Goal: Task Accomplishment & Management: Manage account settings

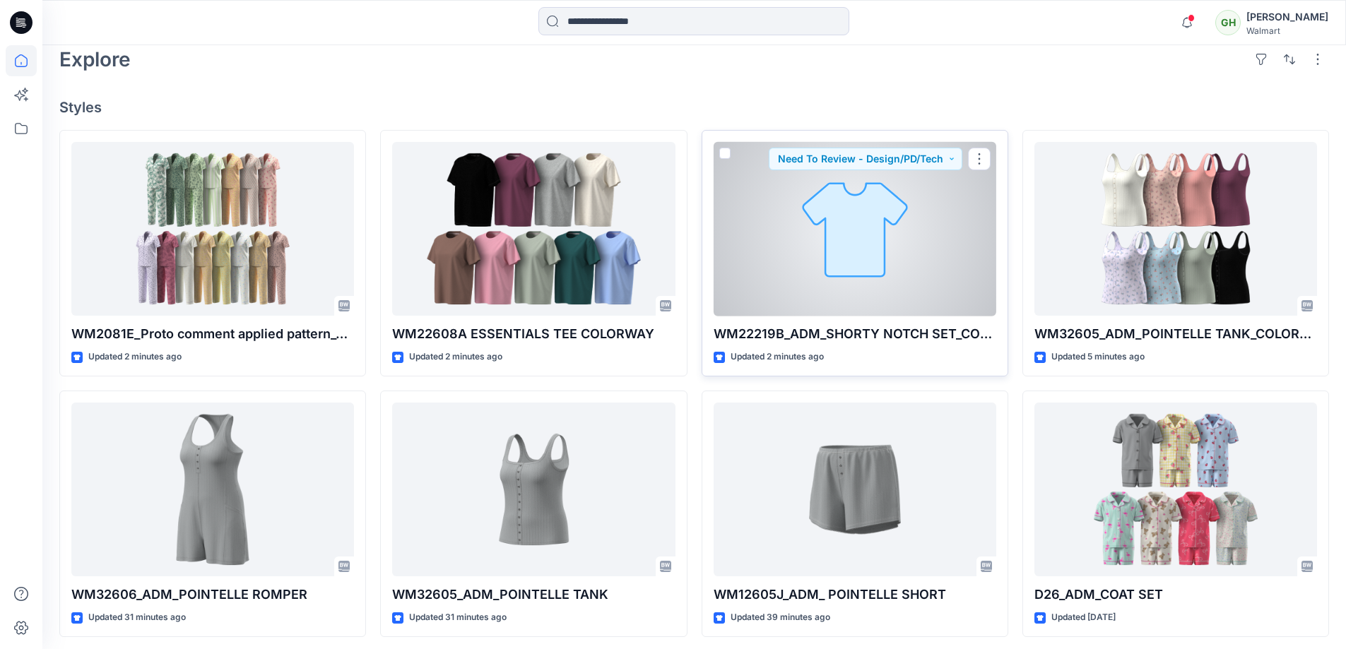
scroll to position [376, 0]
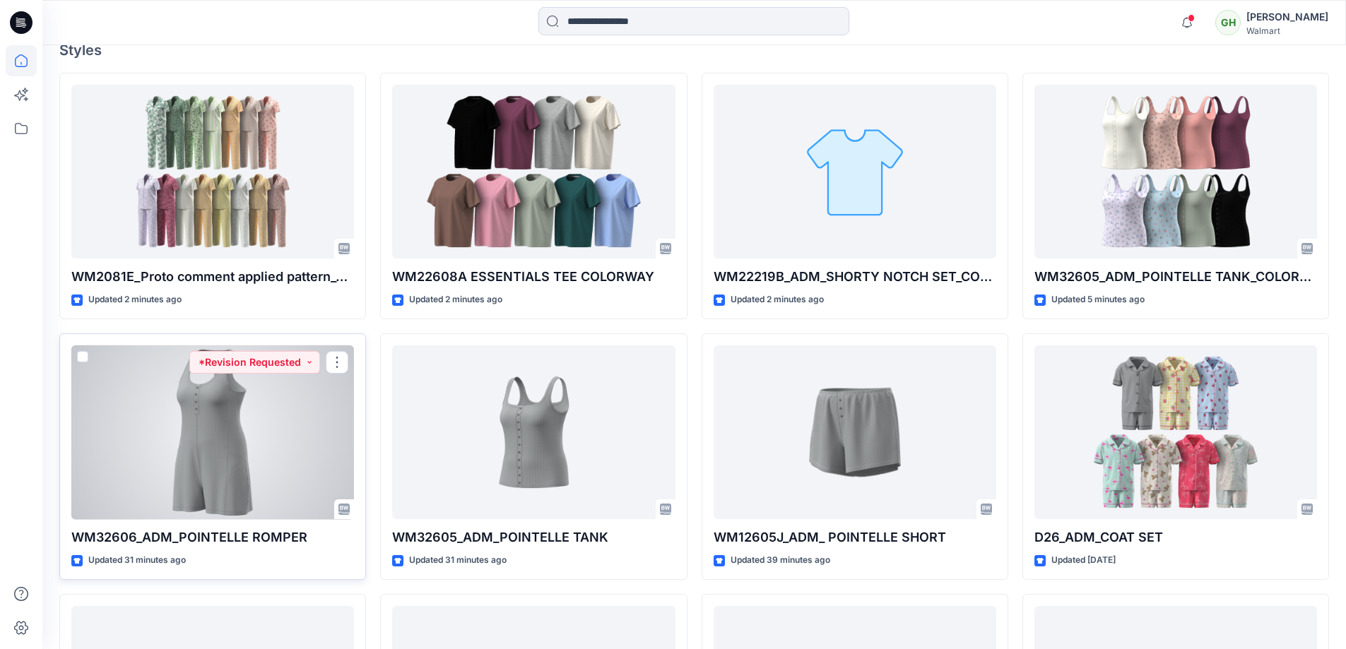
click at [281, 441] on div at bounding box center [212, 432] width 283 height 174
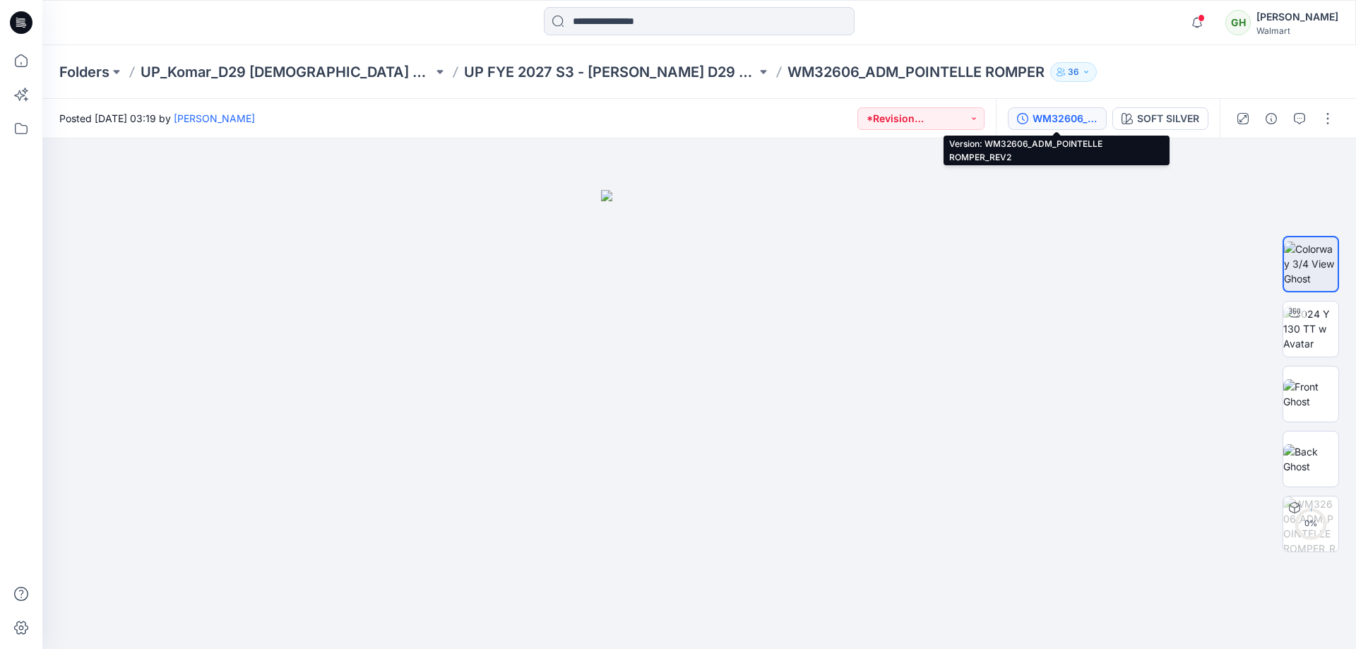
click at [1060, 120] on div "WM32606_ADM_POINTELLE ROMPER_REV2" at bounding box center [1065, 119] width 65 height 16
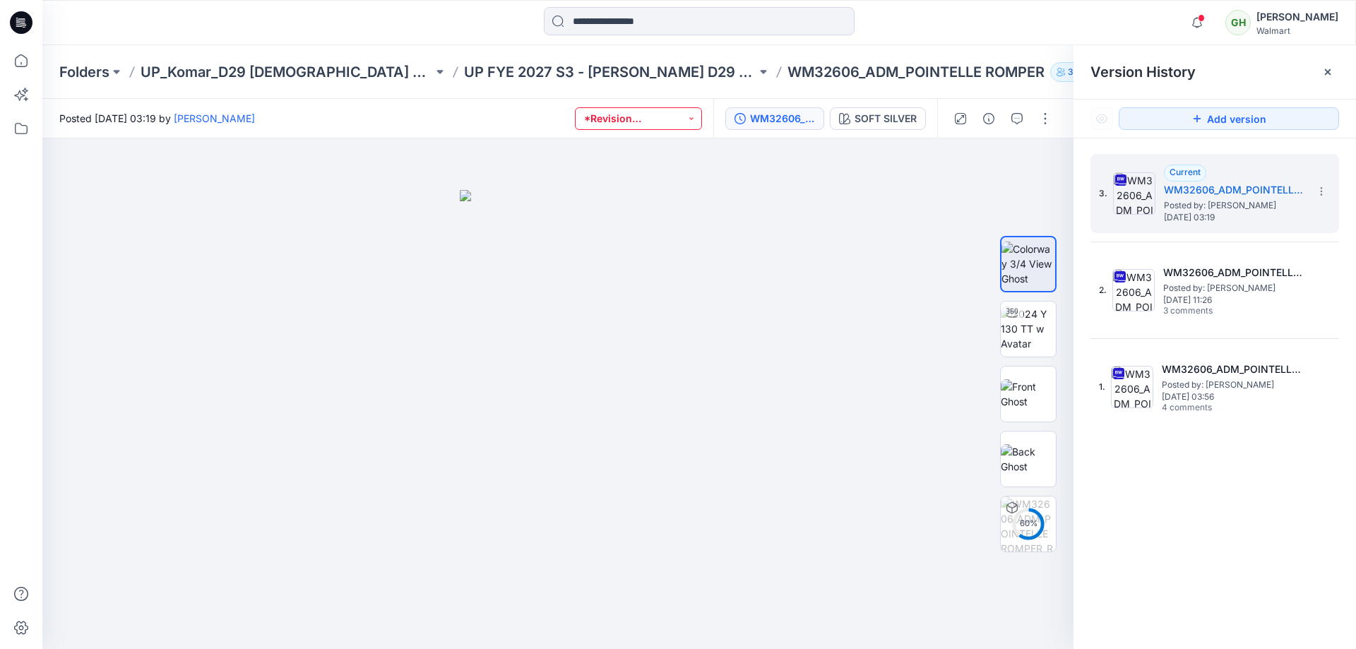
click at [663, 115] on button "*Revision Requested" at bounding box center [638, 118] width 127 height 23
click at [639, 157] on p "Set Status" at bounding box center [627, 153] width 48 height 18
click at [1046, 118] on button "button" at bounding box center [1045, 118] width 23 height 23
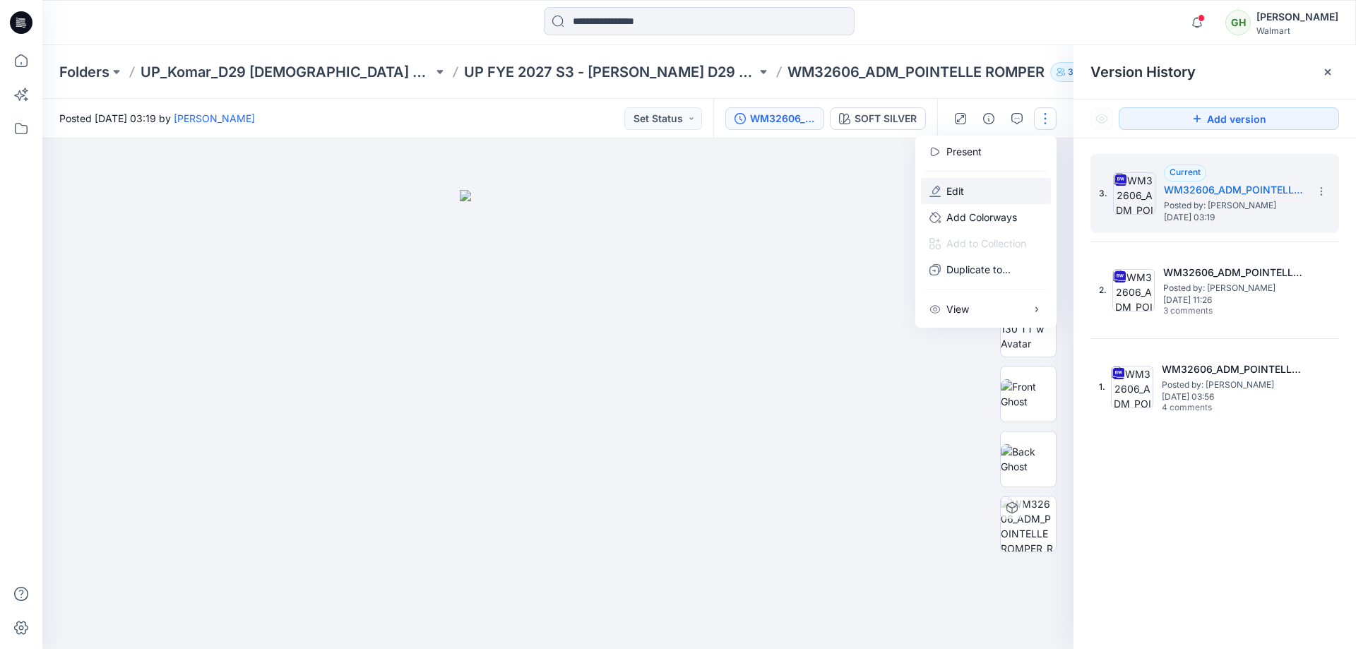
click at [966, 191] on button "Edit" at bounding box center [986, 191] width 130 height 26
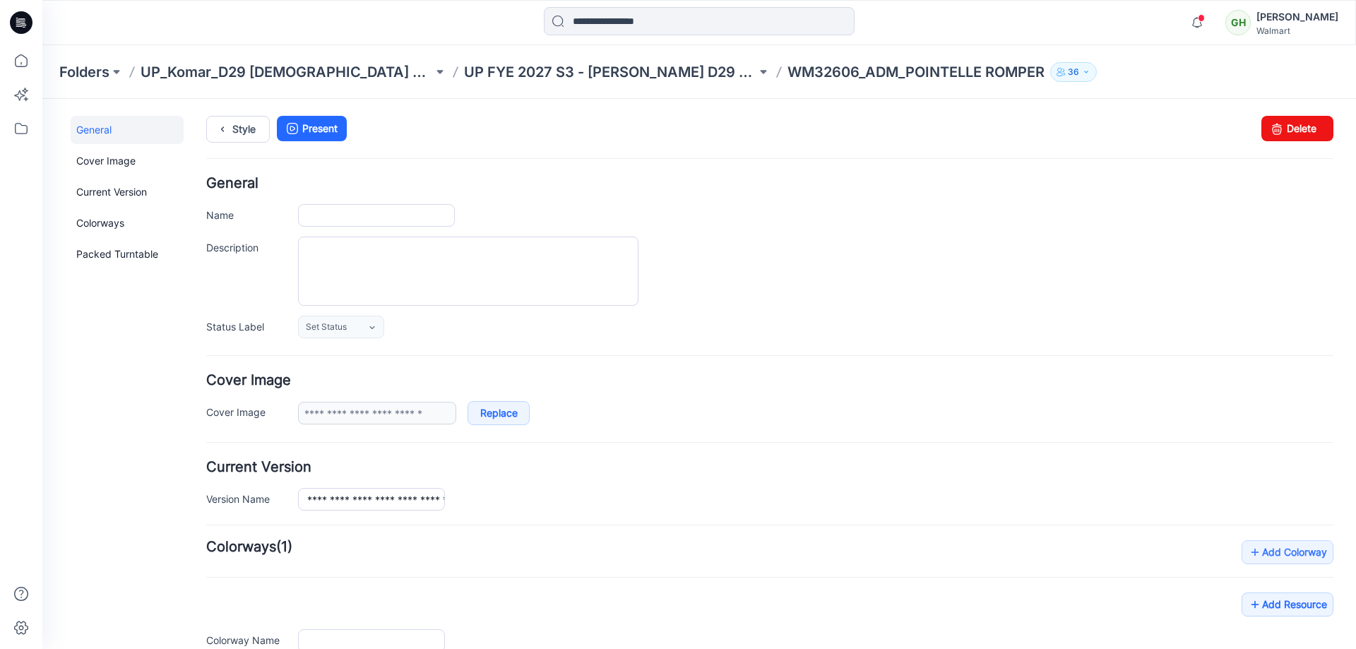
type input "**********"
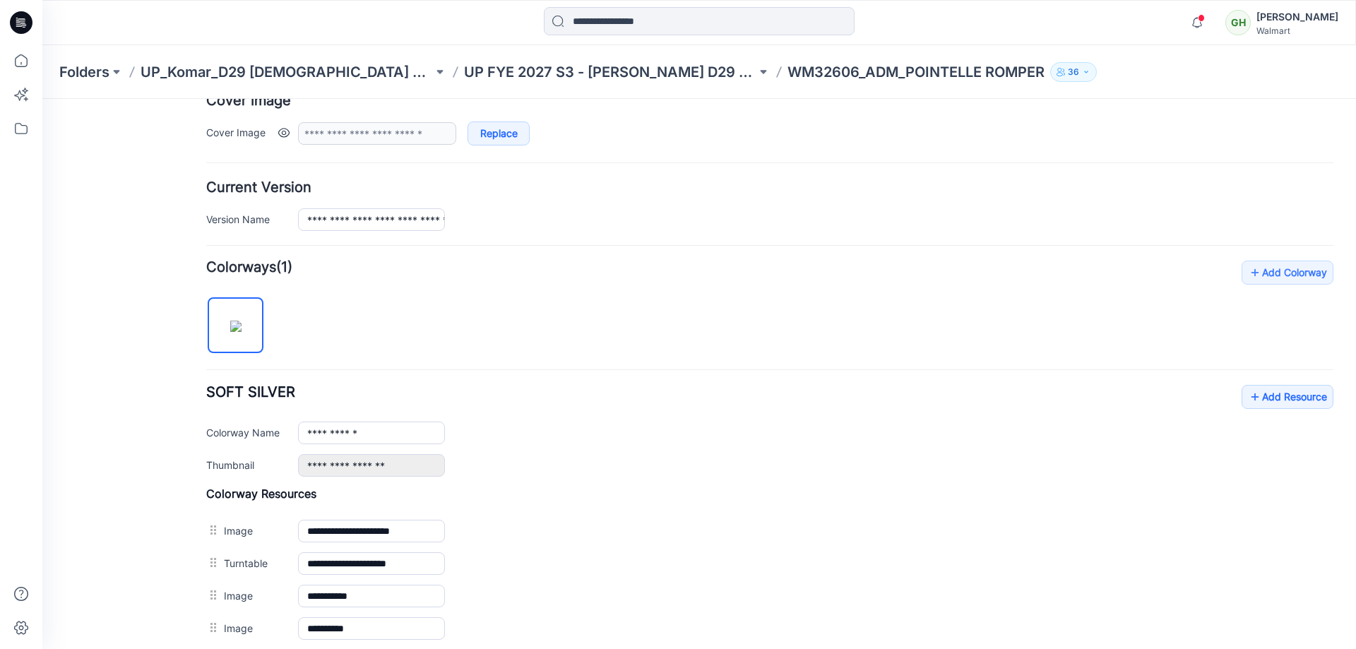
scroll to position [470, 0]
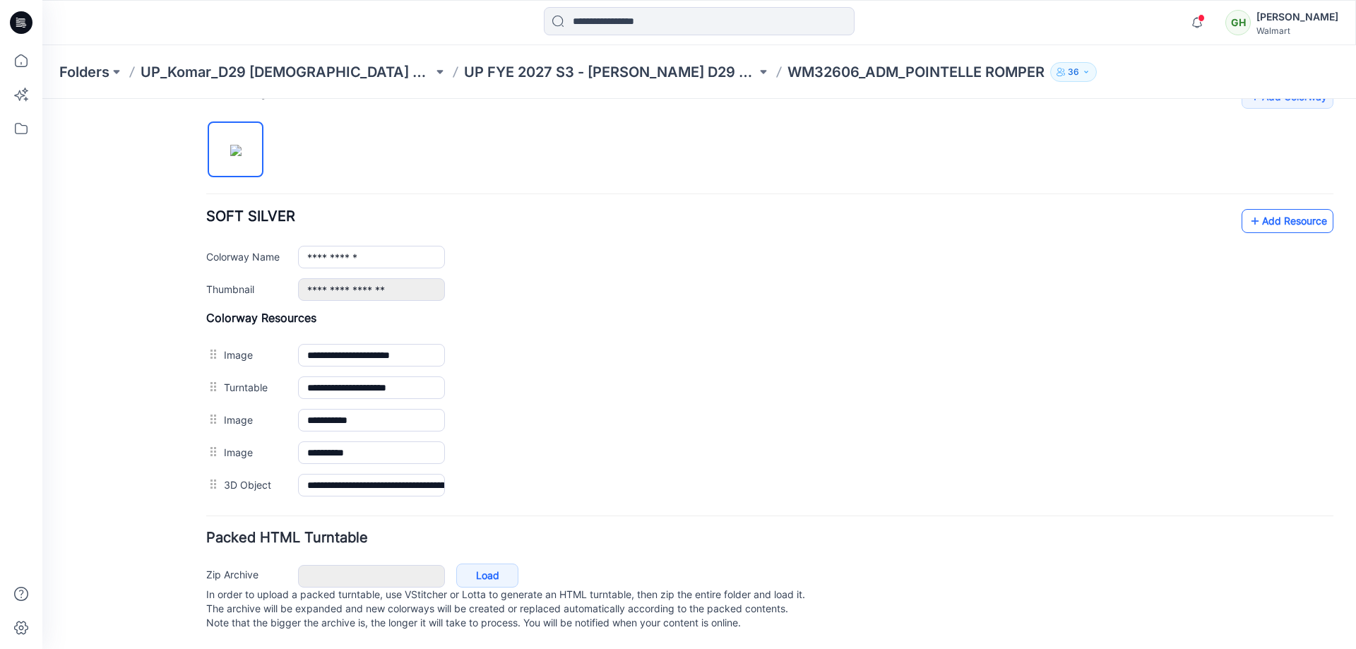
click at [1269, 209] on link "Add Resource" at bounding box center [1288, 221] width 92 height 24
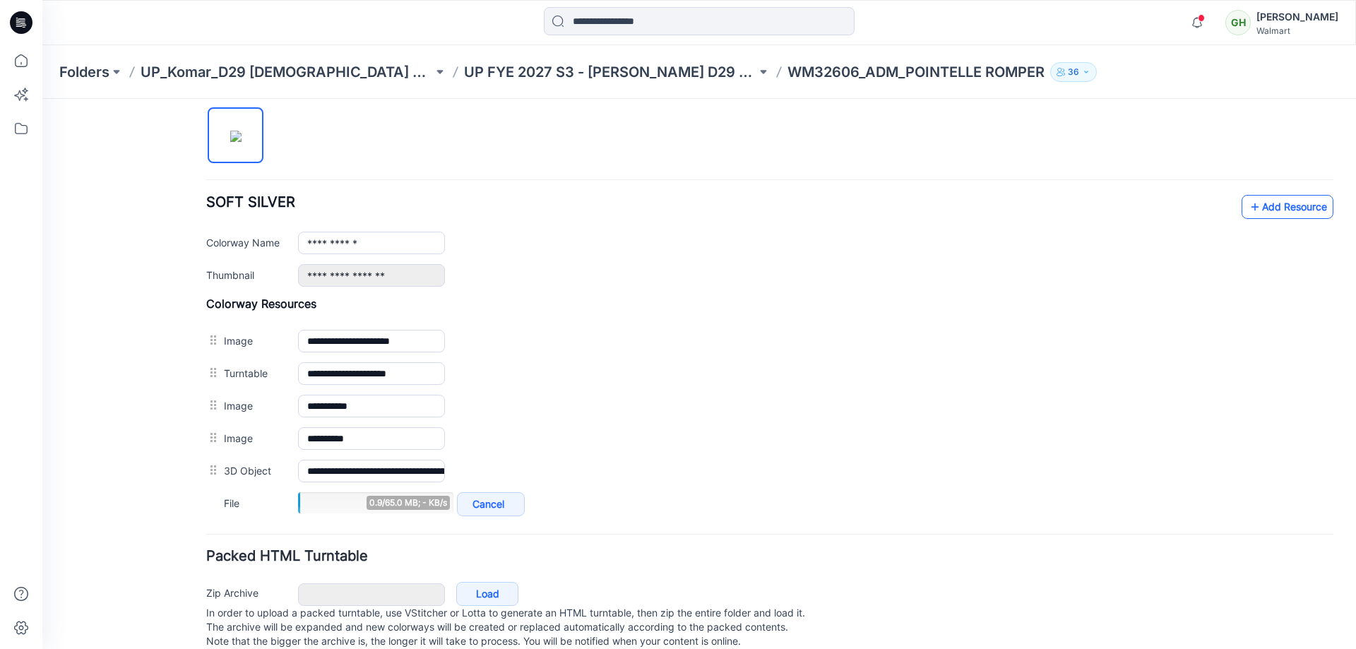
click at [1249, 207] on icon at bounding box center [1255, 207] width 14 height 23
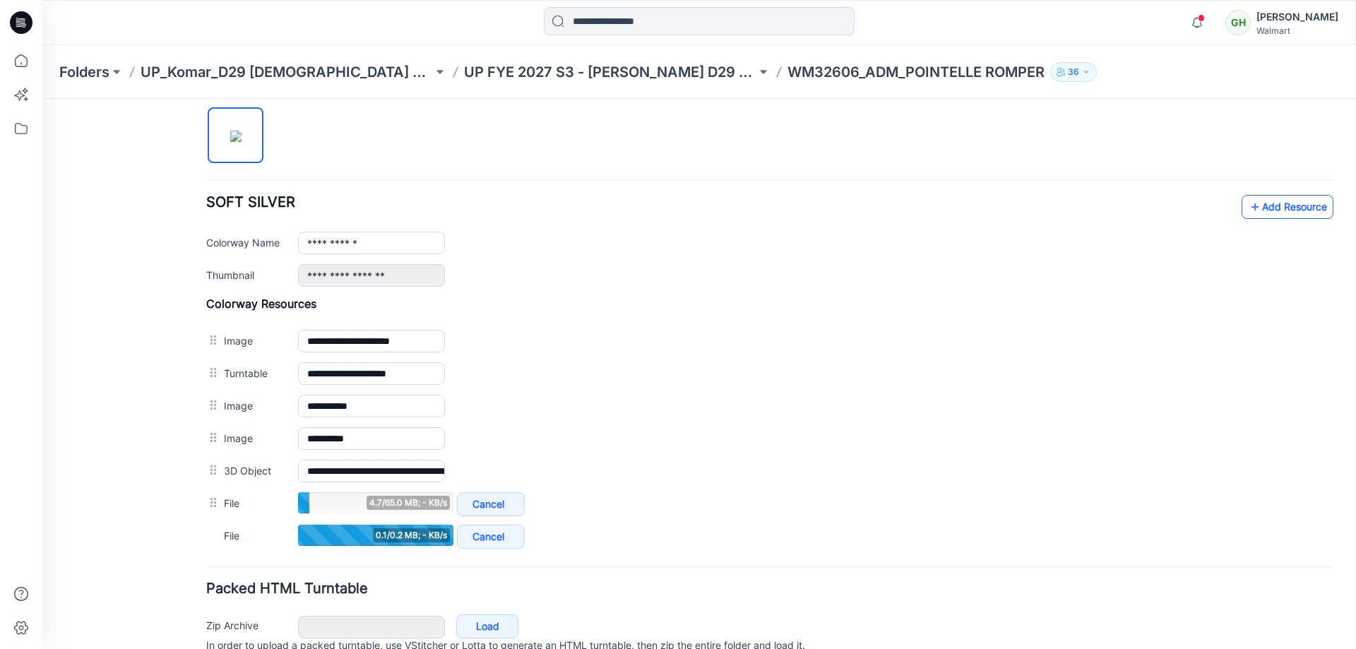
click at [1259, 203] on link "Add Resource" at bounding box center [1288, 207] width 92 height 24
click at [1277, 205] on link "Add Resource" at bounding box center [1288, 207] width 92 height 24
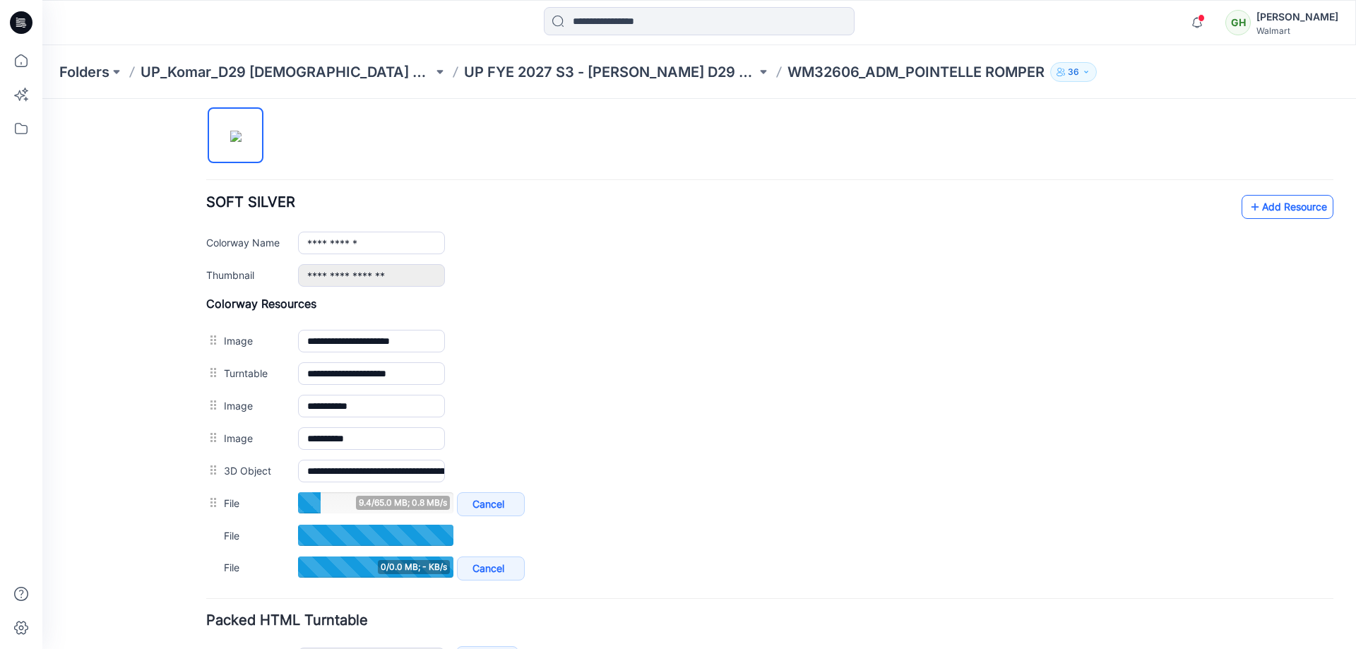
click at [1279, 210] on link "Add Resource" at bounding box center [1288, 207] width 92 height 24
click at [1256, 210] on link "Add Resource" at bounding box center [1288, 207] width 92 height 24
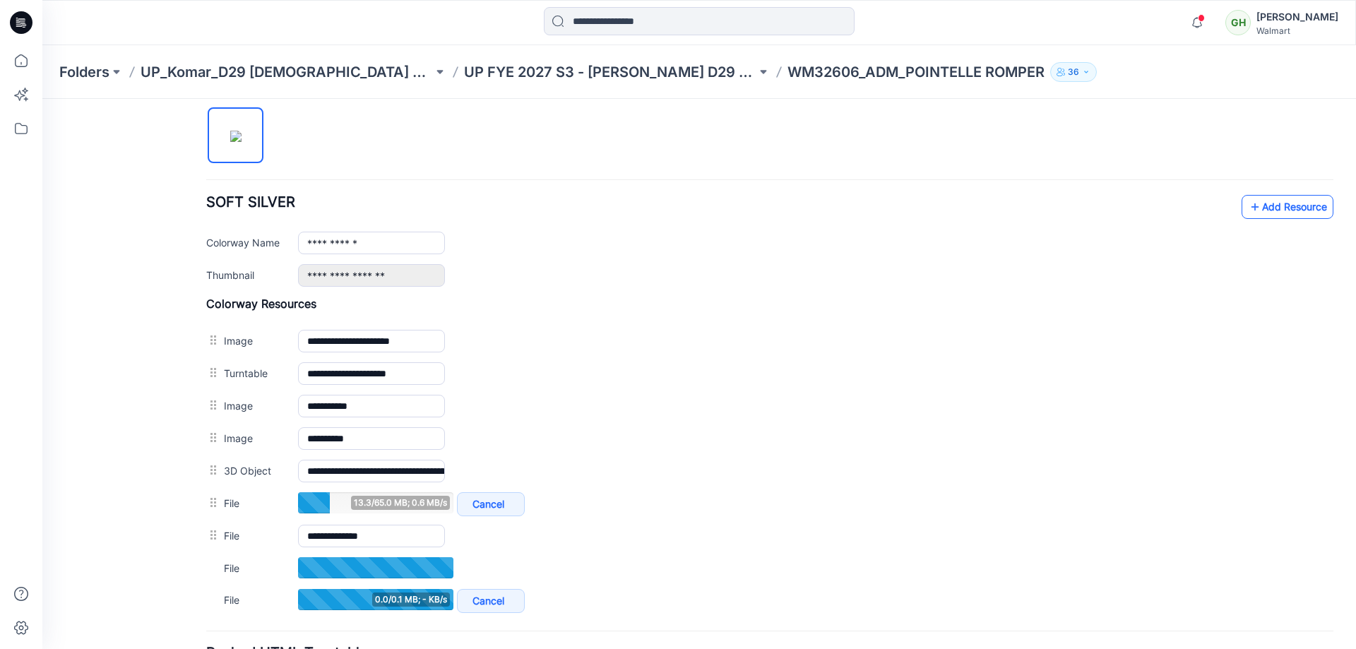
click at [1288, 210] on link "Add Resource" at bounding box center [1288, 207] width 92 height 24
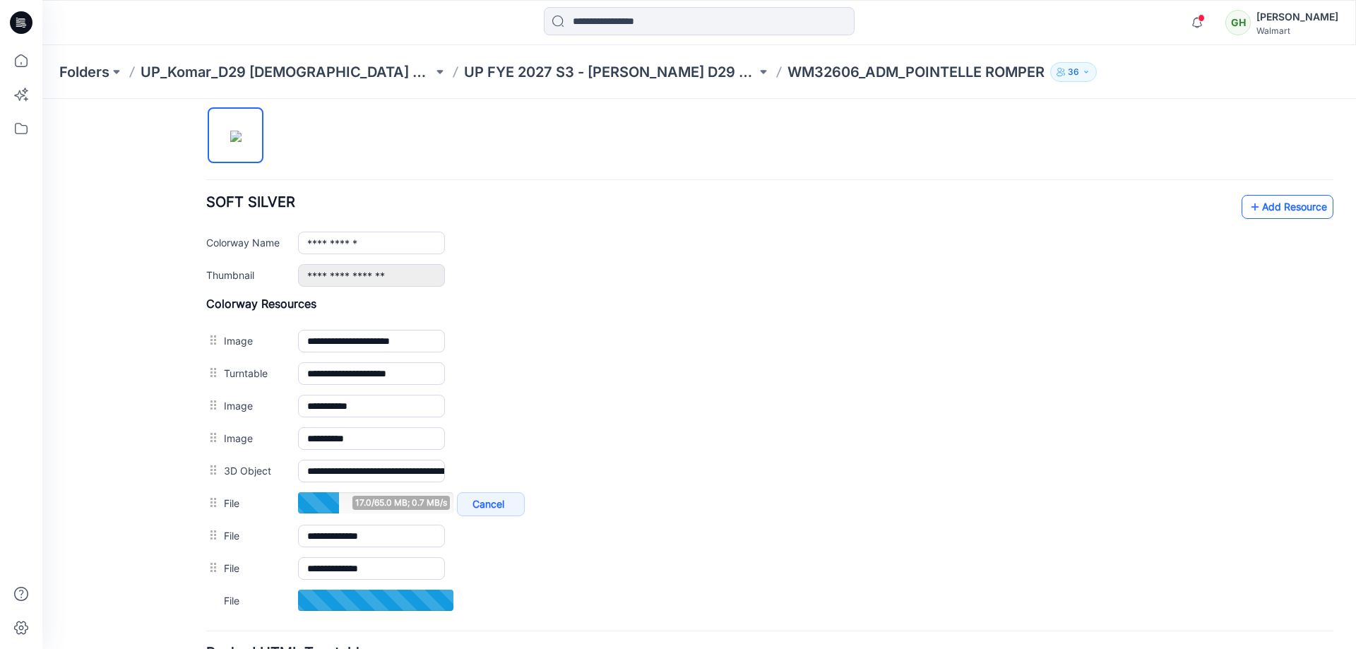
click at [1263, 203] on link "Add Resource" at bounding box center [1288, 207] width 92 height 24
click at [1248, 214] on icon at bounding box center [1255, 207] width 14 height 23
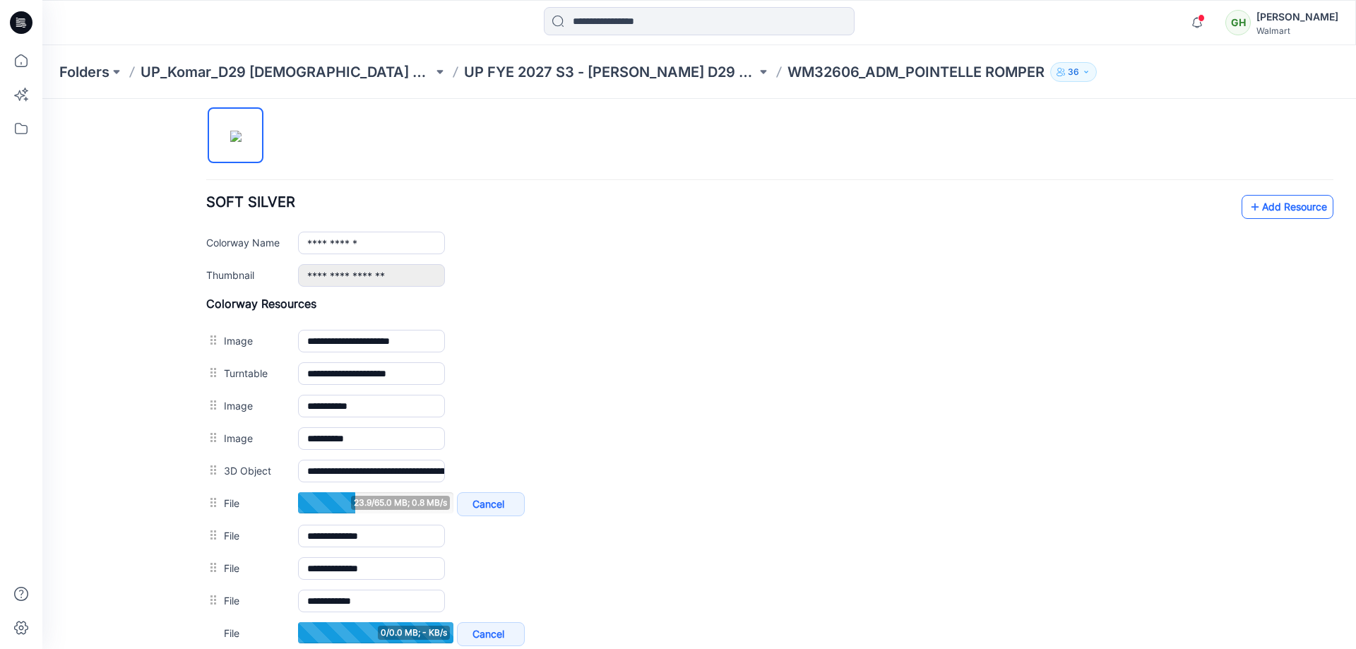
click at [1266, 216] on link "Add Resource" at bounding box center [1288, 207] width 92 height 24
click at [1251, 207] on link "Add Resource" at bounding box center [1288, 207] width 92 height 24
click at [1255, 205] on link "Add Resource" at bounding box center [1288, 207] width 92 height 24
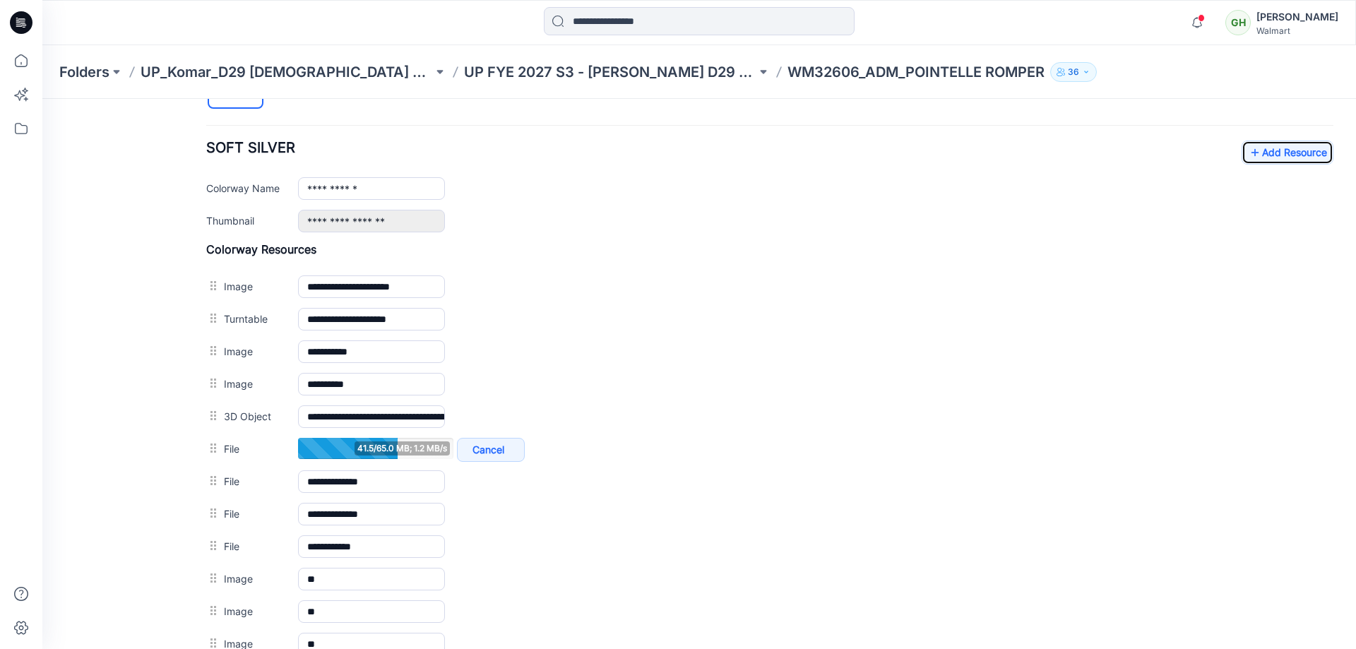
scroll to position [376, 0]
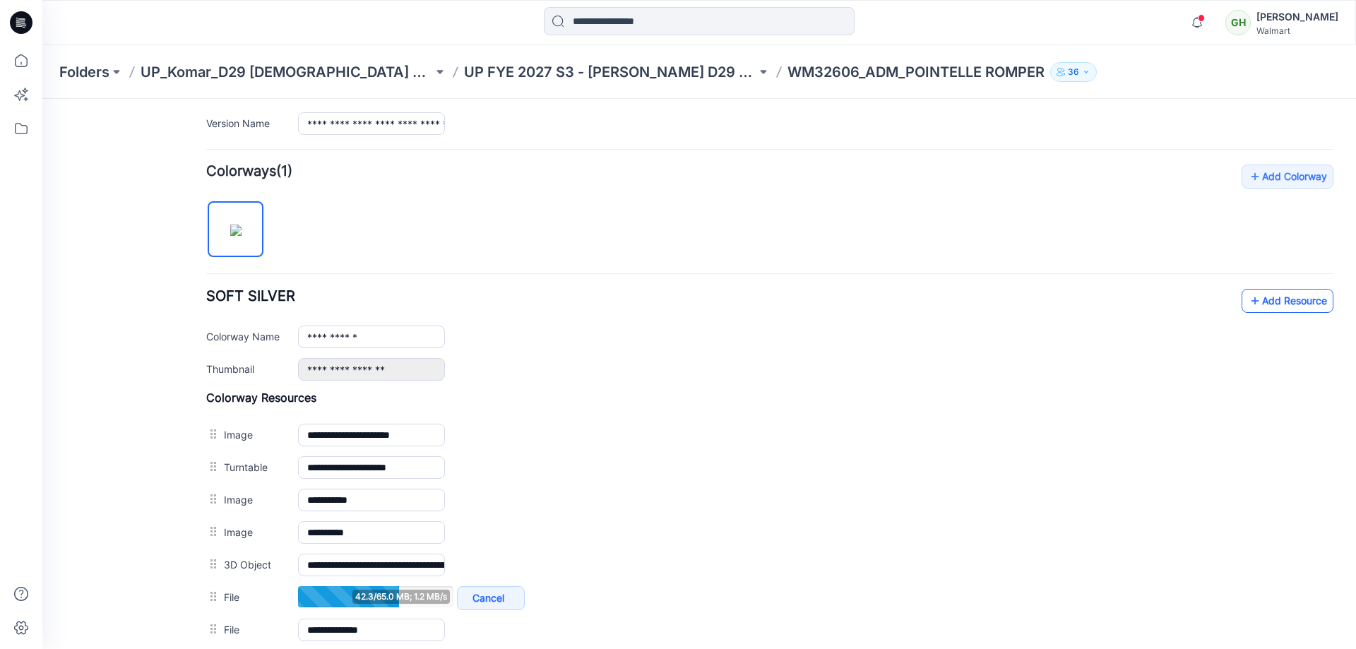
click at [1260, 300] on link "Add Resource" at bounding box center [1288, 301] width 92 height 24
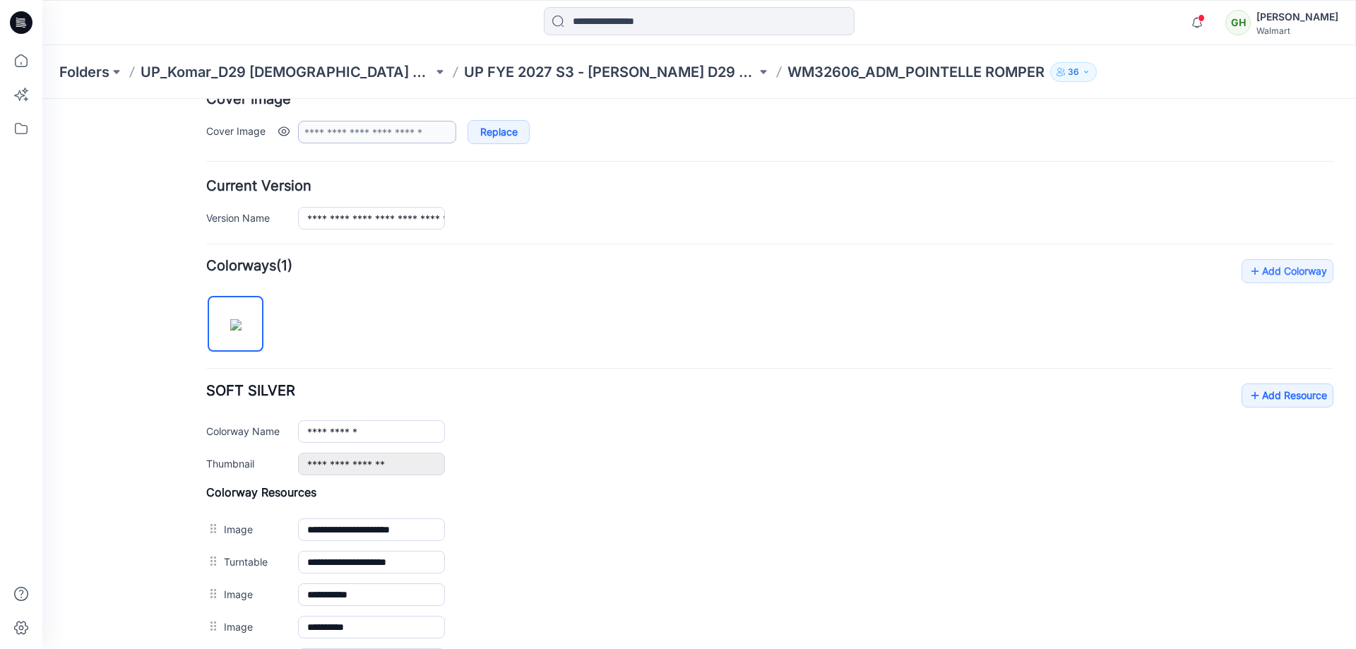
scroll to position [0, 0]
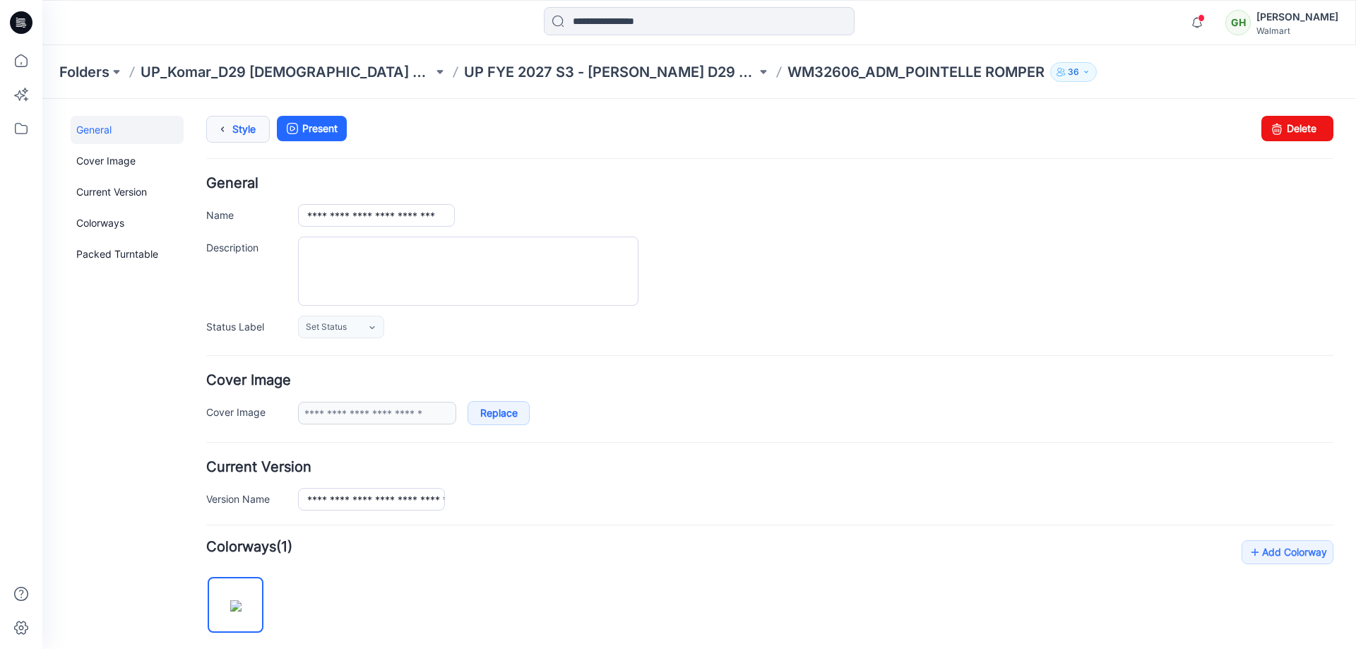
click at [222, 129] on icon at bounding box center [223, 129] width 20 height 25
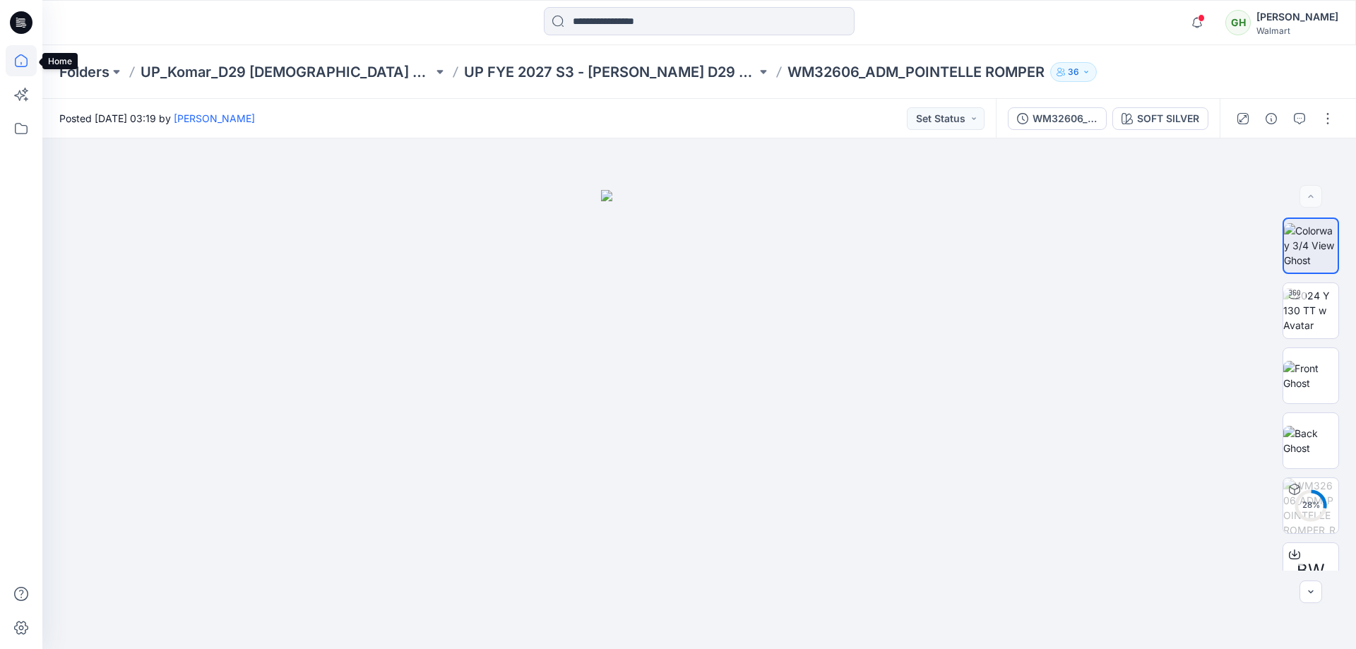
click at [25, 57] on icon at bounding box center [21, 60] width 13 height 13
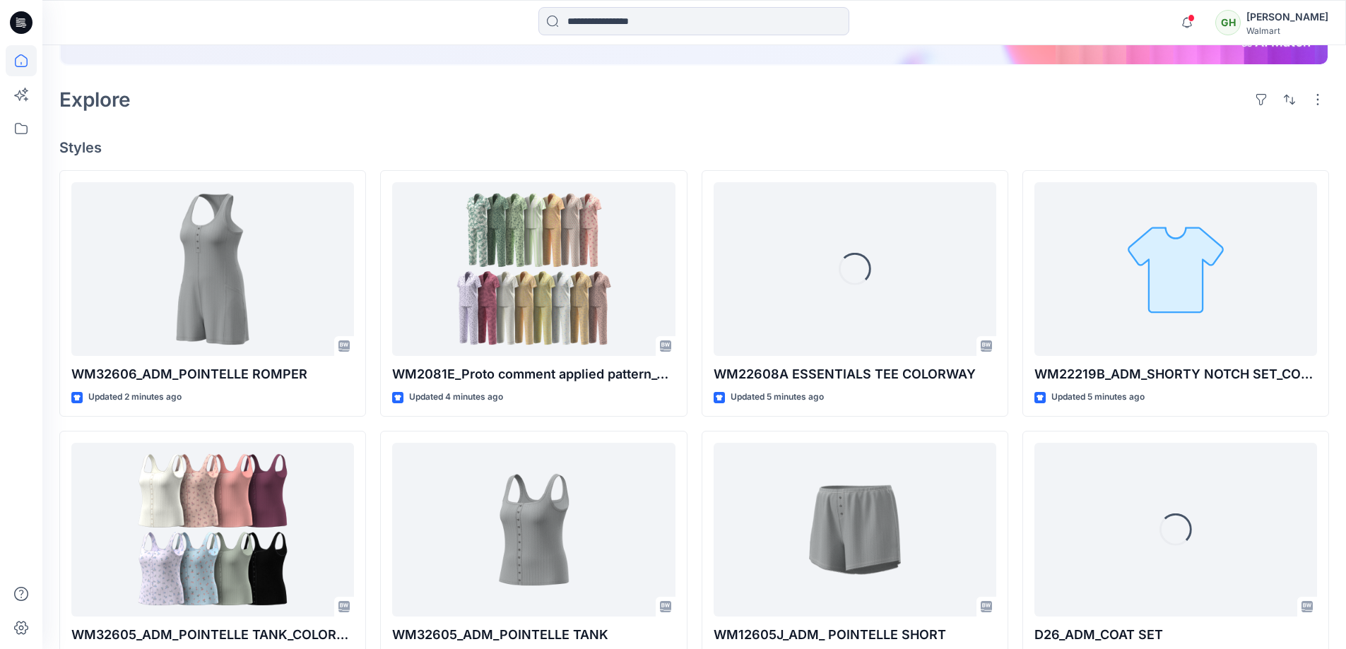
scroll to position [283, 0]
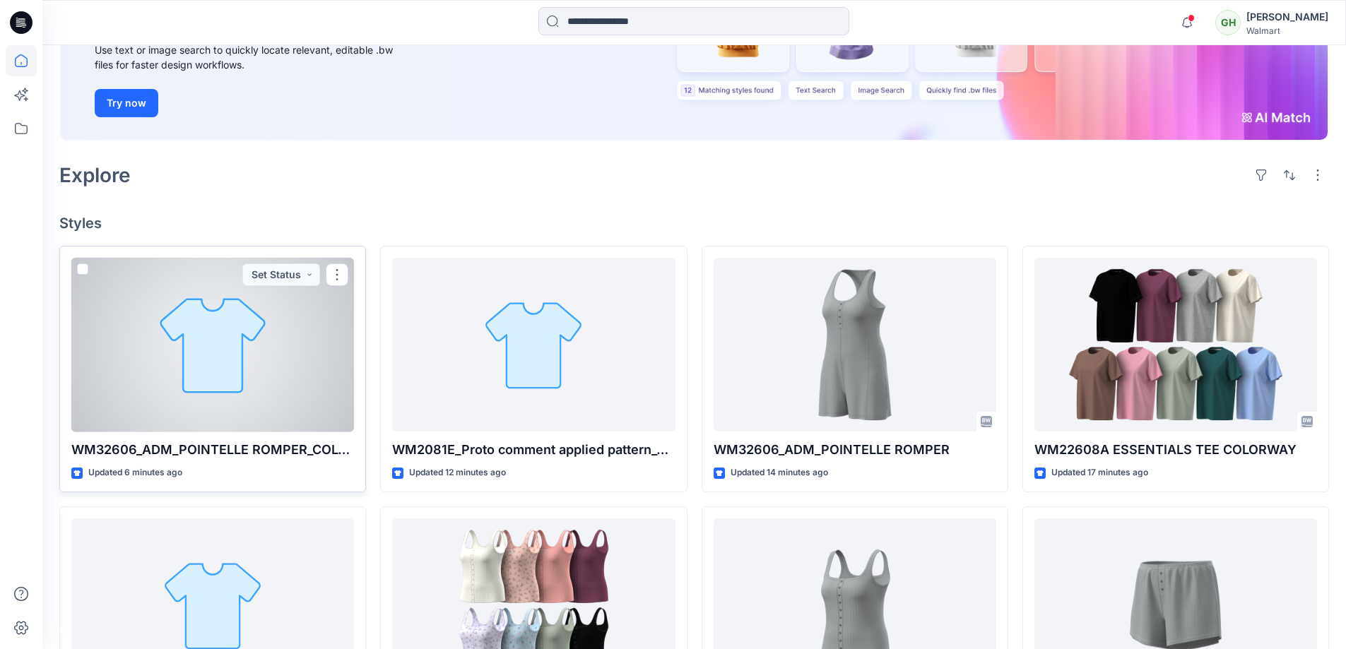
scroll to position [283, 0]
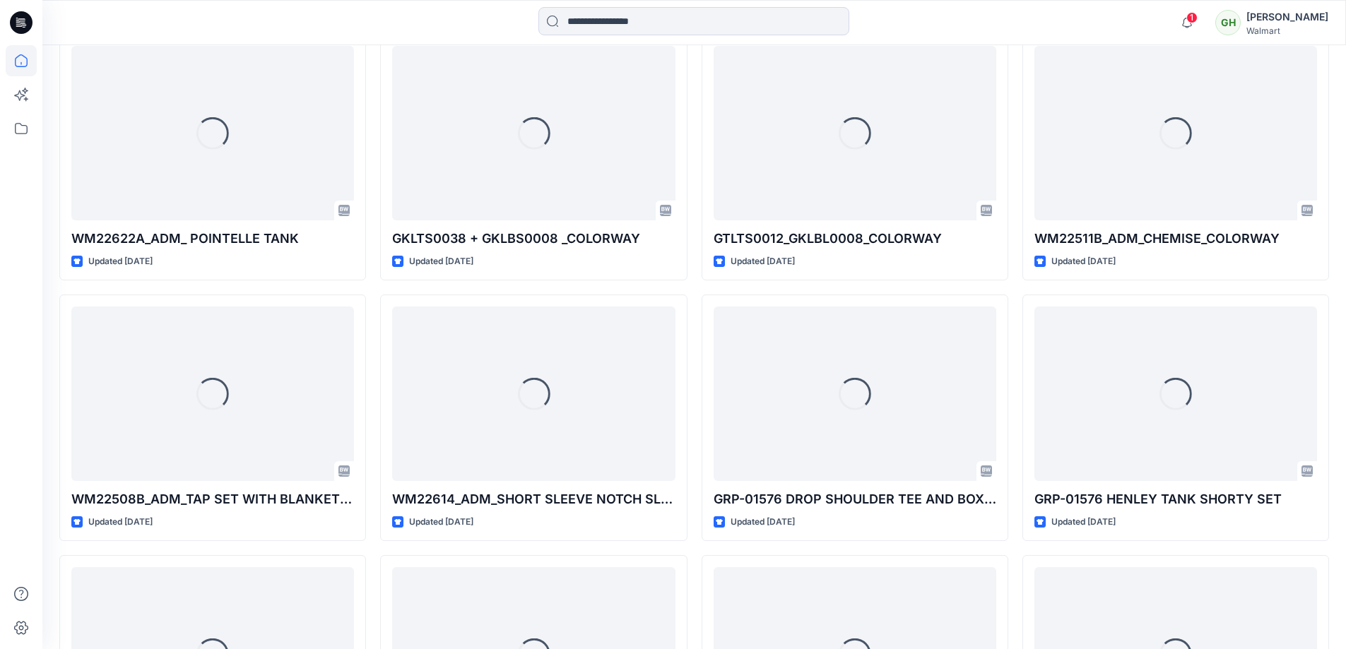
scroll to position [5112, 0]
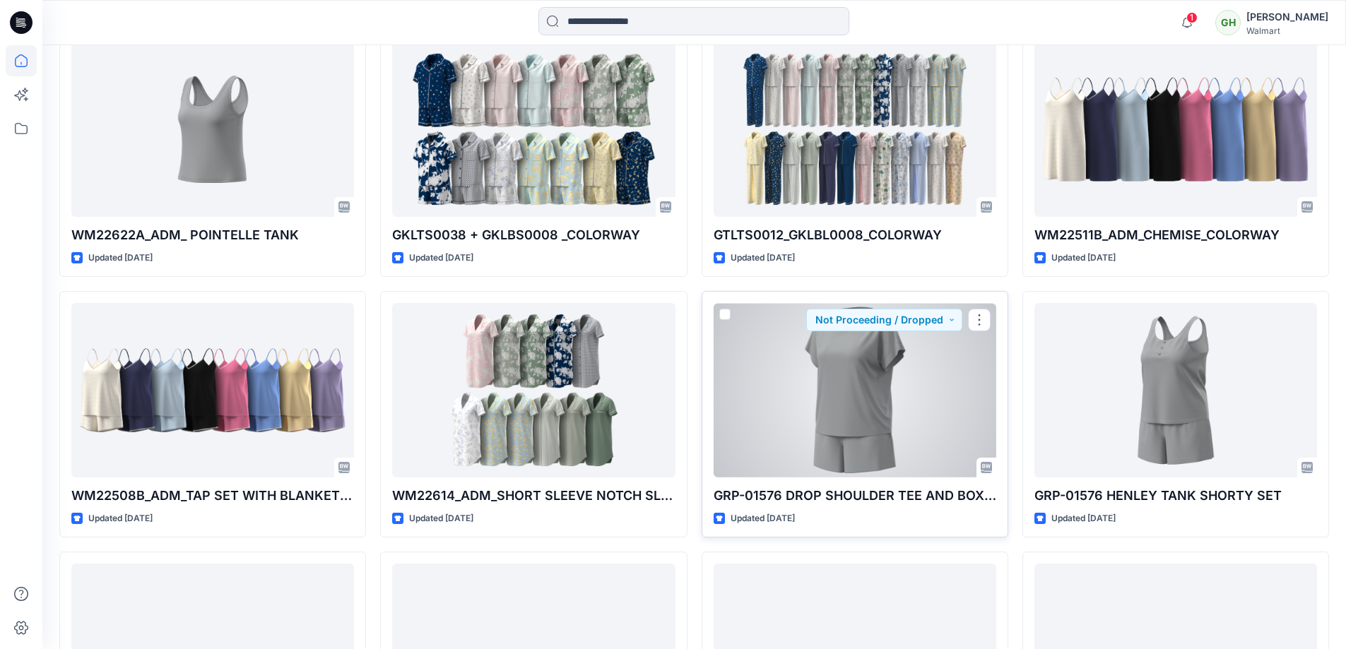
click at [905, 422] on div at bounding box center [854, 390] width 283 height 174
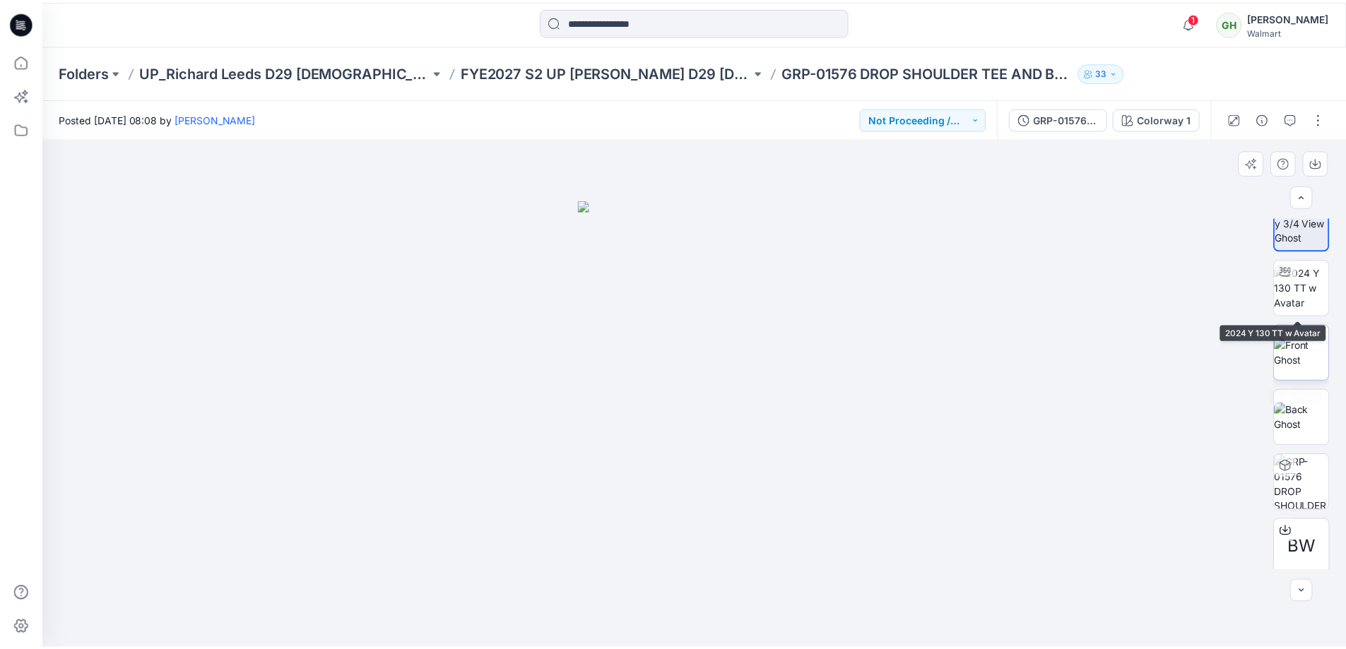
scroll to position [28, 0]
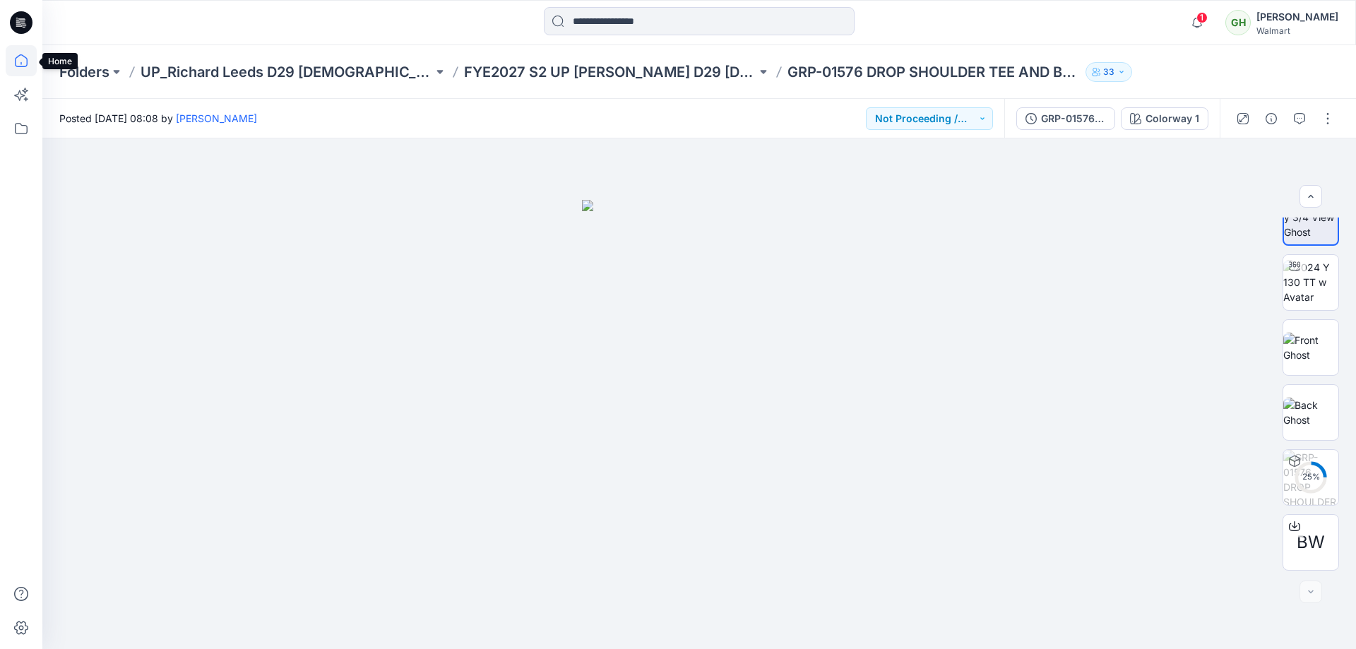
click at [23, 57] on icon at bounding box center [21, 60] width 13 height 13
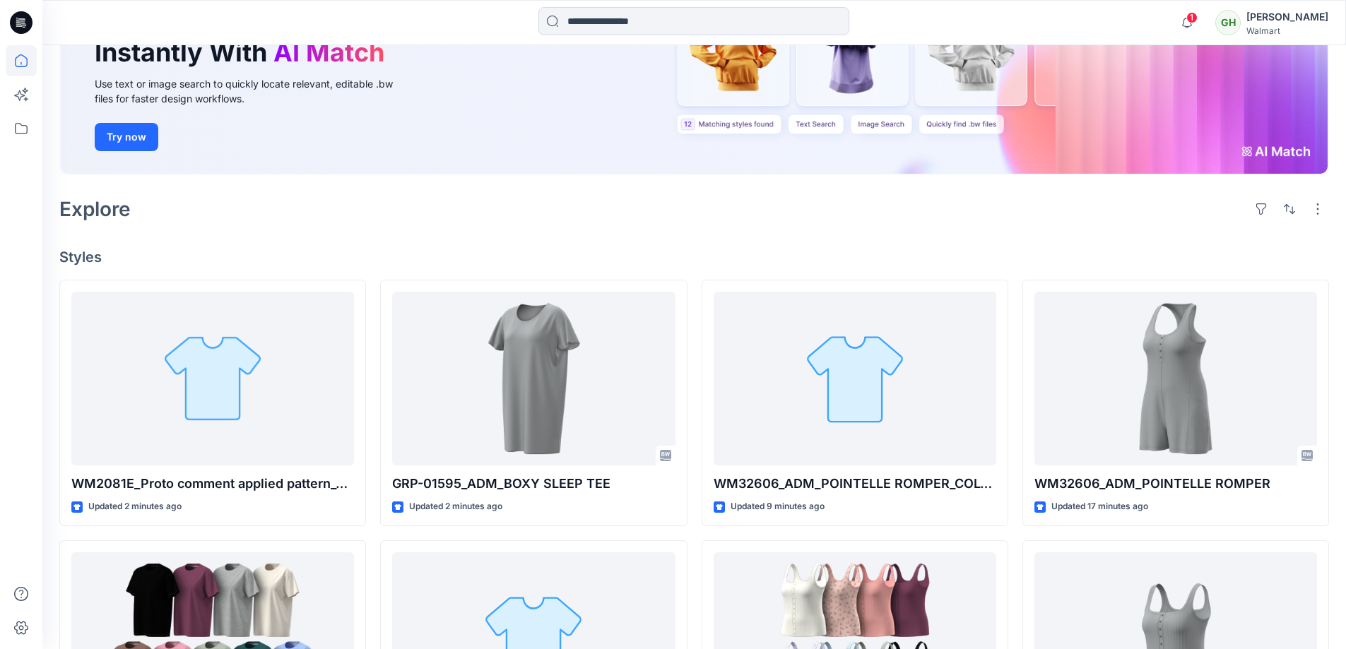
scroll to position [189, 0]
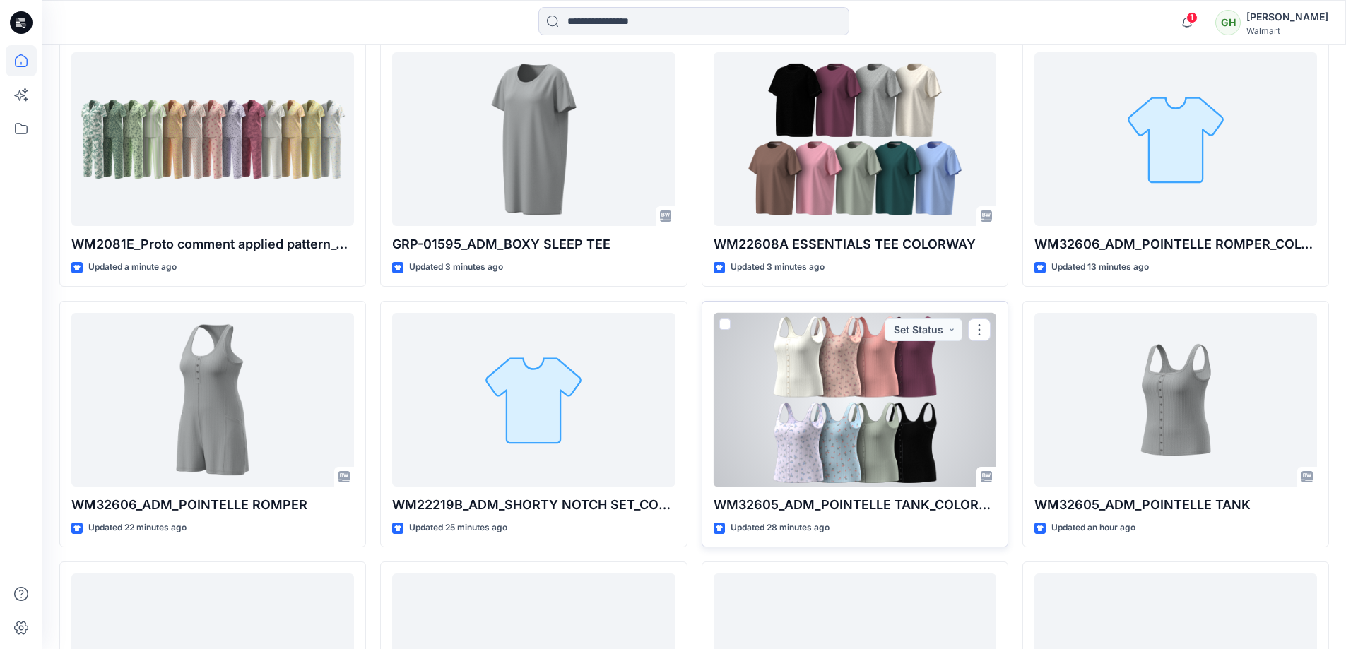
scroll to position [376, 0]
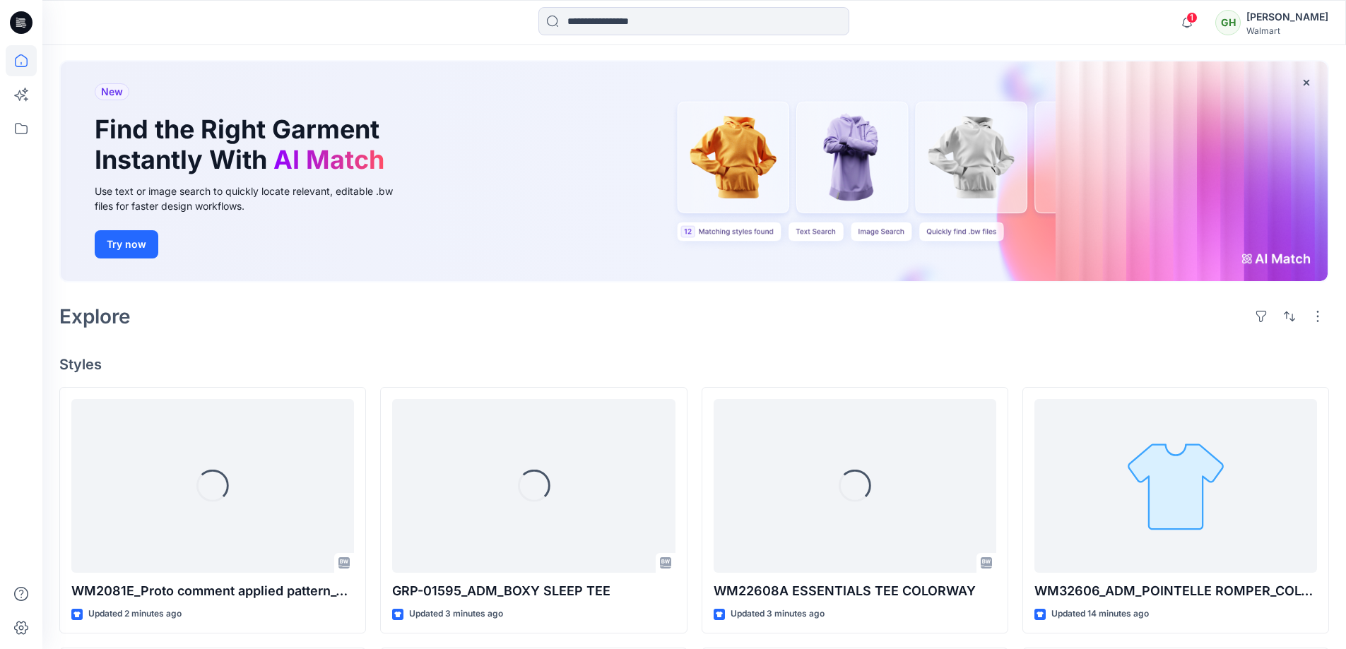
scroll to position [94, 0]
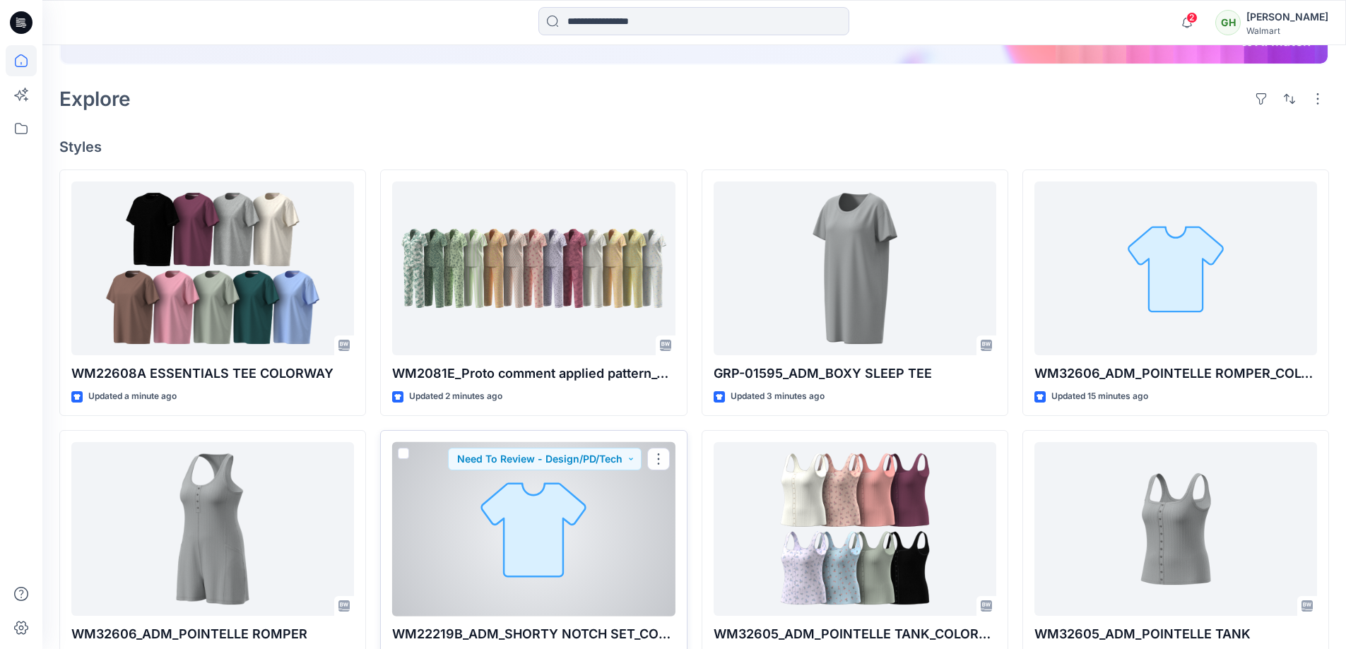
scroll to position [283, 0]
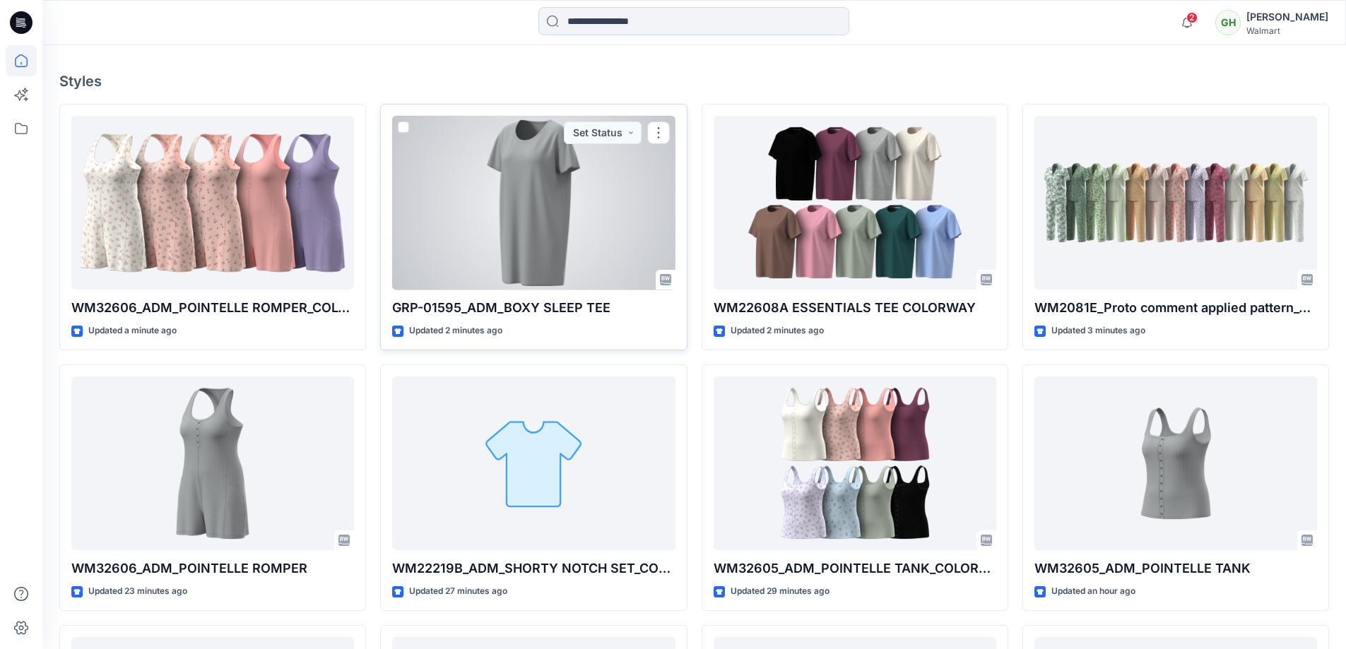
scroll to position [376, 0]
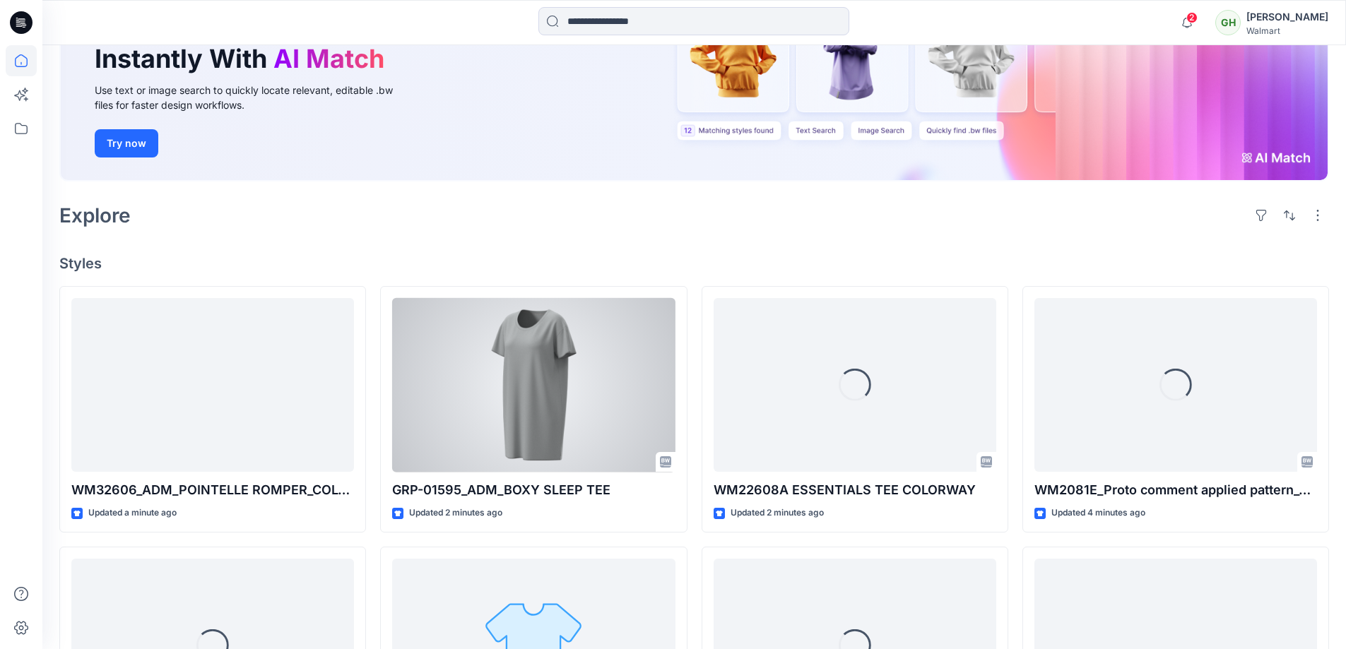
scroll to position [283, 0]
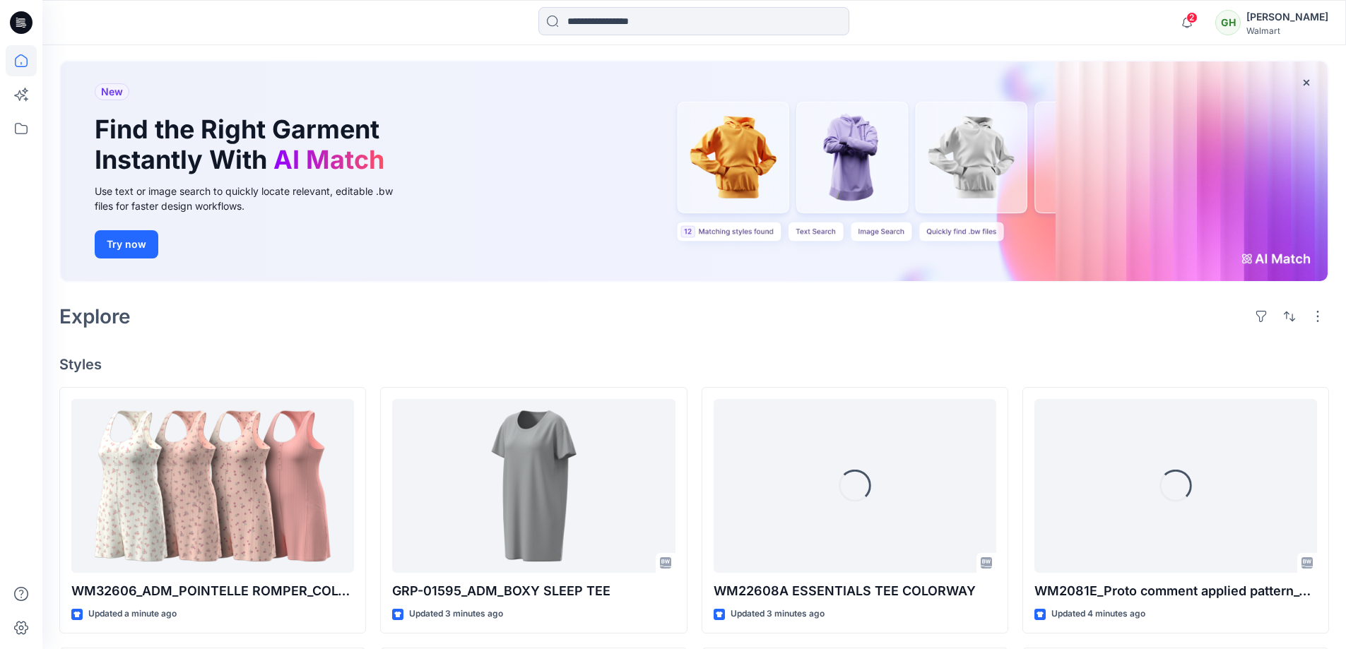
scroll to position [94, 0]
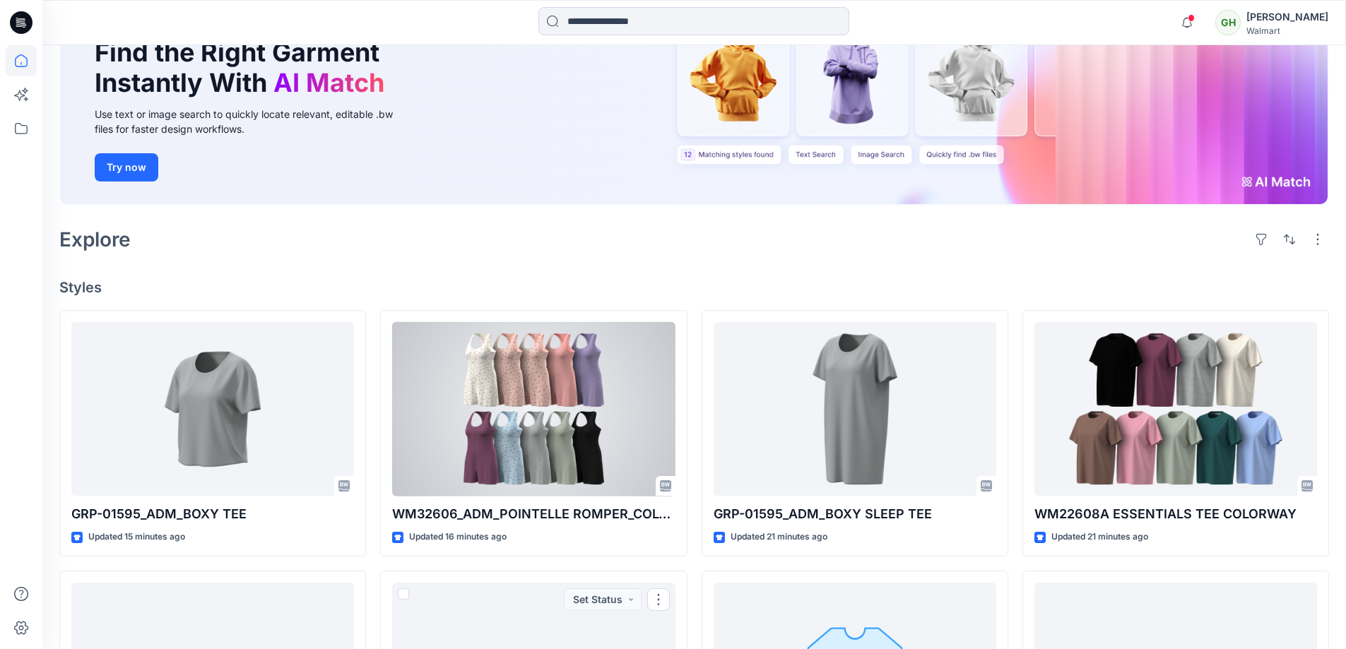
scroll to position [94, 0]
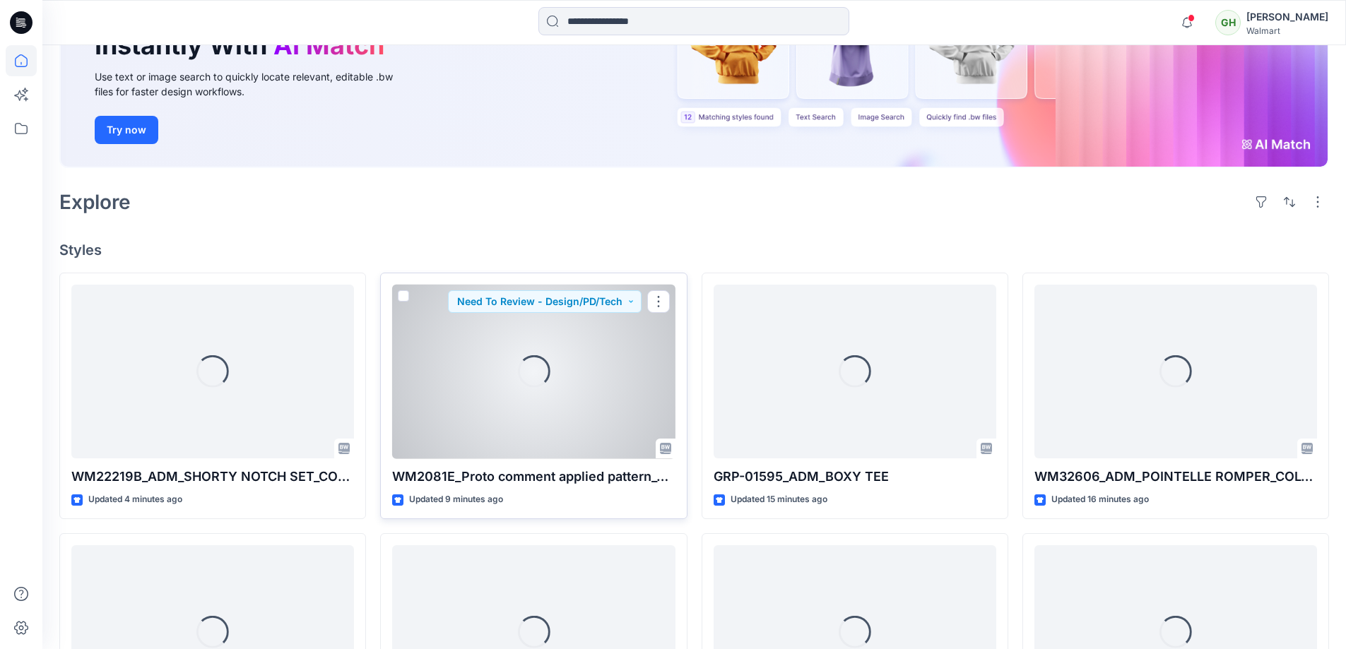
scroll to position [365, 0]
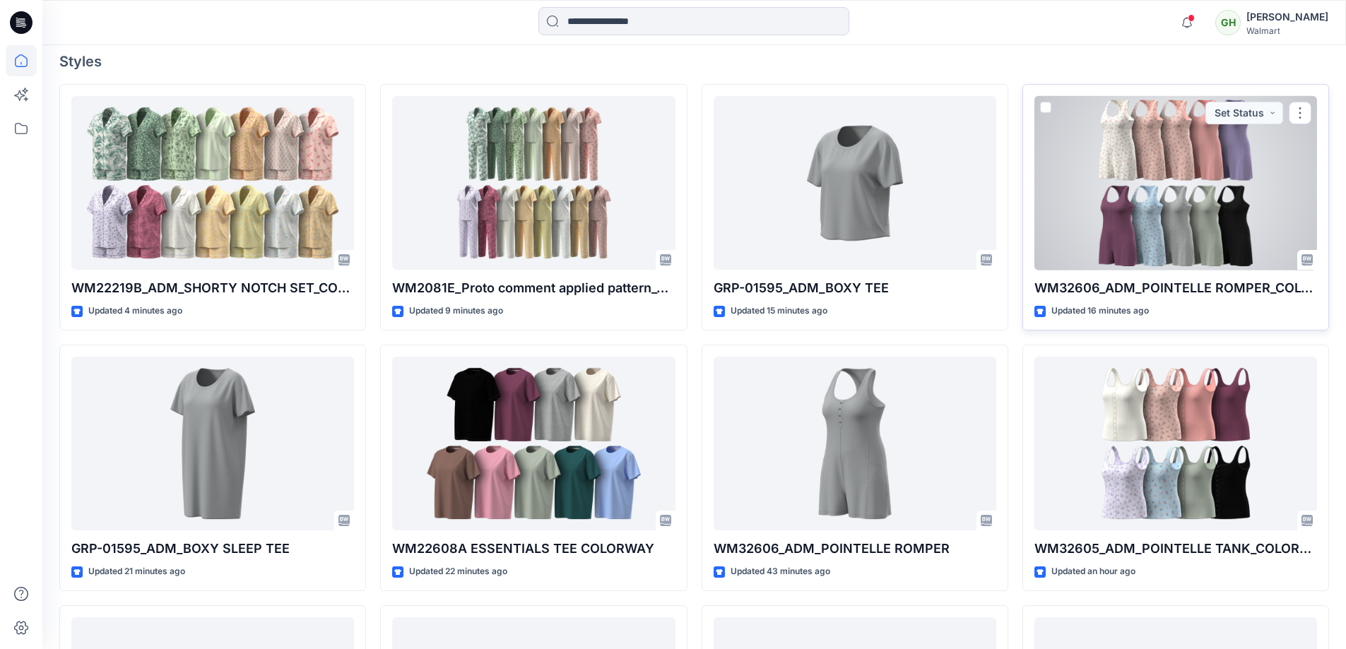
click at [1151, 192] on div at bounding box center [1175, 183] width 283 height 174
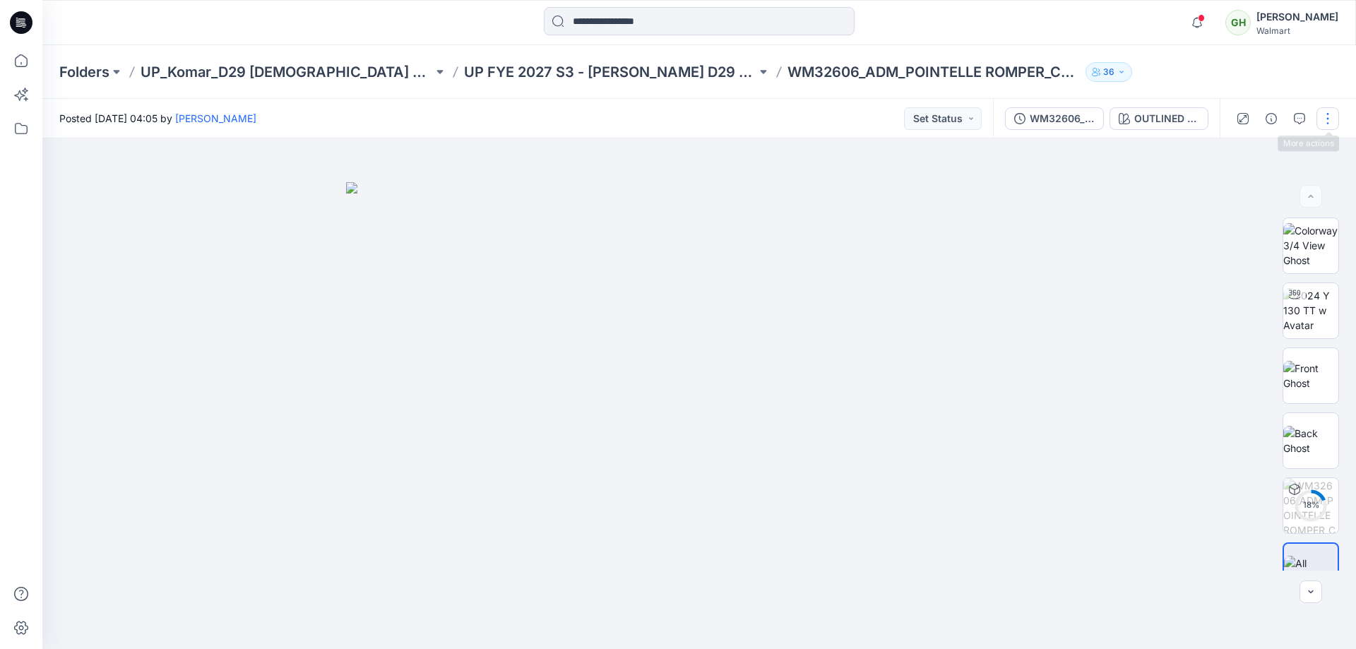
click at [1326, 117] on button "button" at bounding box center [1328, 118] width 23 height 23
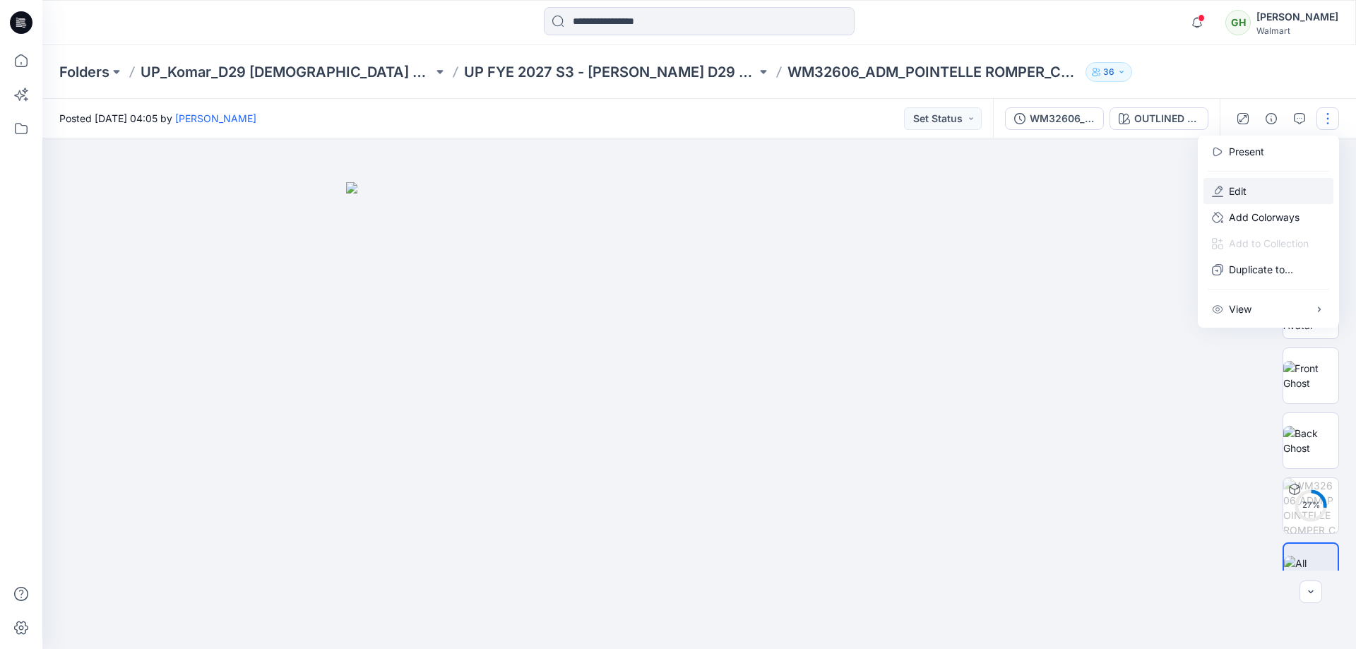
click at [1236, 189] on p "Edit" at bounding box center [1238, 191] width 18 height 15
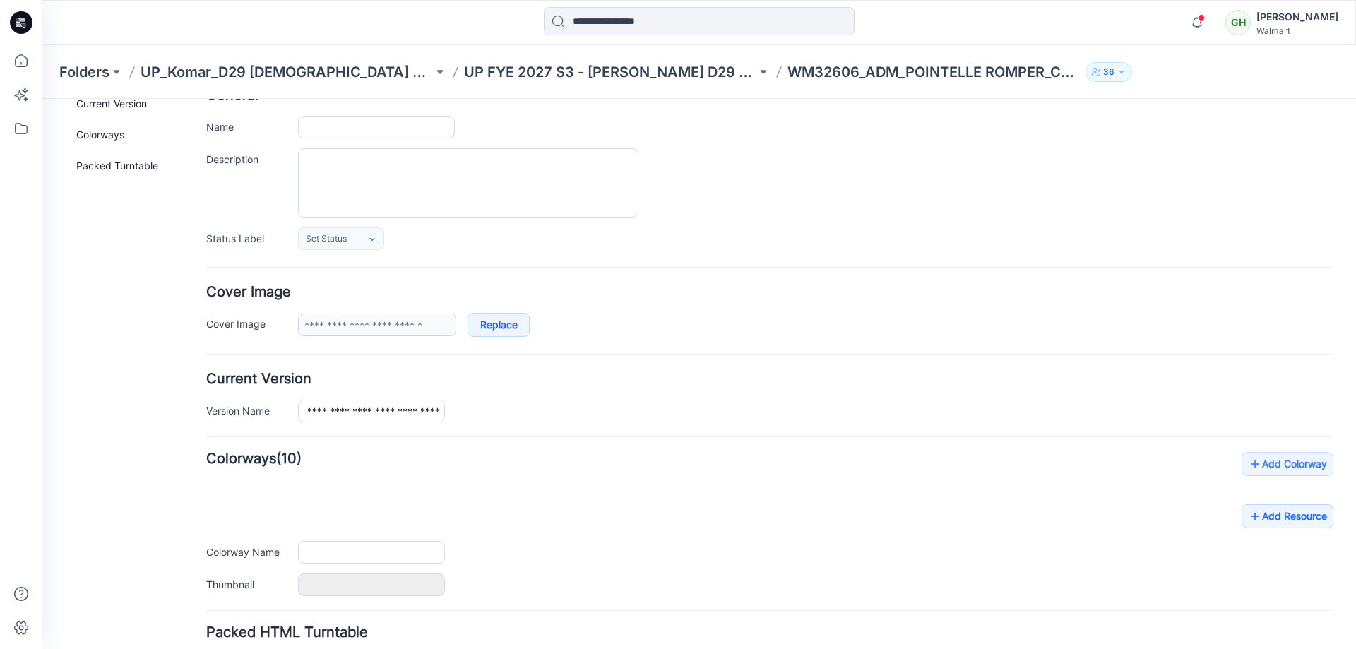
type input "**********"
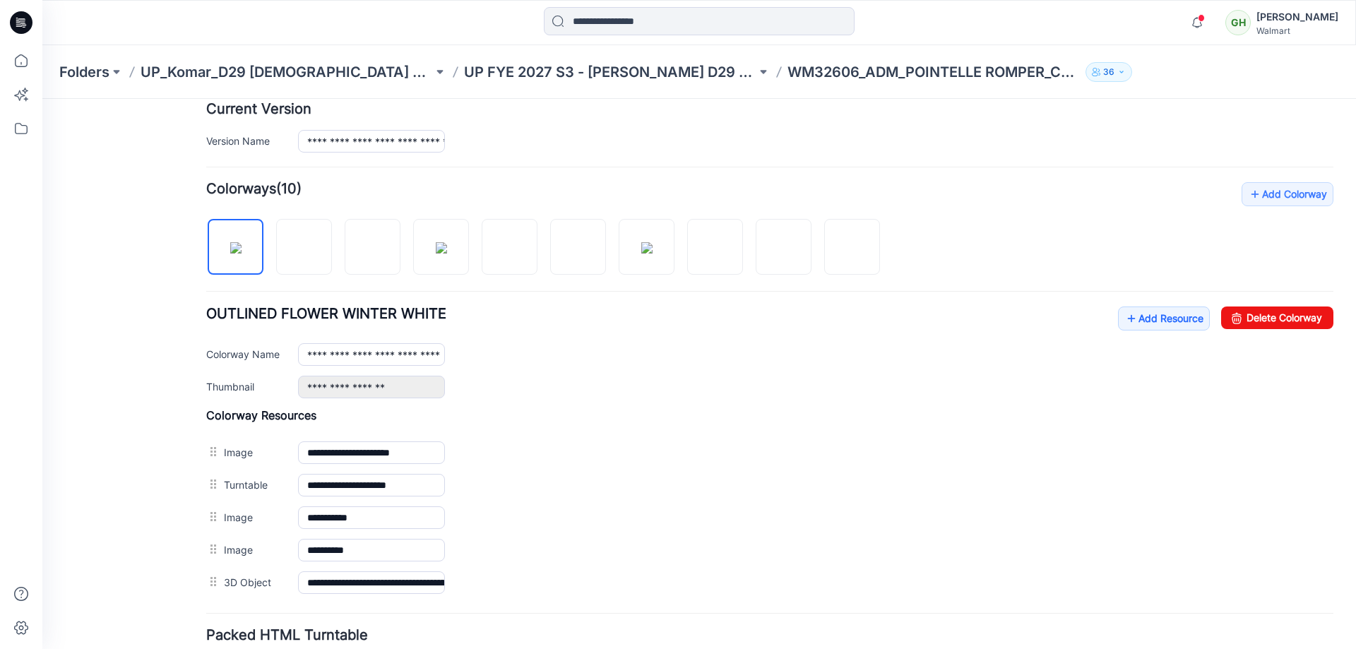
scroll to position [386, 0]
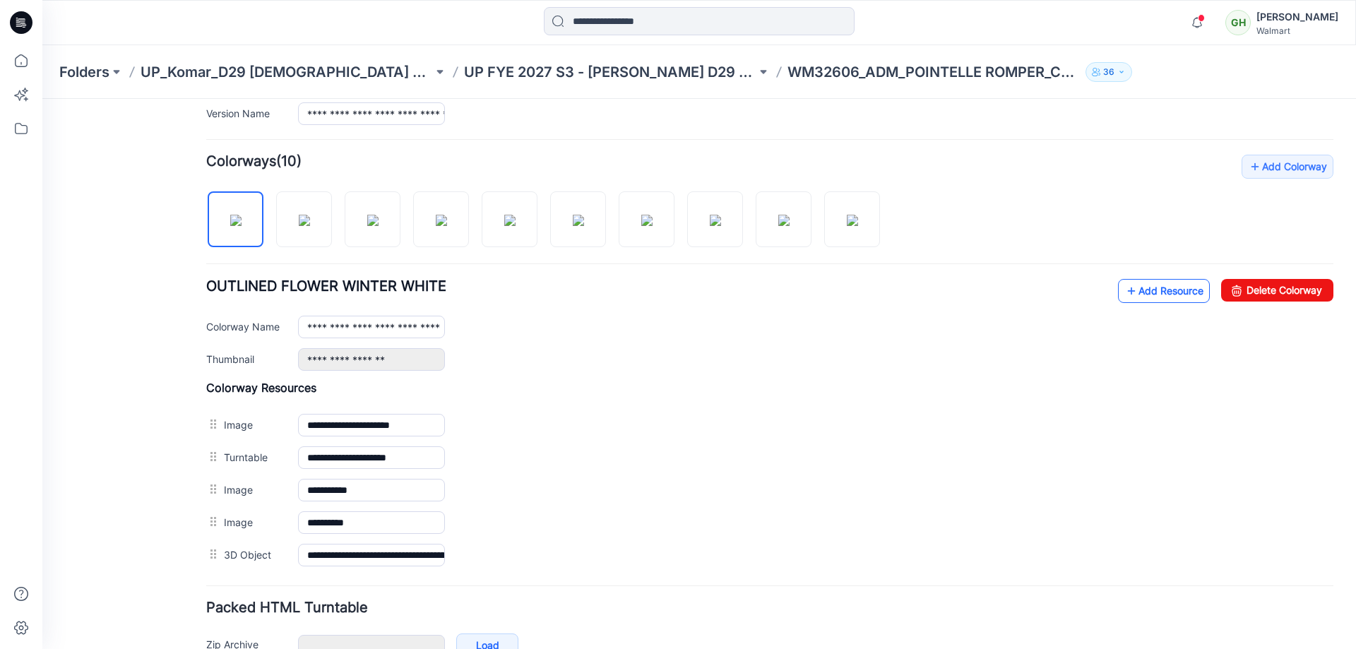
click at [1132, 294] on link "Add Resource" at bounding box center [1164, 291] width 92 height 24
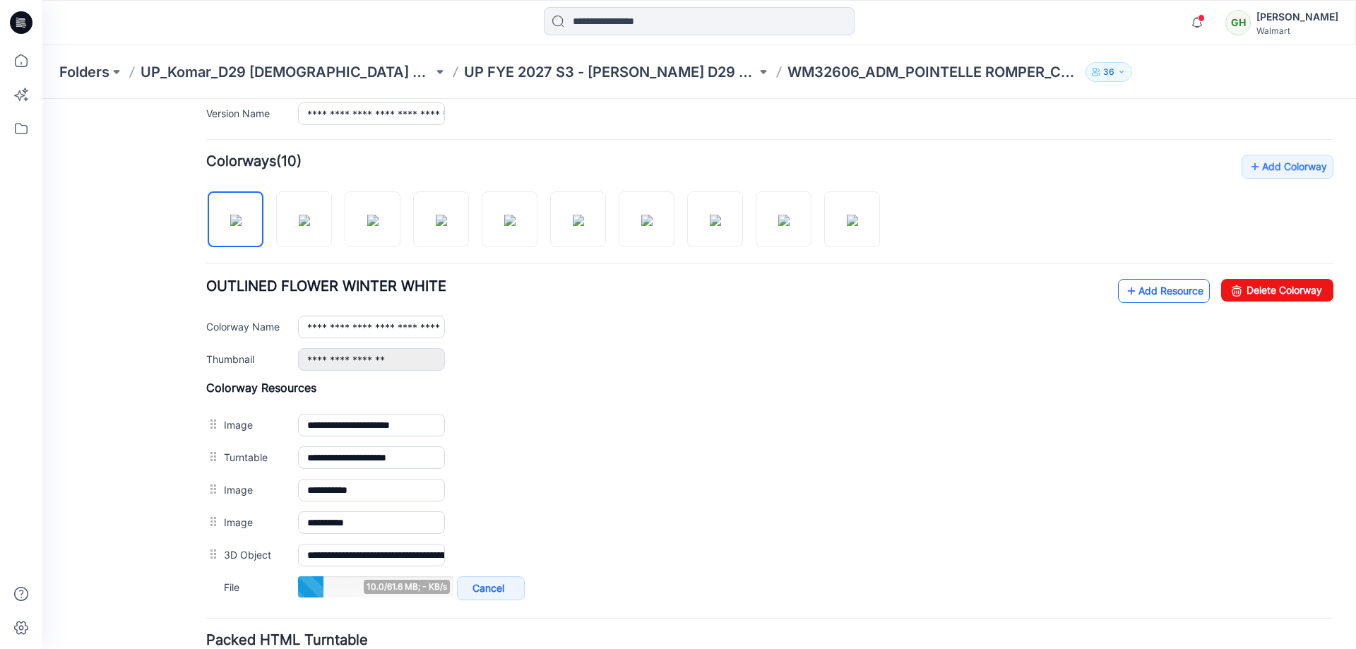
click at [1148, 287] on link "Add Resource" at bounding box center [1164, 291] width 92 height 24
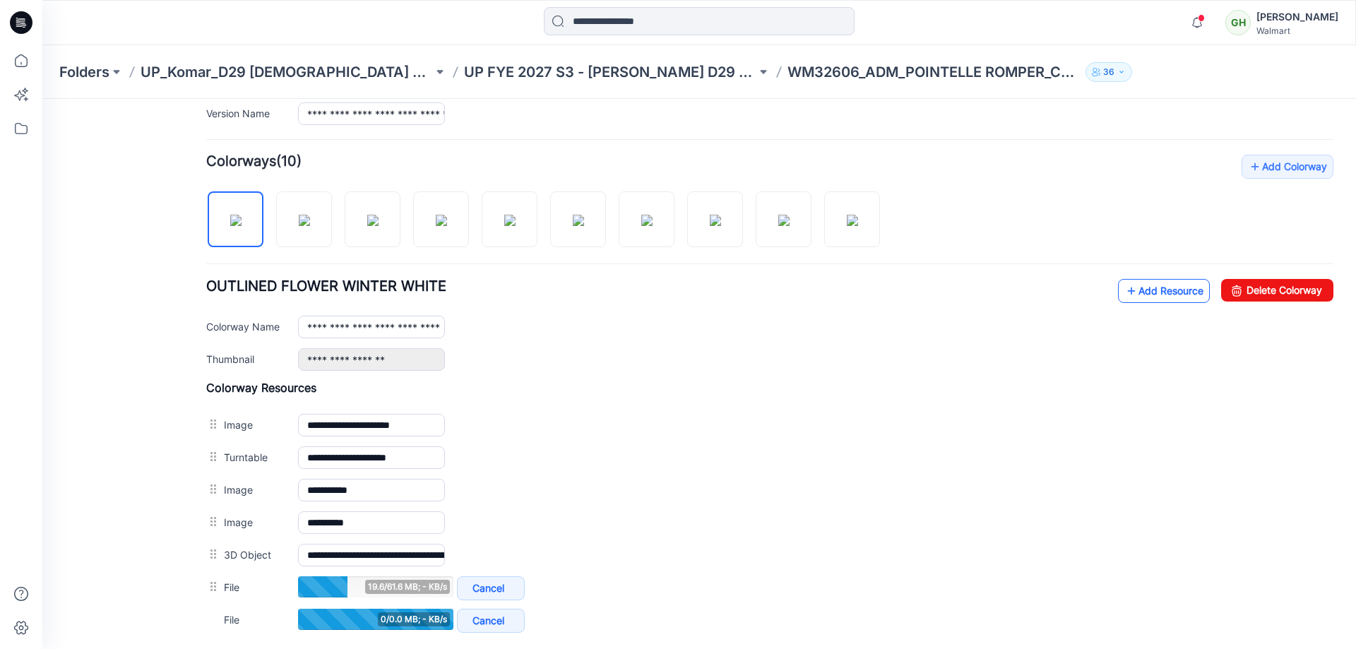
click at [1154, 285] on link "Add Resource" at bounding box center [1164, 291] width 92 height 24
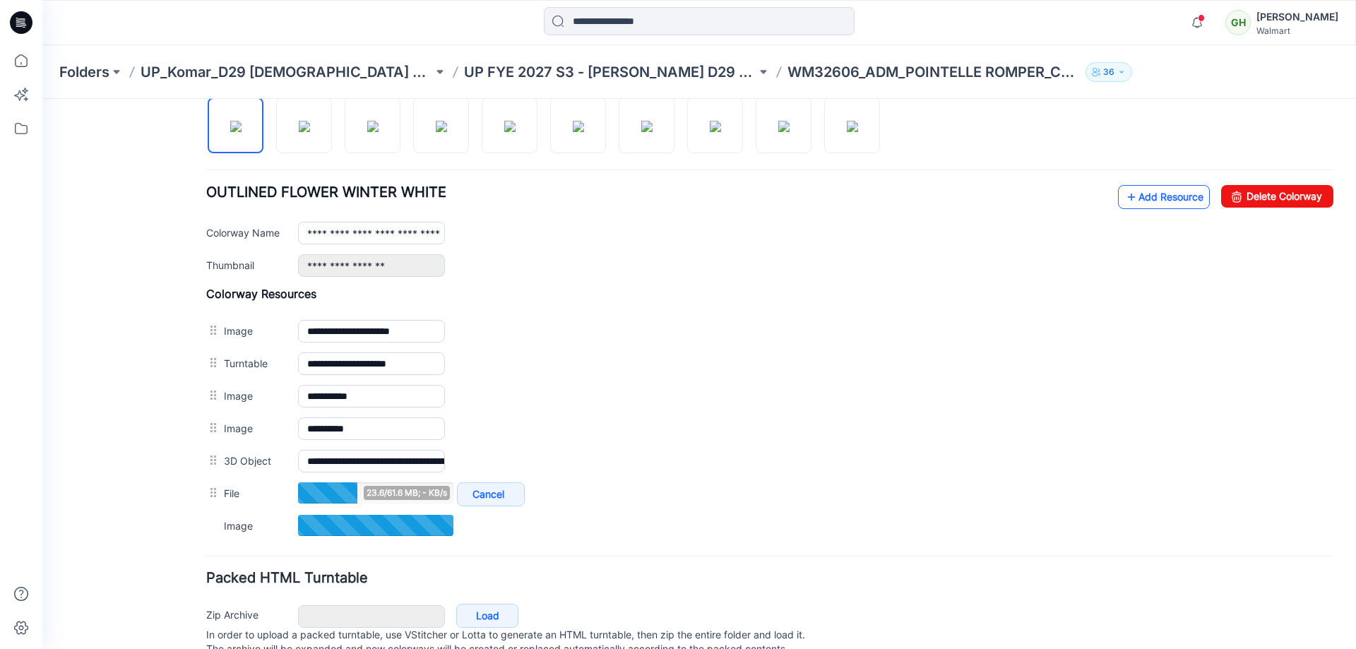
click at [1156, 198] on link "Add Resource" at bounding box center [1164, 197] width 92 height 24
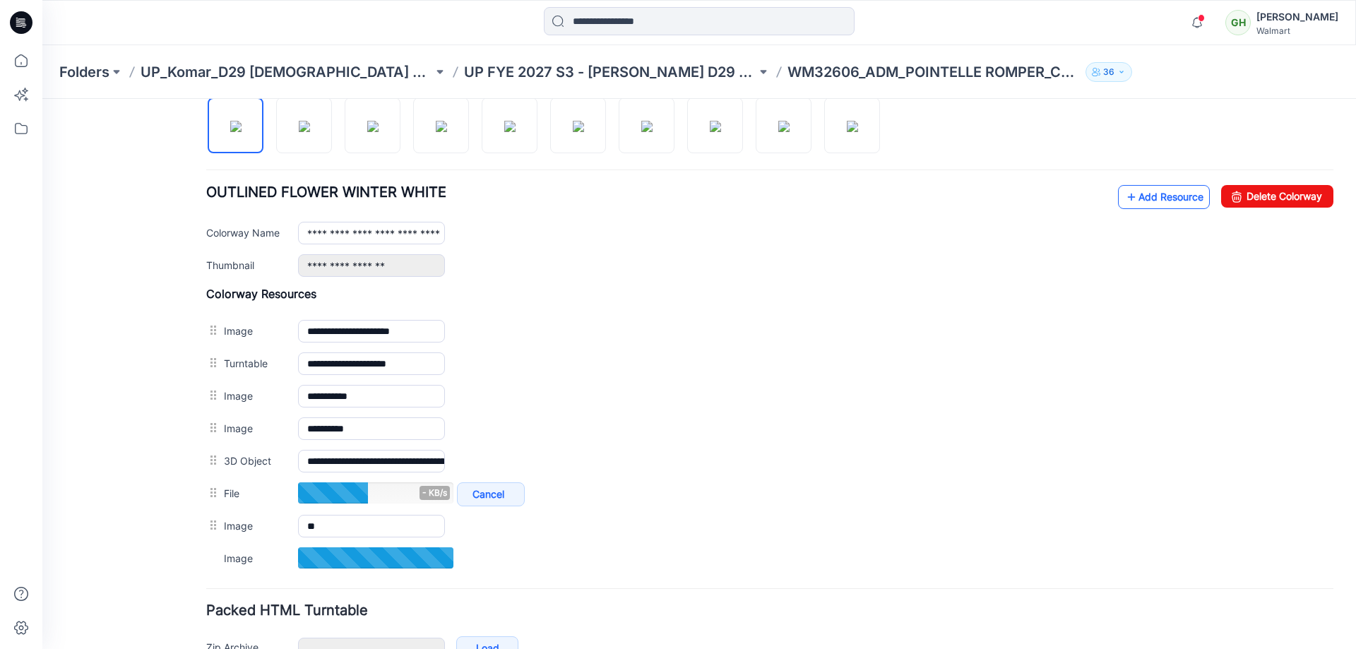
click at [1134, 201] on link "Add Resource" at bounding box center [1164, 197] width 92 height 24
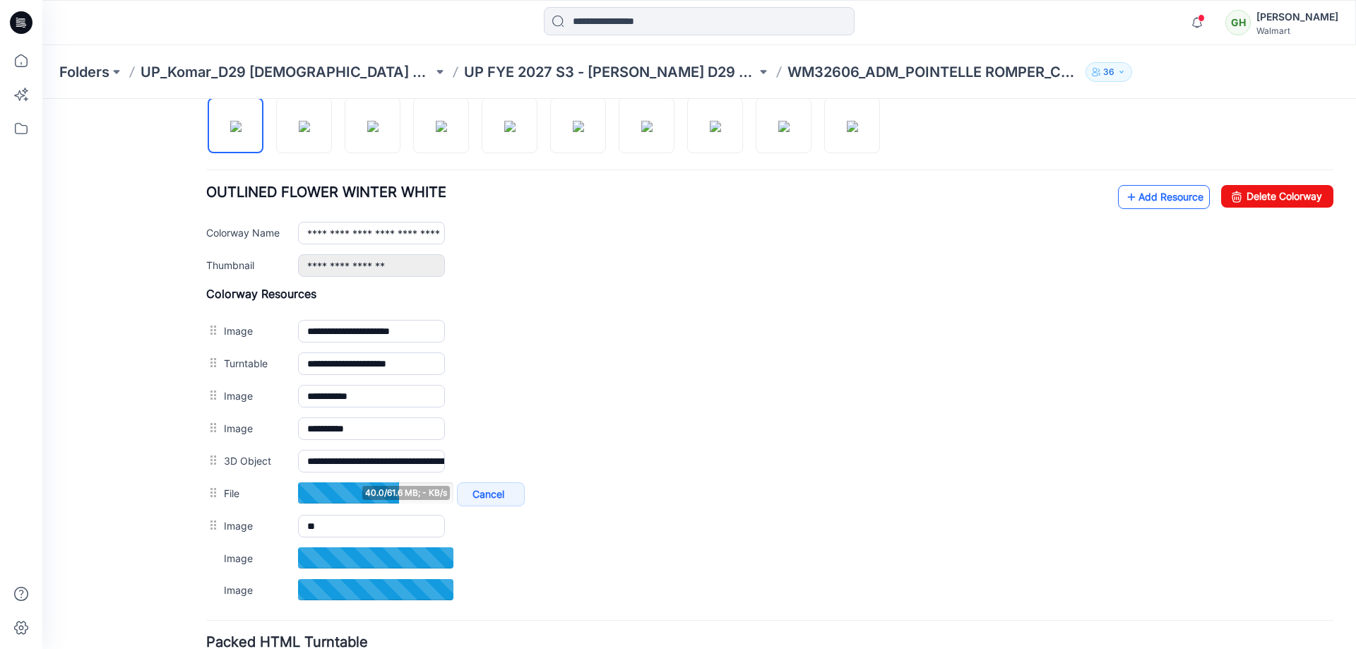
click at [1156, 199] on link "Add Resource" at bounding box center [1164, 197] width 92 height 24
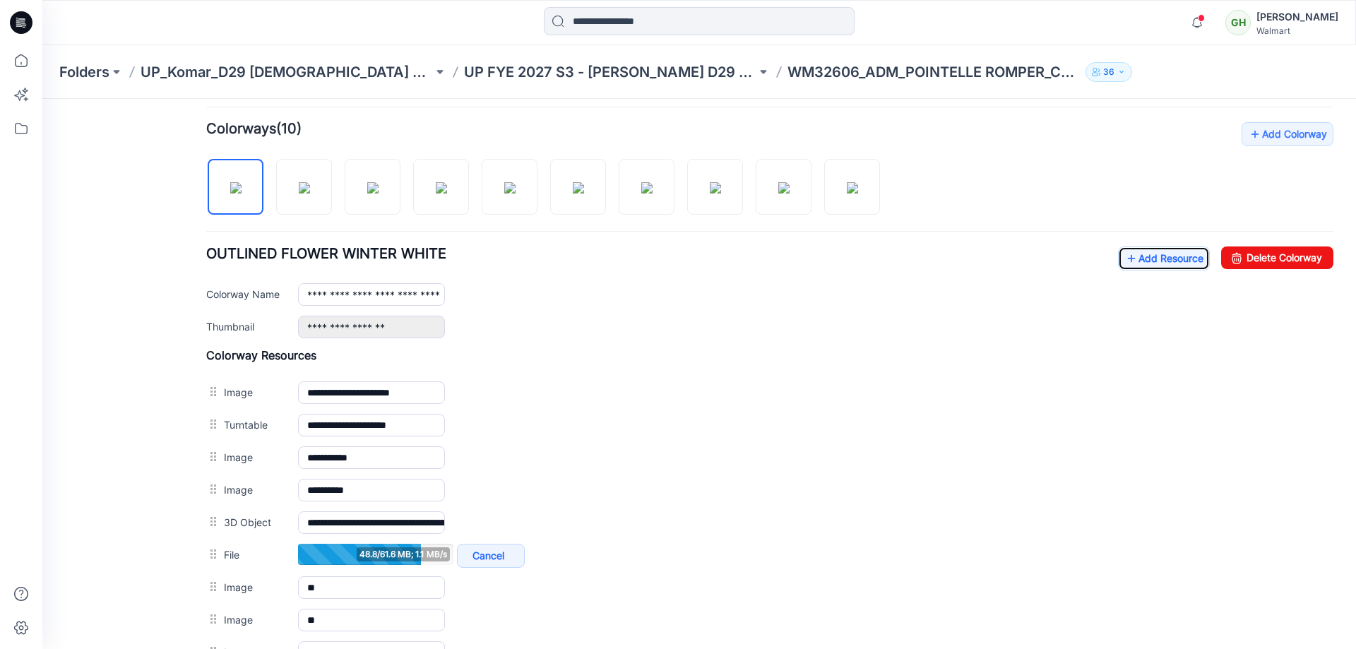
scroll to position [386, 0]
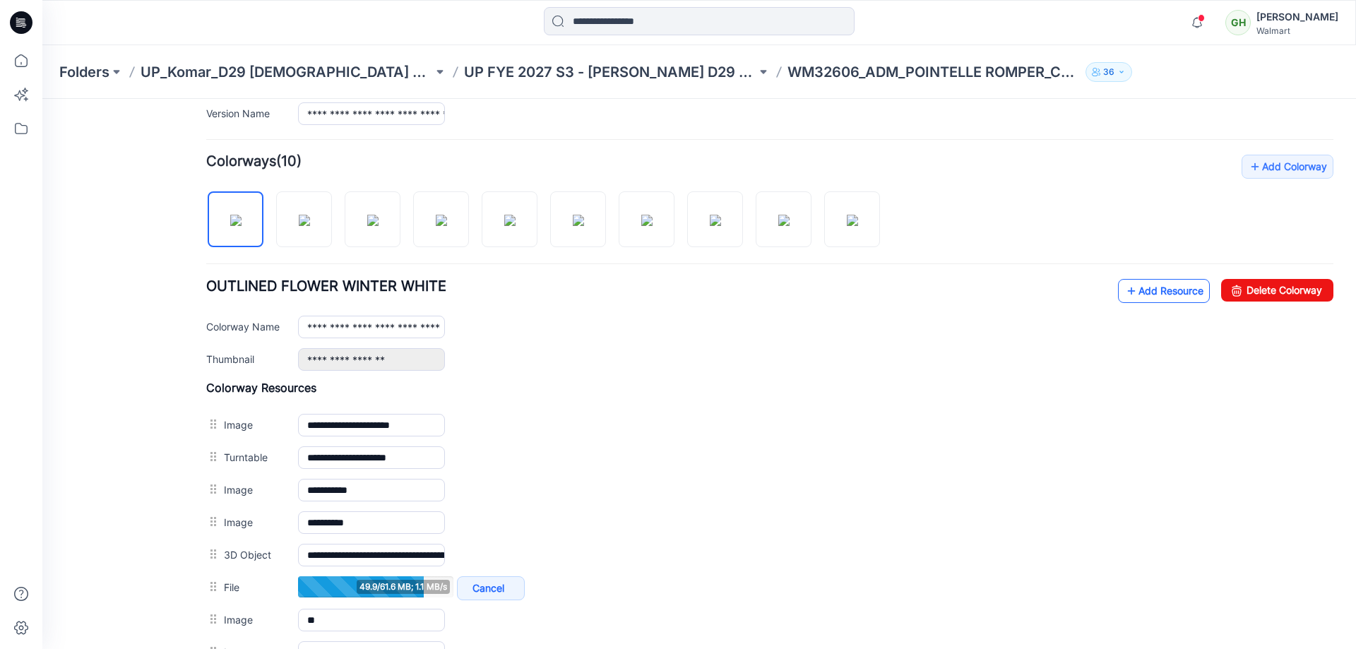
click at [1141, 286] on link "Add Resource" at bounding box center [1164, 291] width 92 height 24
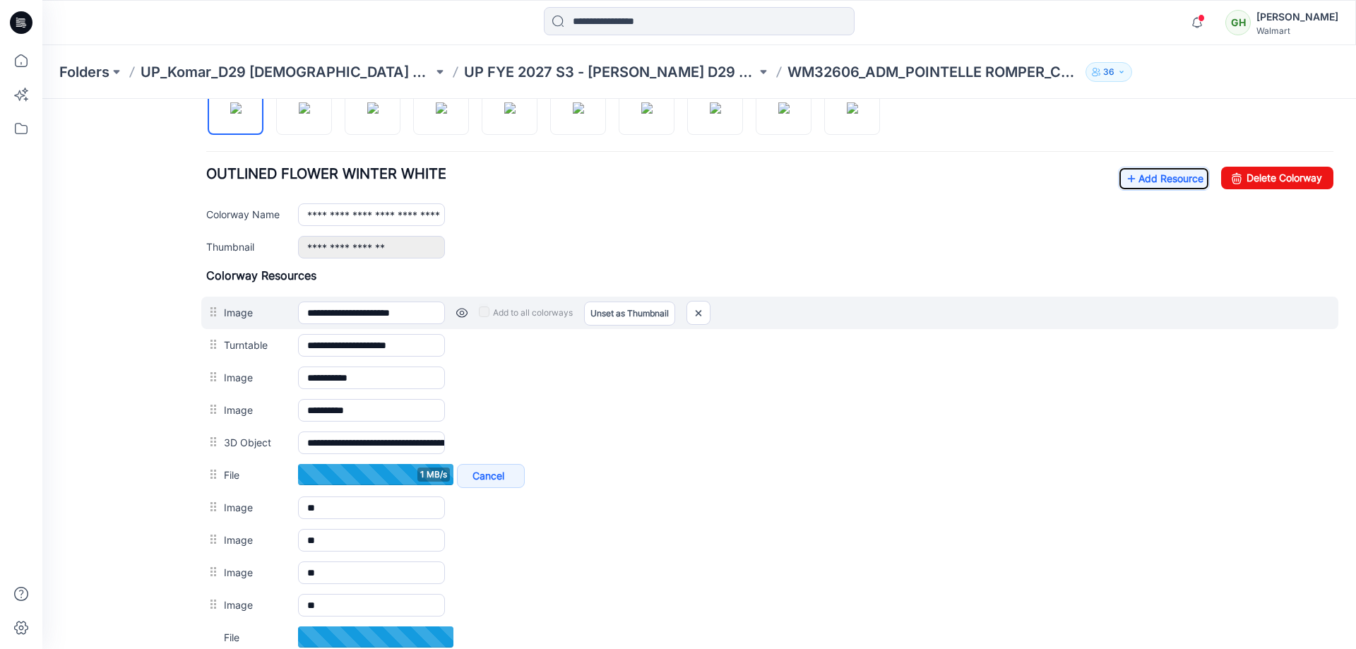
scroll to position [475, 0]
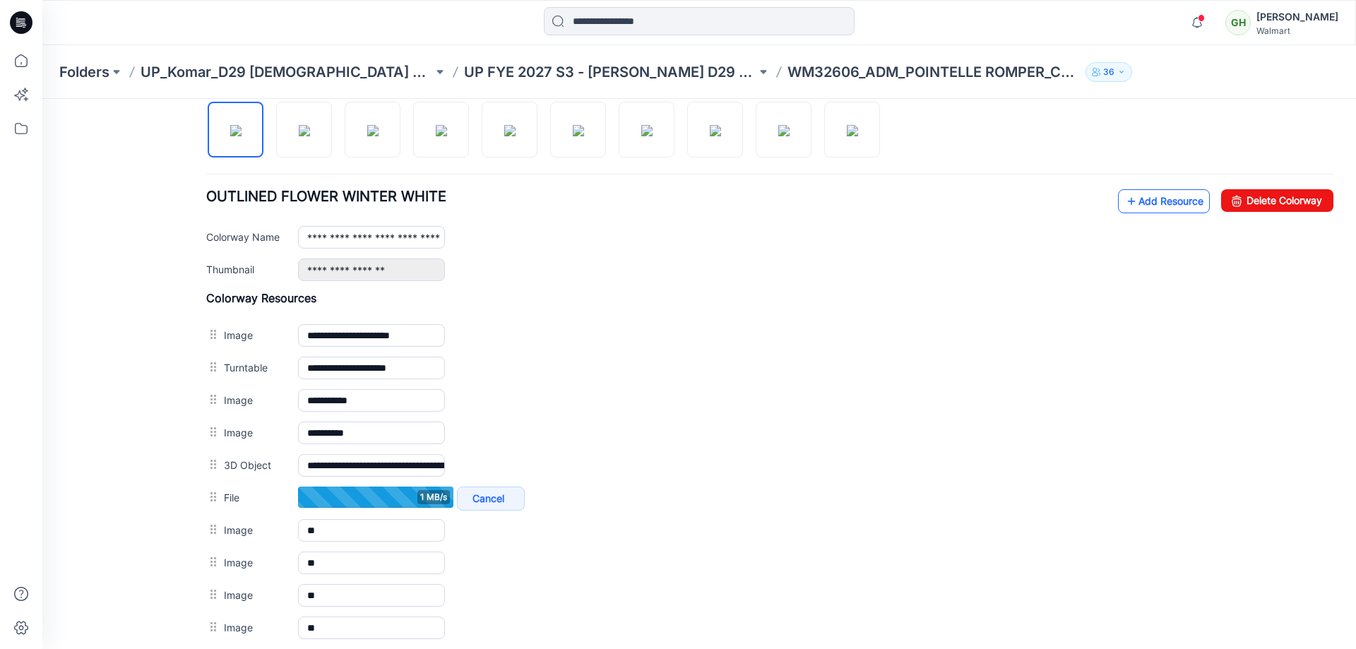
click at [1124, 197] on icon at bounding box center [1131, 201] width 14 height 23
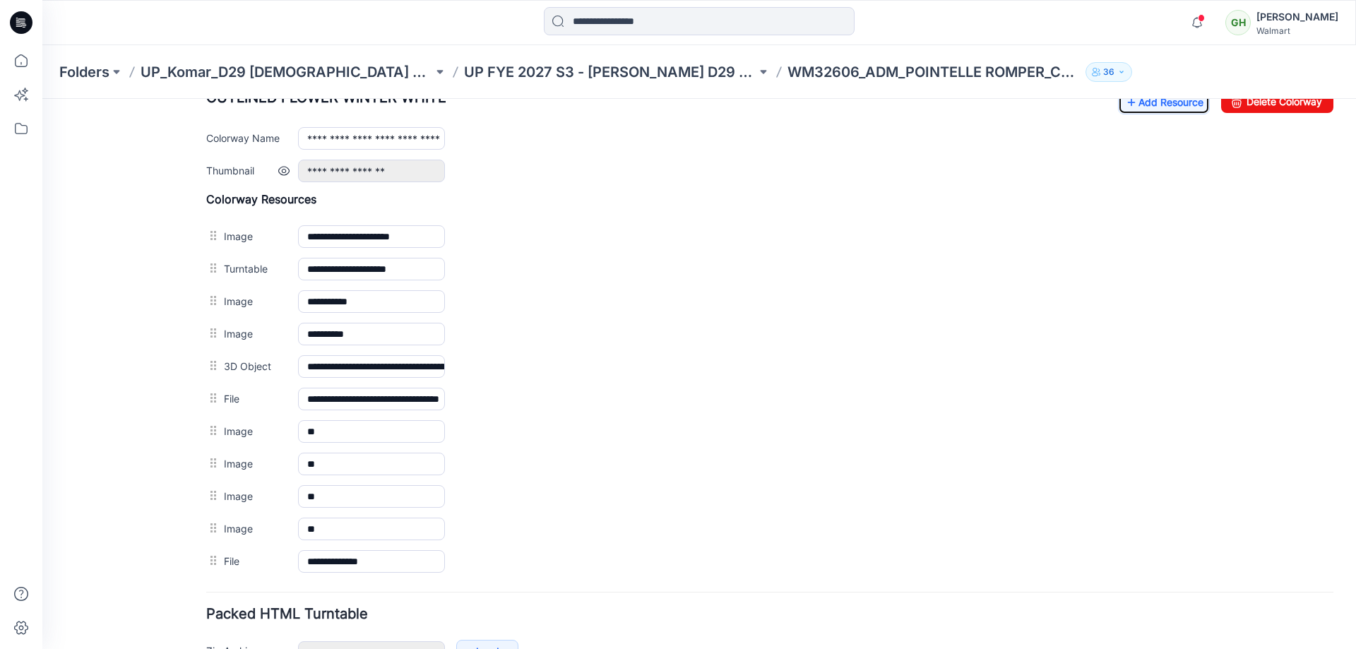
scroll to position [475, 0]
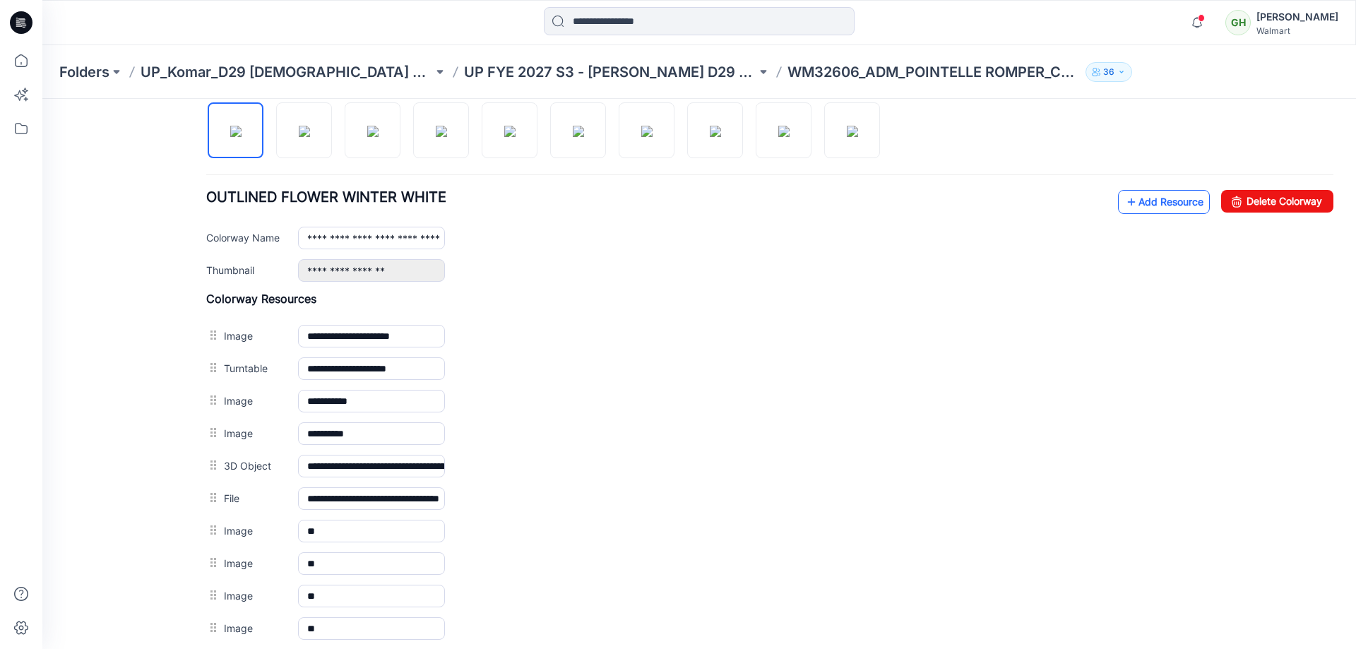
click at [1153, 202] on link "Add Resource" at bounding box center [1164, 202] width 92 height 24
click at [1132, 197] on link "Add Resource" at bounding box center [1164, 202] width 92 height 24
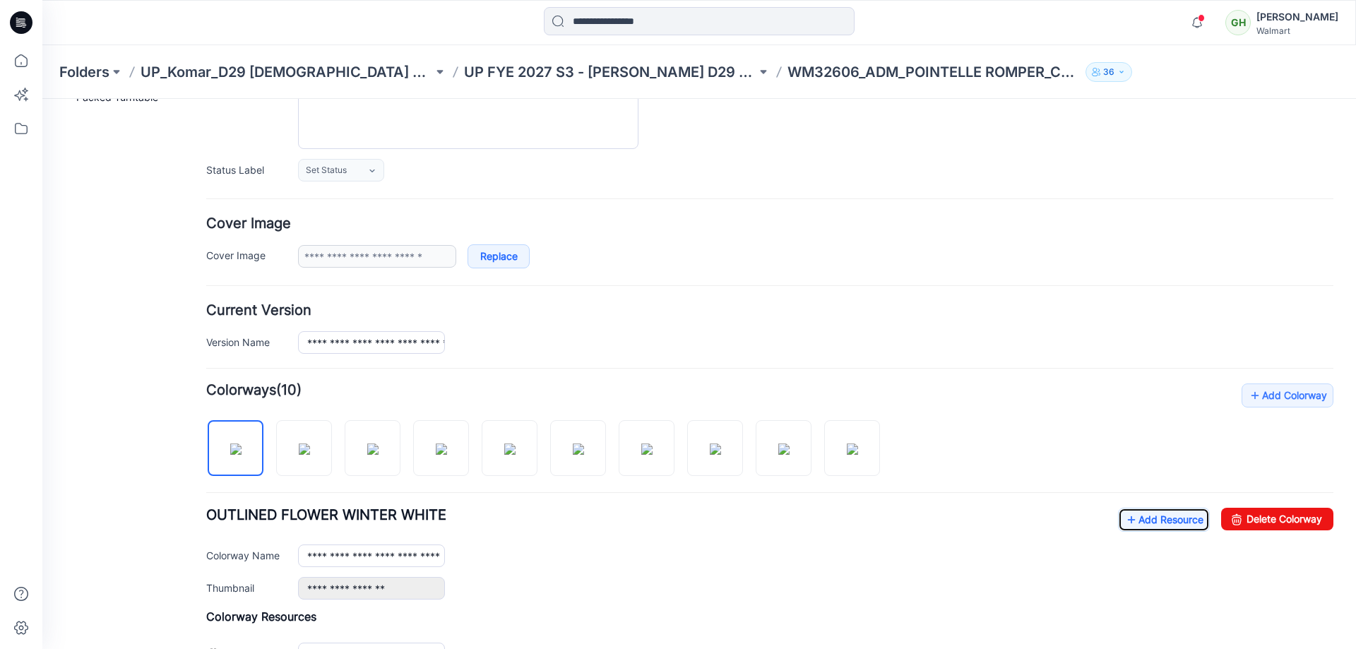
scroll to position [4, 0]
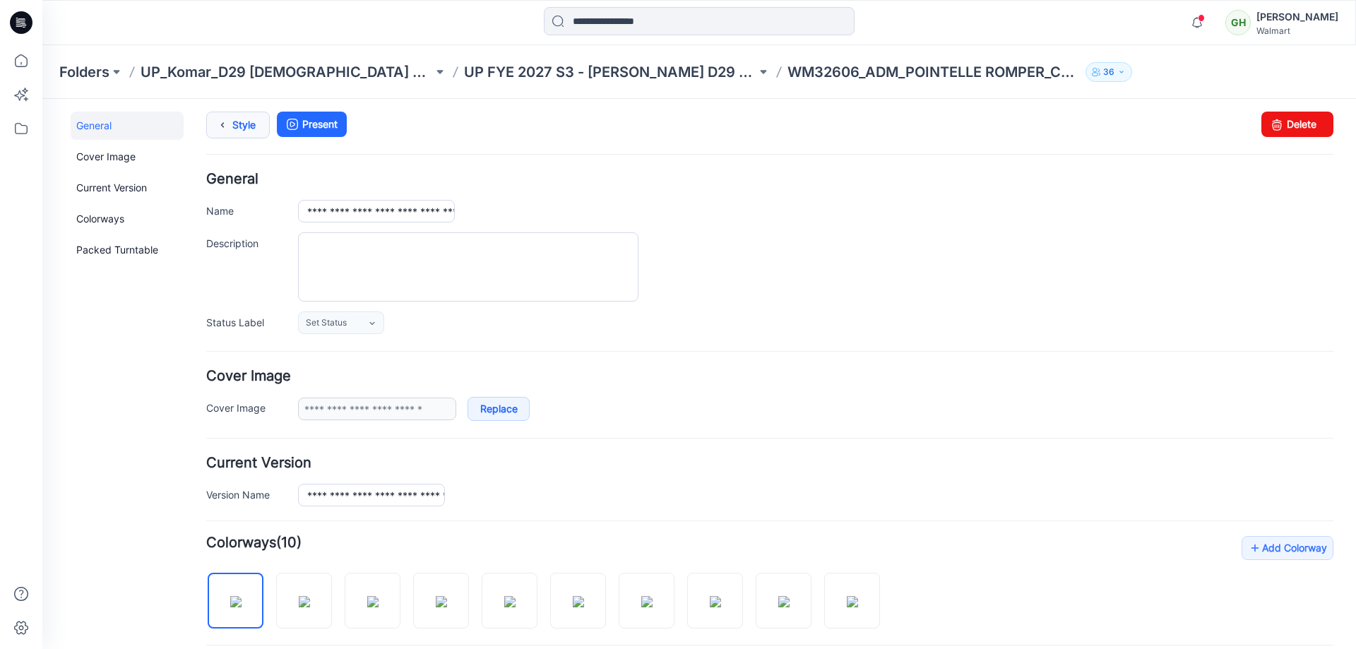
click at [235, 124] on link "Style" at bounding box center [238, 125] width 64 height 27
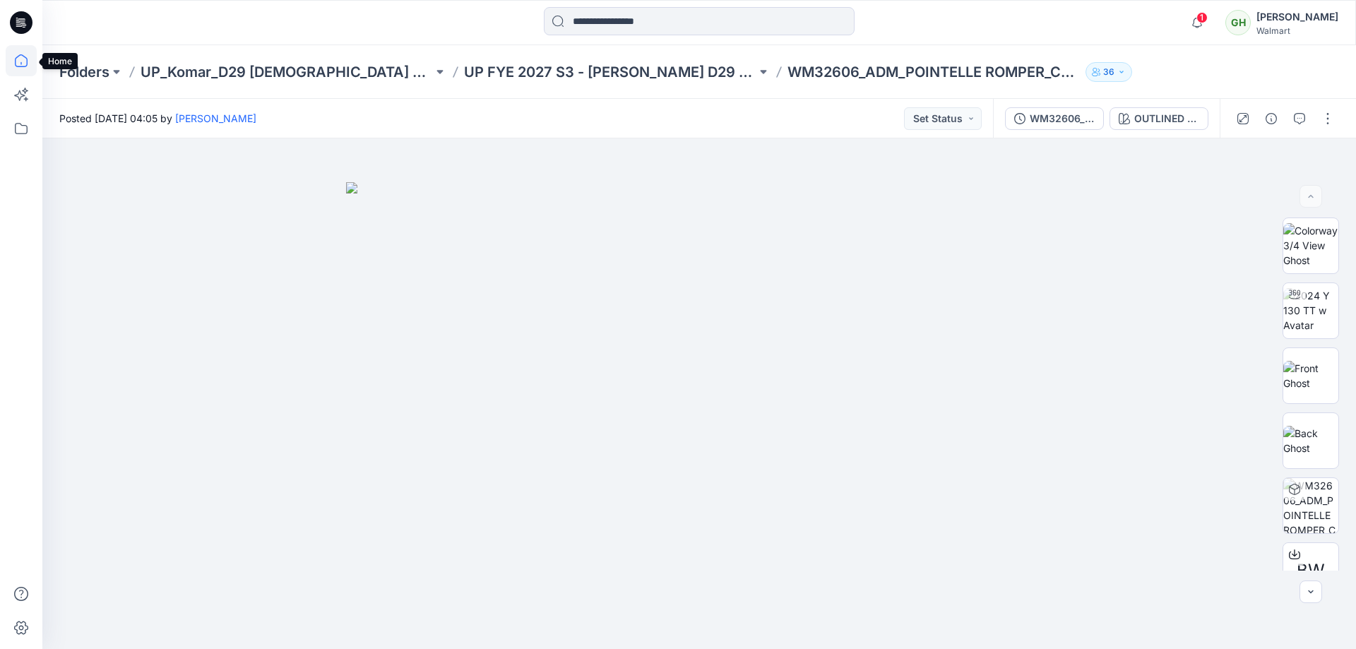
click at [25, 66] on icon at bounding box center [21, 60] width 13 height 13
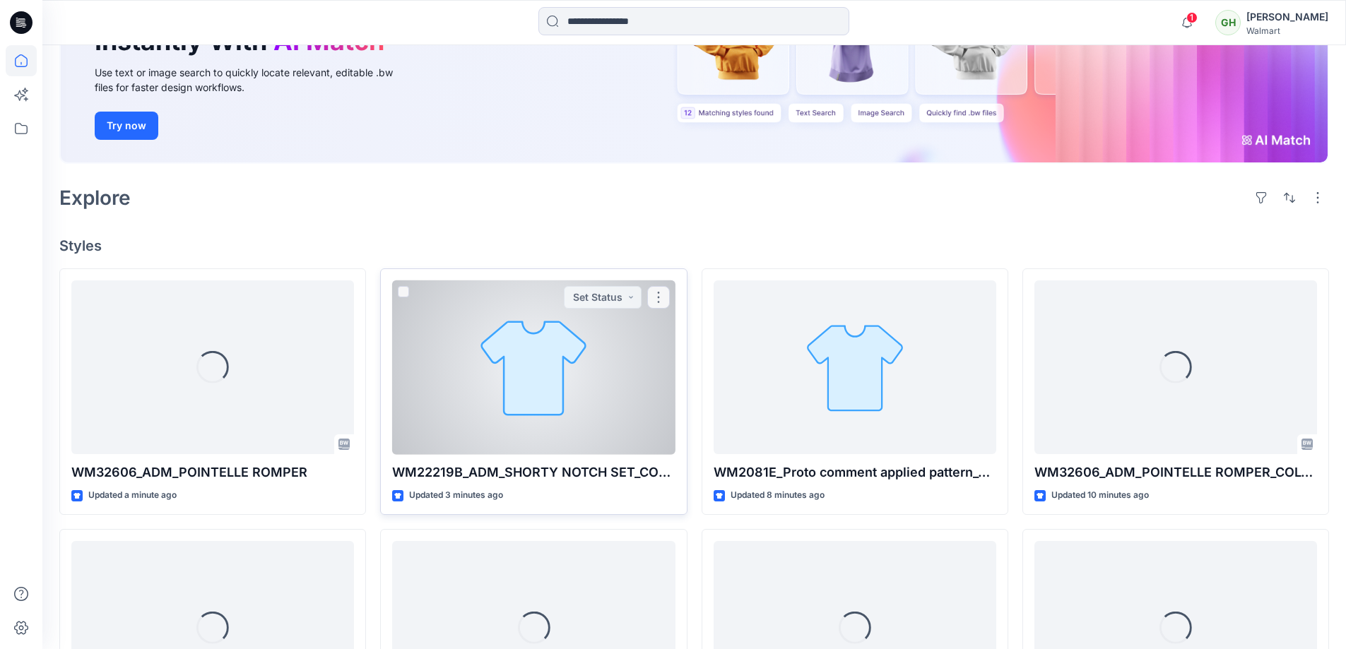
scroll to position [189, 0]
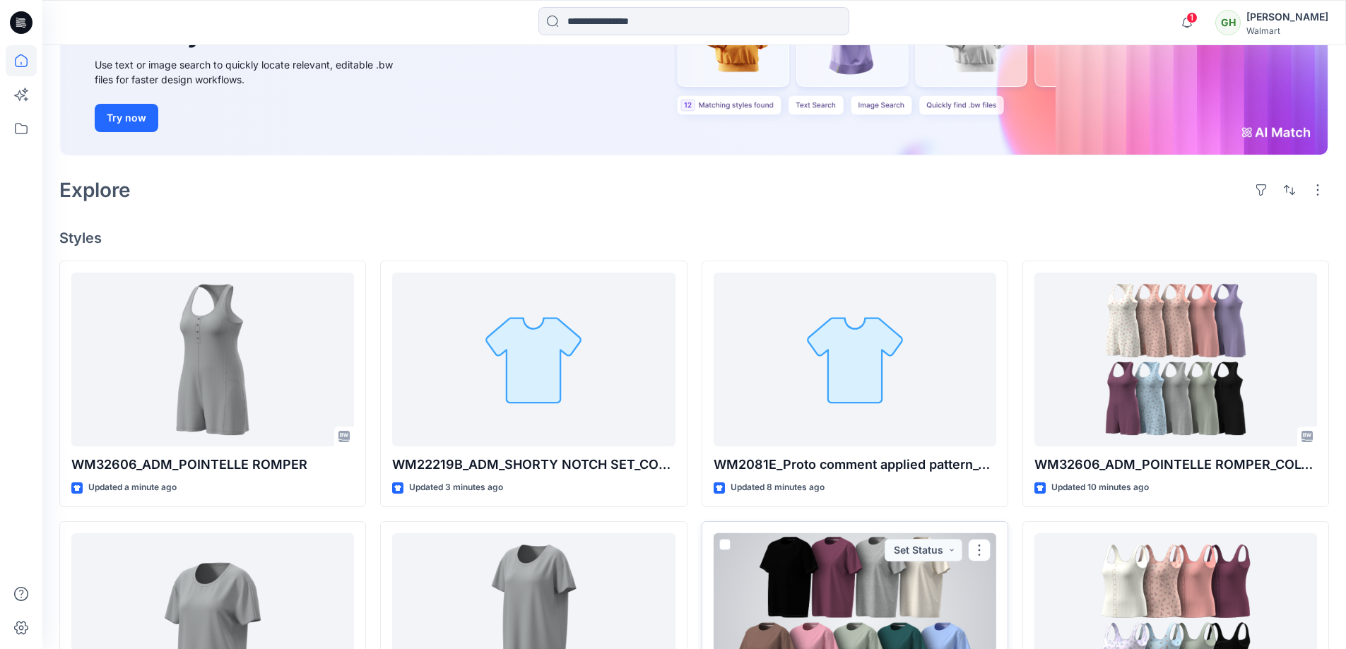
click at [832, 590] on div at bounding box center [854, 620] width 283 height 174
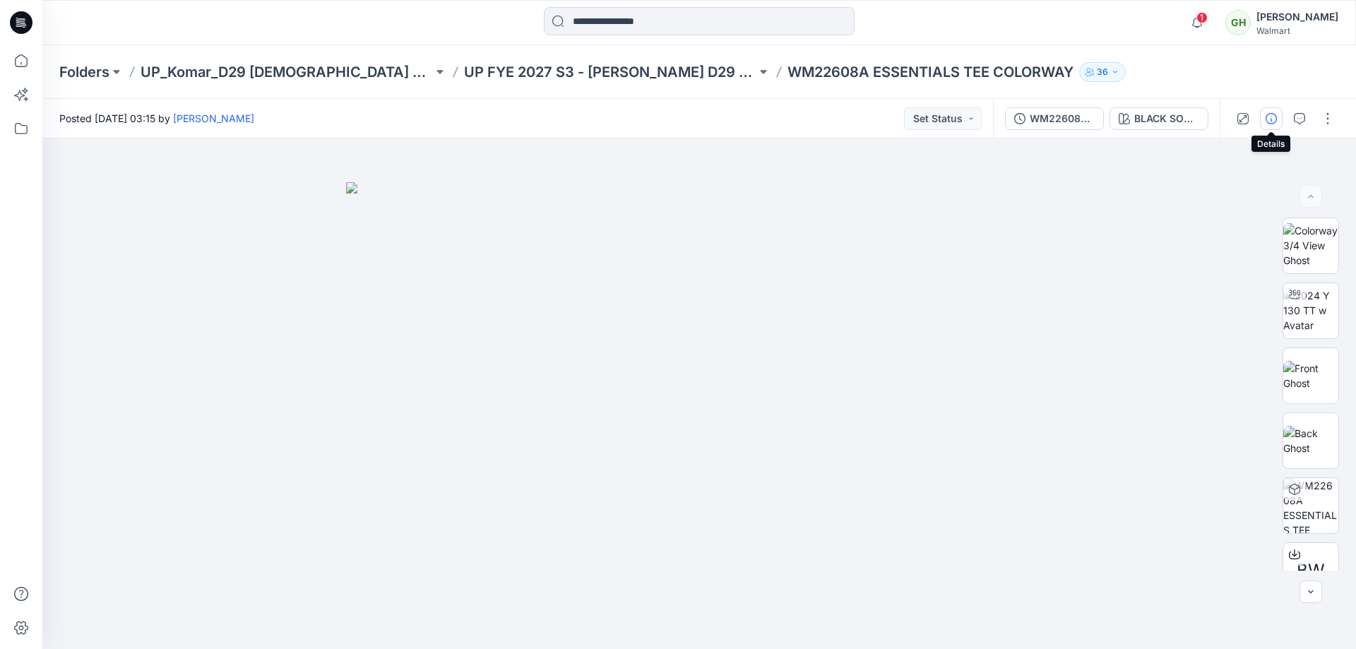
click at [1274, 120] on icon "button" at bounding box center [1271, 118] width 11 height 11
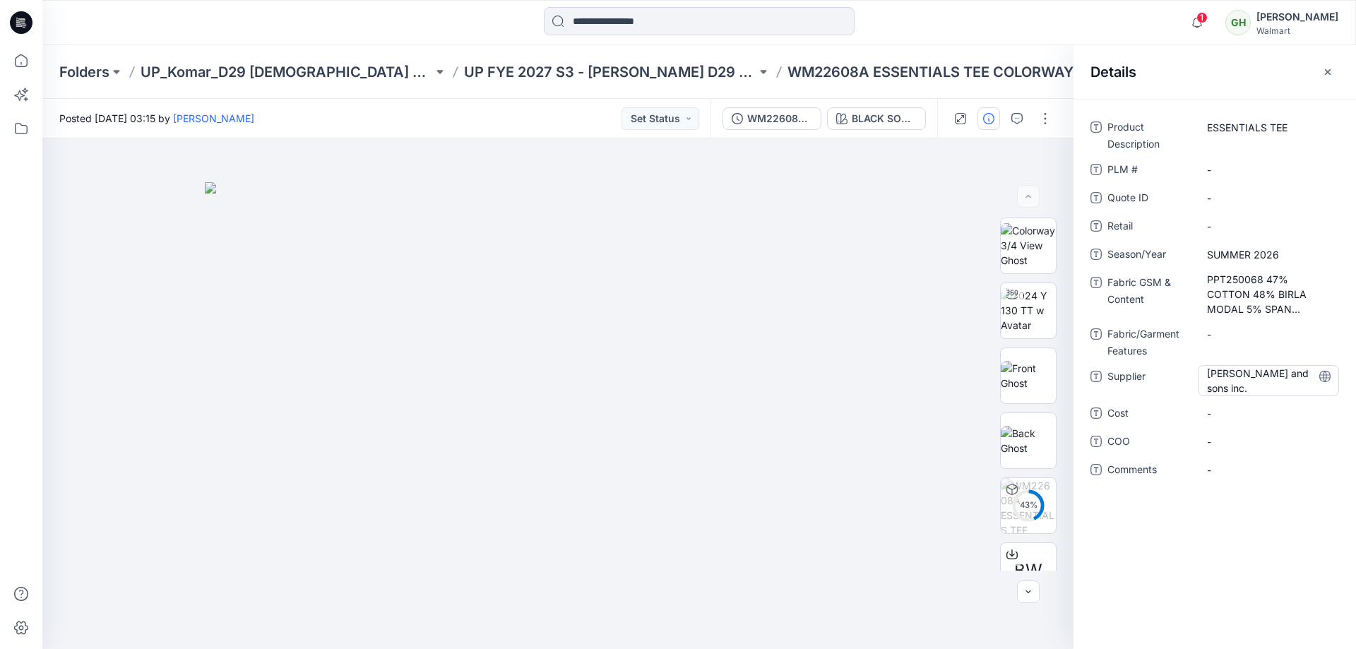
click at [1235, 386] on span "Charles Komar and sons inc." at bounding box center [1268, 381] width 123 height 30
drag, startPoint x: 1260, startPoint y: 391, endPoint x: 1134, endPoint y: 352, distance: 131.8
click at [1134, 352] on div "**********" at bounding box center [1215, 306] width 249 height 381
click at [16, 60] on icon at bounding box center [21, 60] width 13 height 13
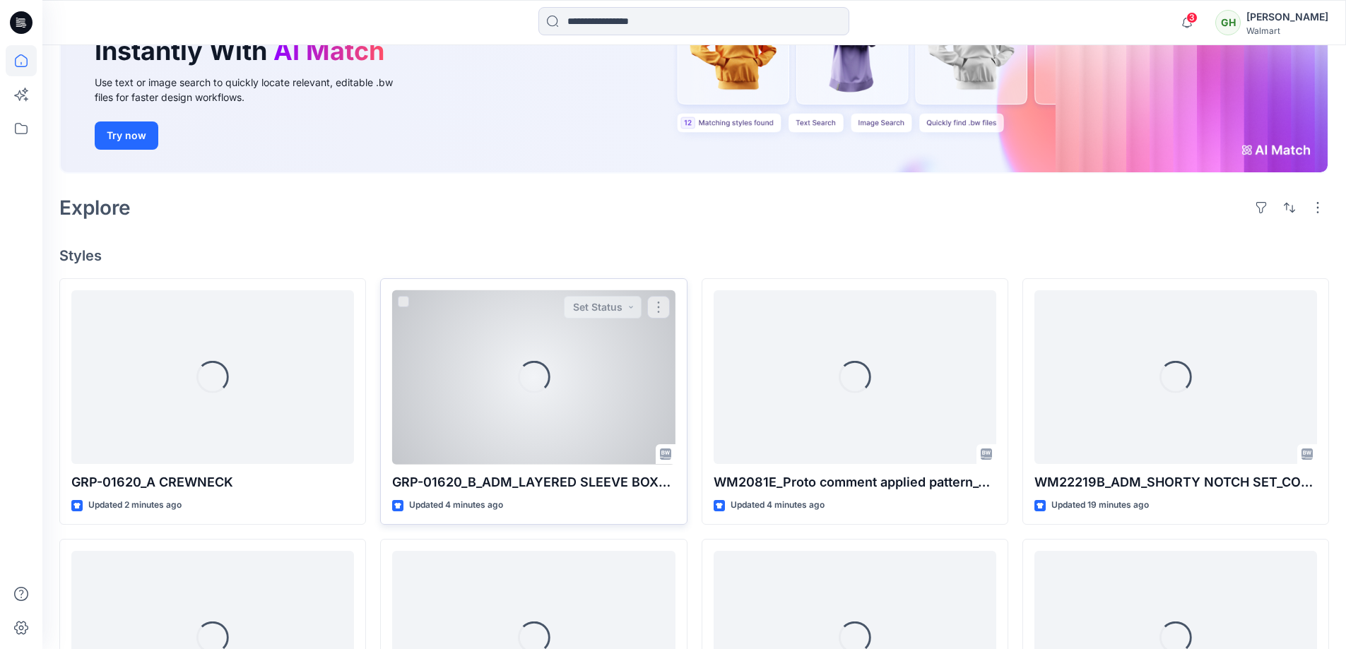
scroll to position [189, 0]
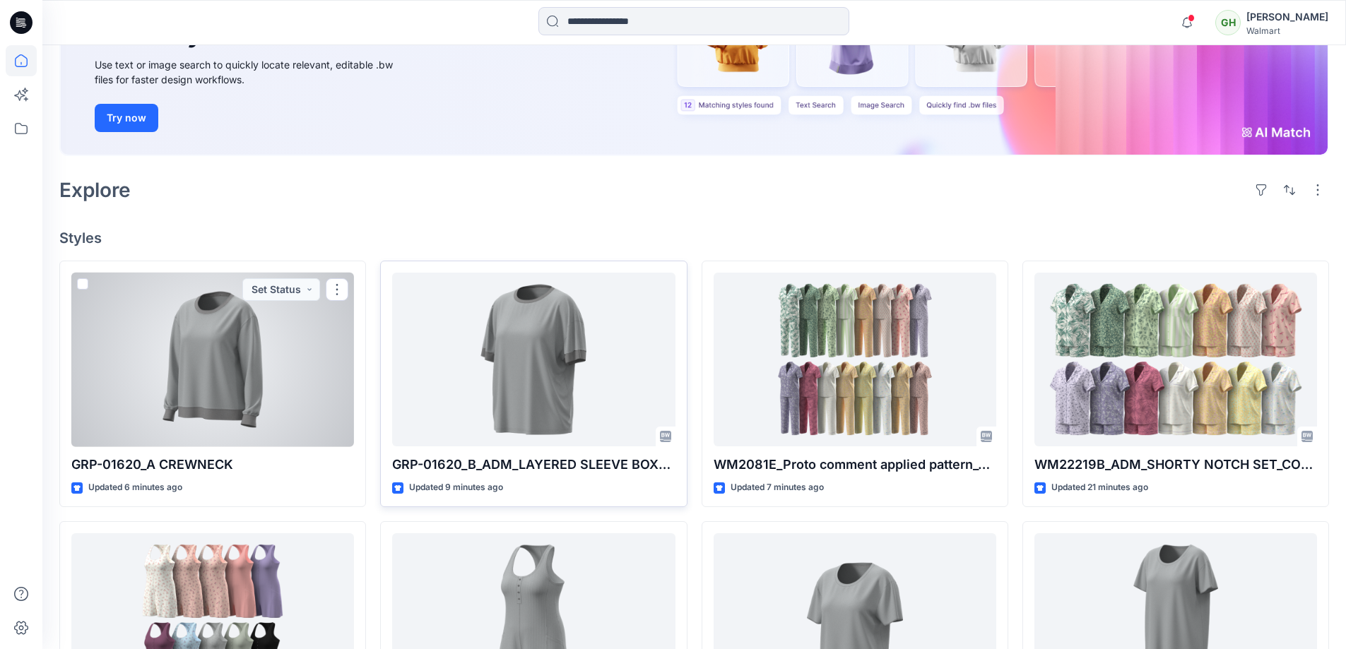
click at [223, 377] on div at bounding box center [212, 360] width 283 height 174
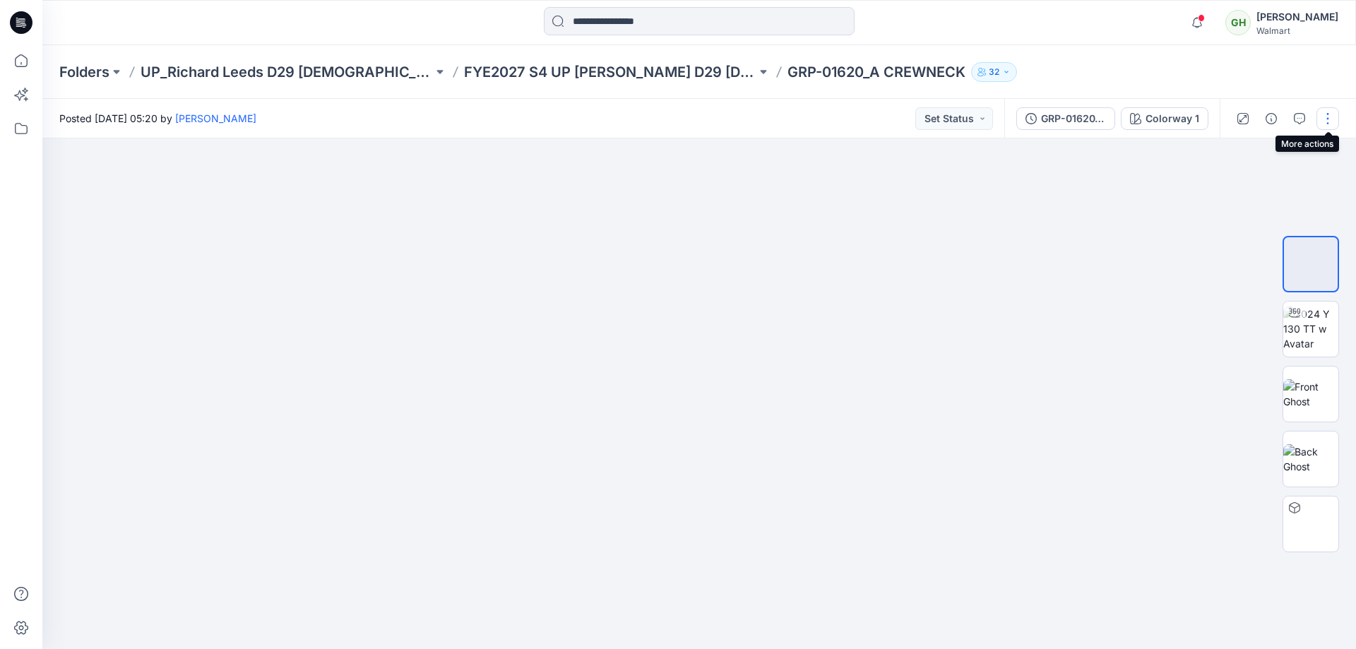
click at [1325, 120] on button "button" at bounding box center [1328, 118] width 23 height 23
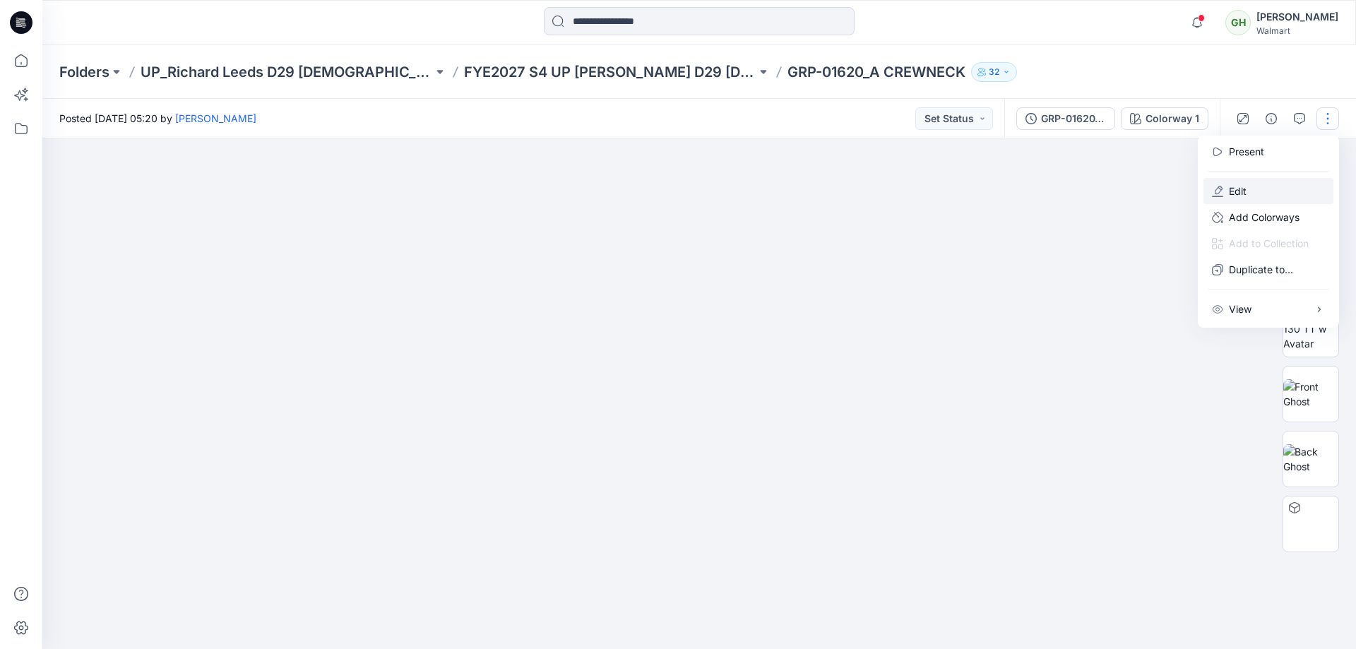
click at [1247, 198] on button "Edit" at bounding box center [1269, 191] width 130 height 26
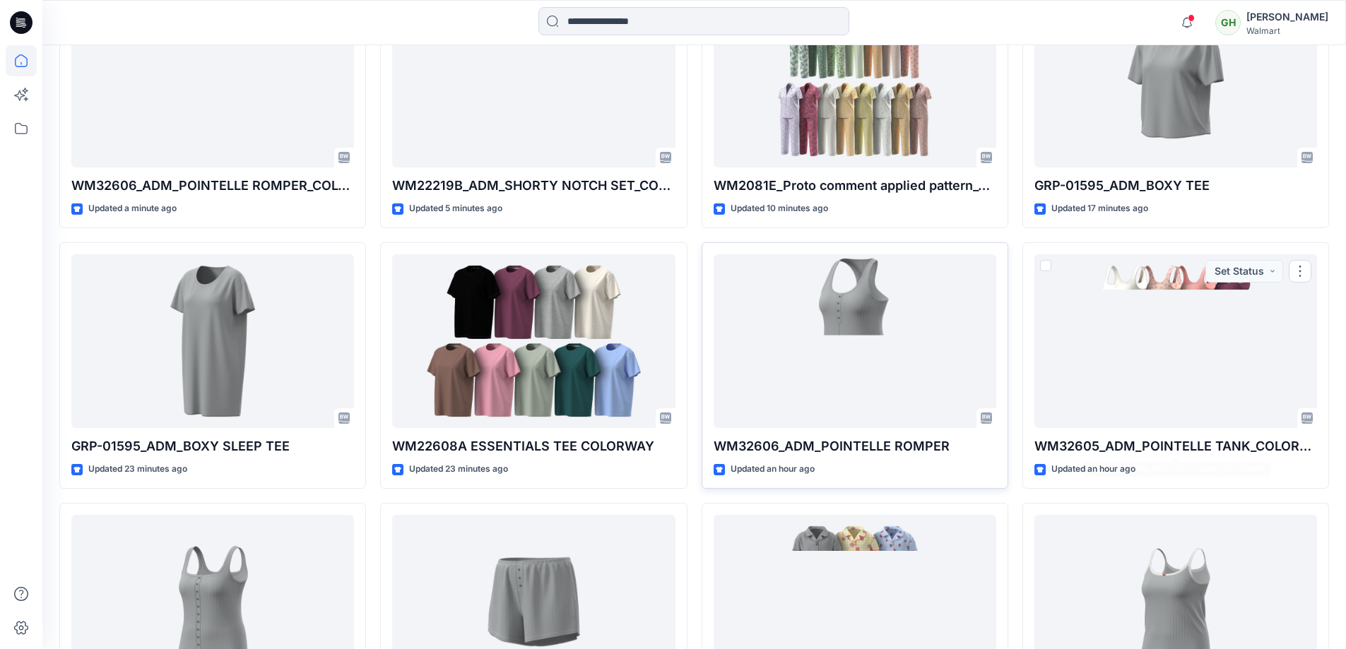
scroll to position [471, 0]
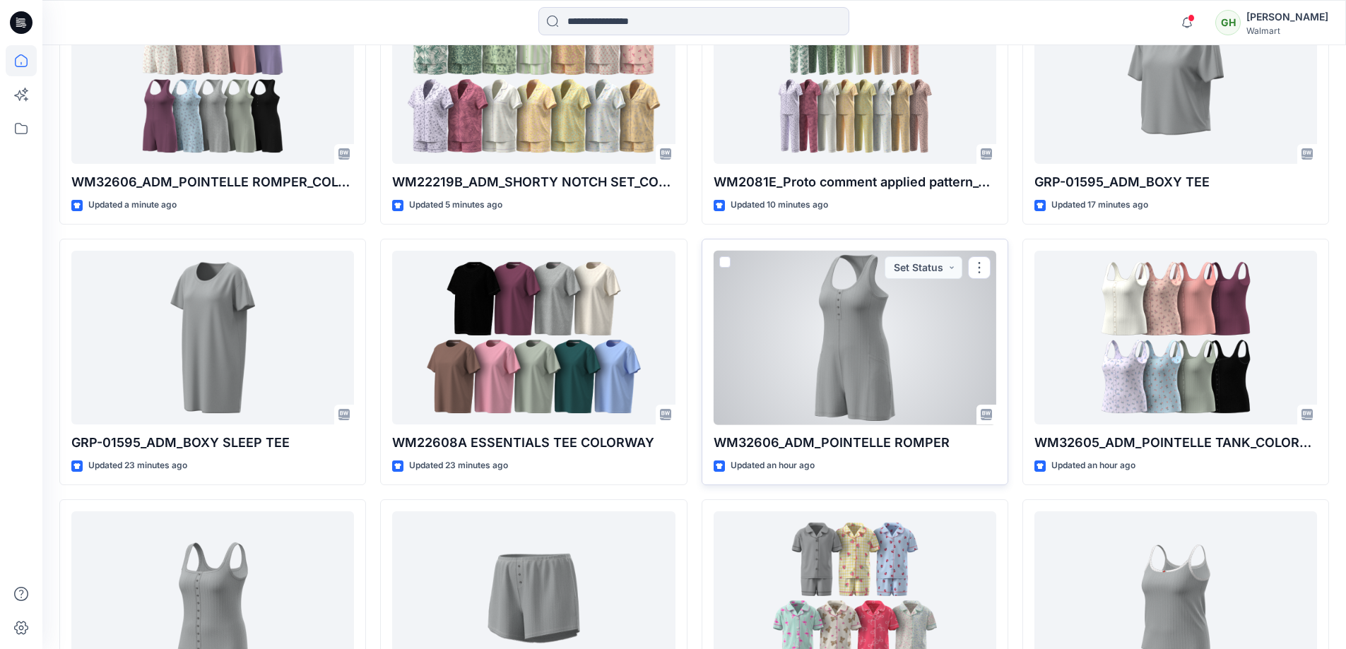
click at [847, 355] on div at bounding box center [854, 338] width 283 height 174
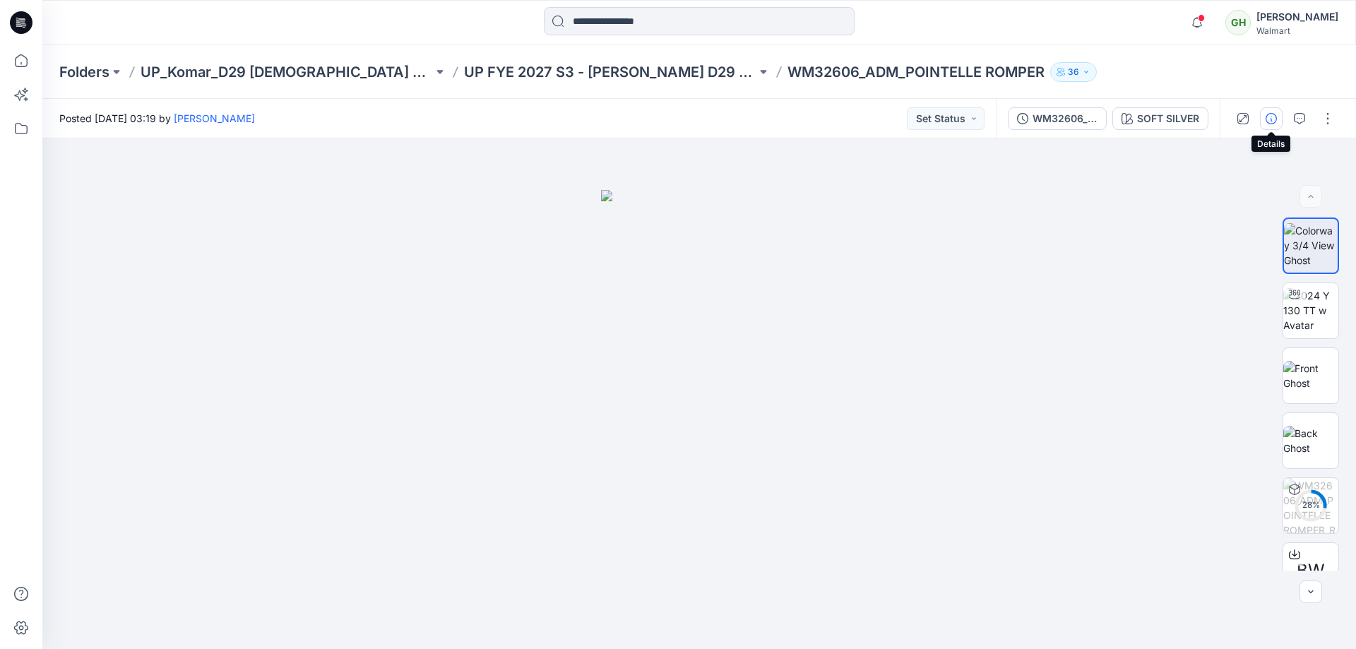
click at [1269, 121] on icon "button" at bounding box center [1271, 118] width 11 height 11
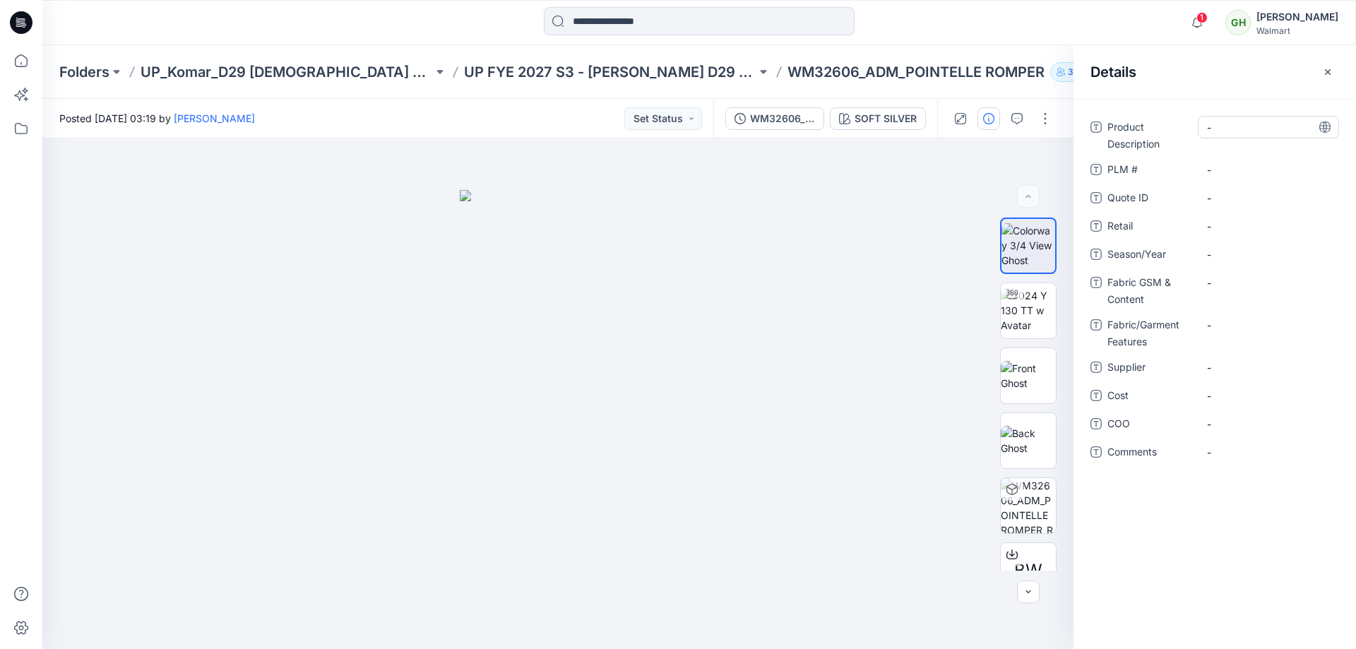
click at [1249, 127] on Description "-" at bounding box center [1268, 127] width 123 height 15
type textarea "**********"
click at [1230, 283] on Content "-" at bounding box center [1268, 282] width 123 height 15
type textarea "**********"
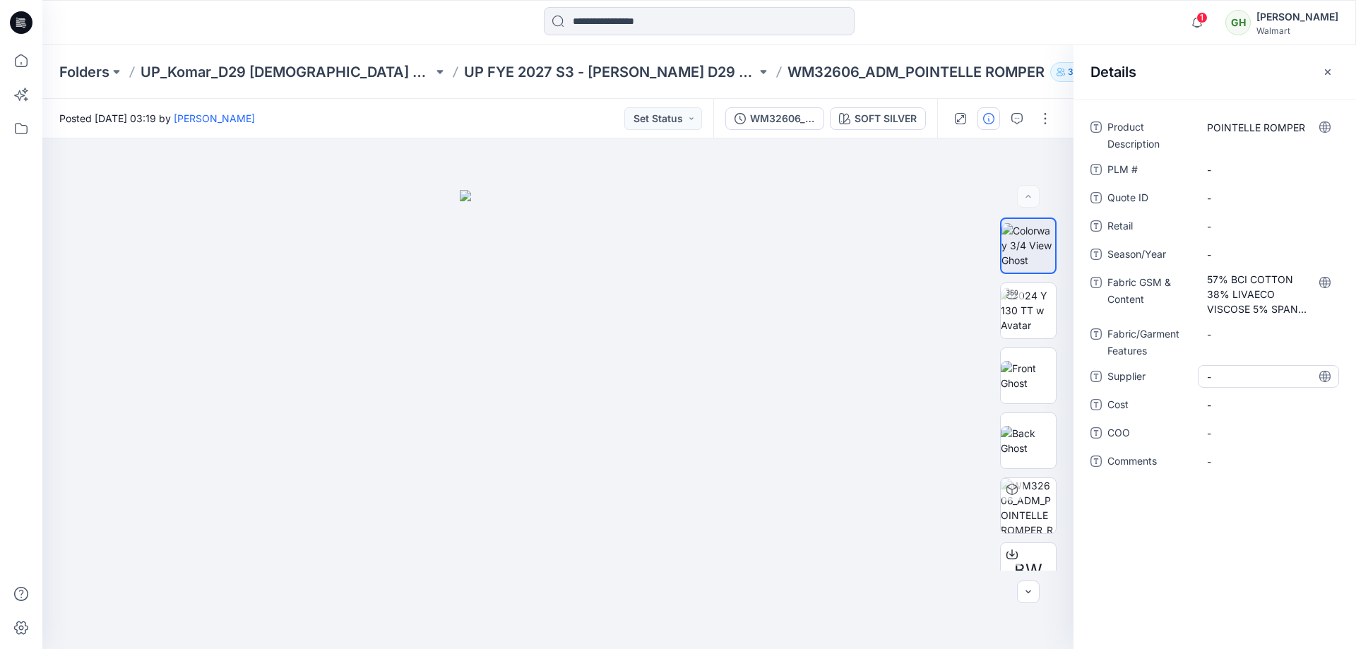
click at [1242, 377] on span "-" at bounding box center [1268, 376] width 123 height 15
type textarea "**********"
click at [1233, 251] on span "-" at bounding box center [1268, 254] width 123 height 15
type textarea "********"
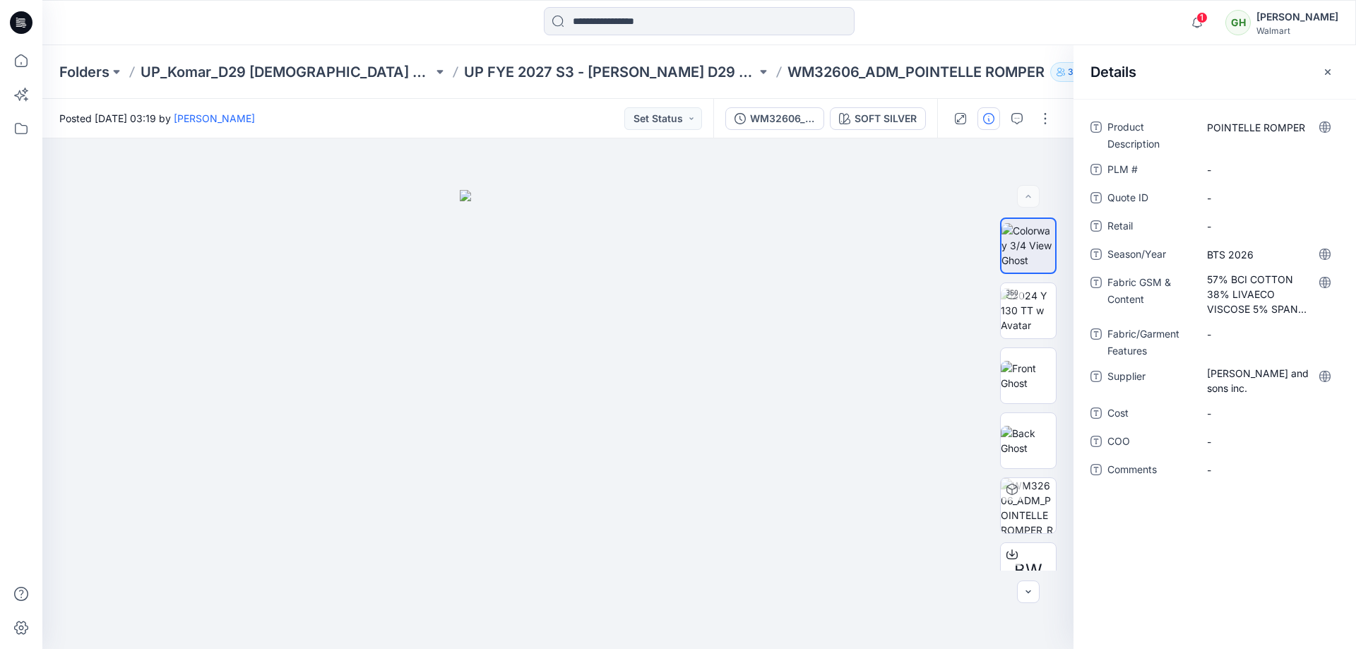
click at [1339, 71] on div "Details" at bounding box center [1215, 71] width 283 height 53
click at [1329, 73] on icon "button" at bounding box center [1328, 72] width 6 height 6
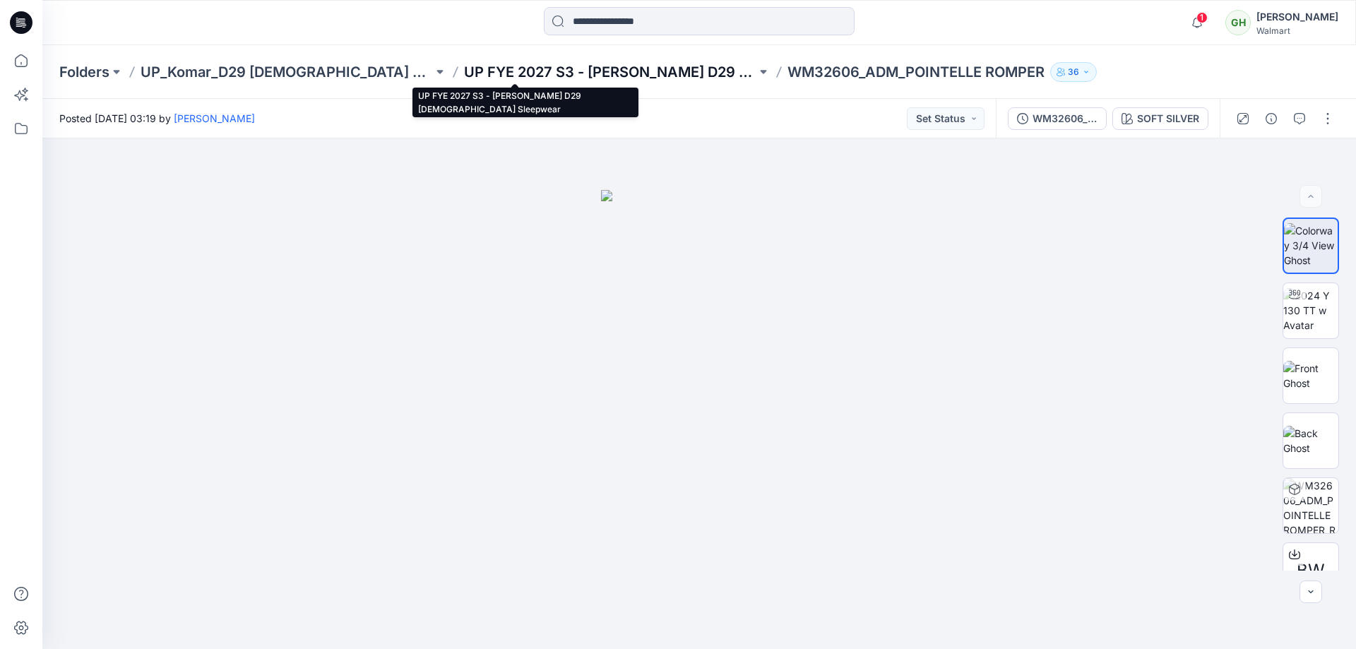
click at [464, 65] on p "UP FYE 2027 S3 - Komar D29 Ladies Sleepwear" at bounding box center [610, 72] width 292 height 20
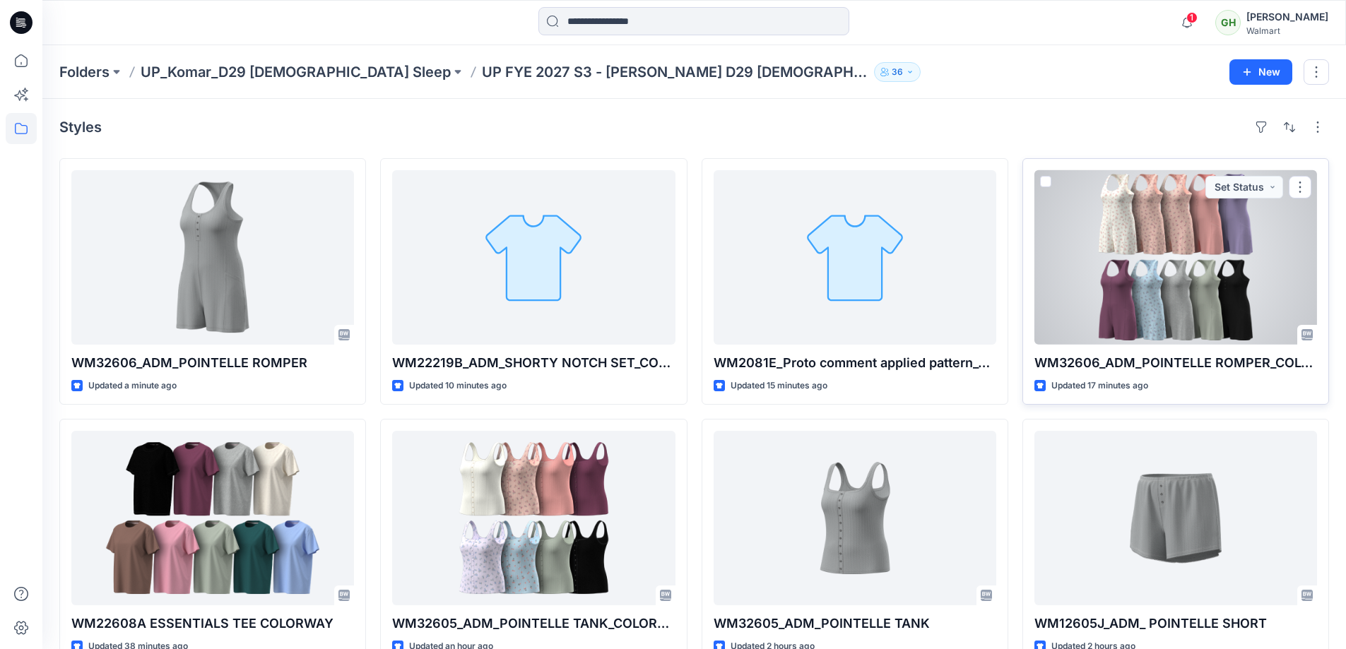
click at [1115, 255] on div at bounding box center [1175, 257] width 283 height 174
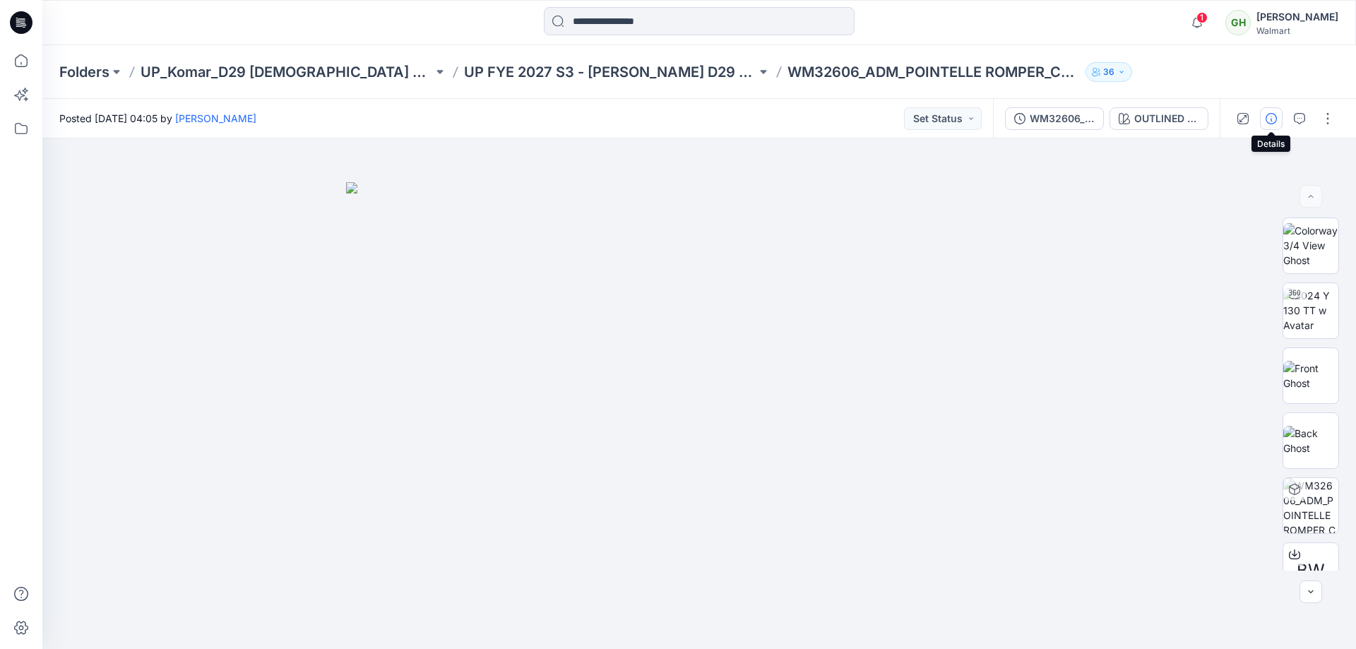
click at [1267, 119] on icon "button" at bounding box center [1271, 118] width 11 height 11
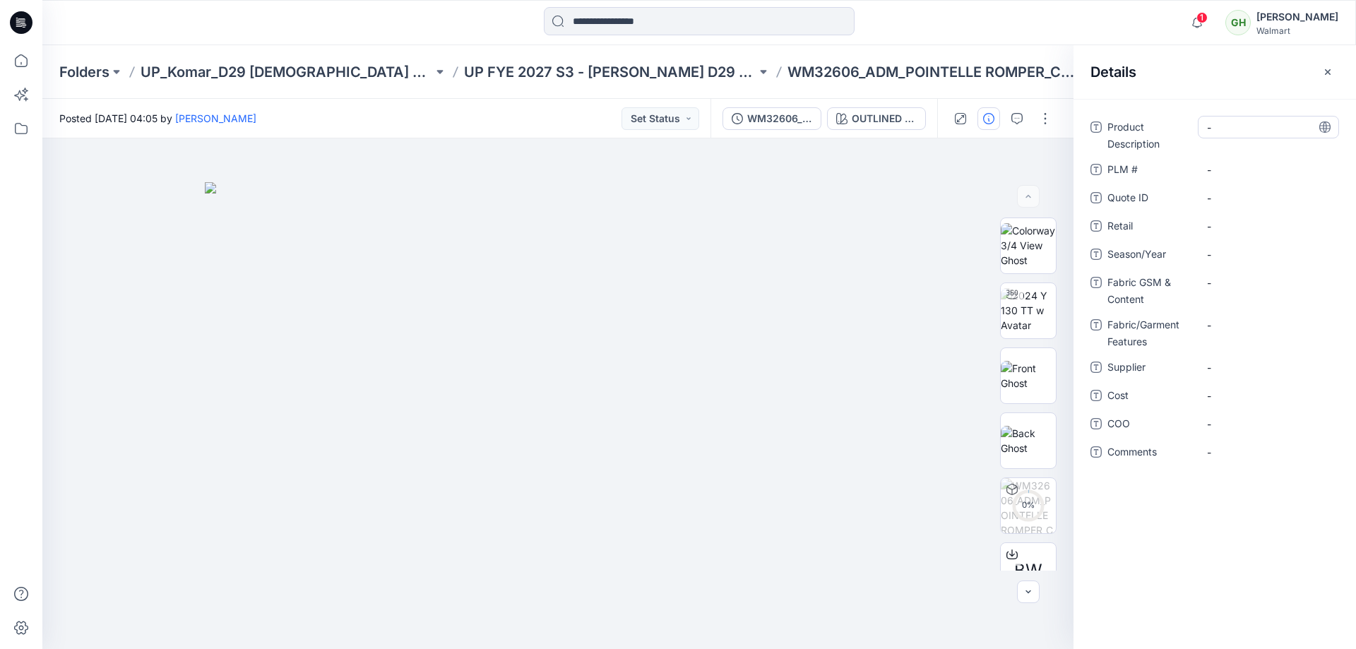
click at [1245, 130] on Description "-" at bounding box center [1268, 127] width 123 height 15
type textarea "**********"
click at [1245, 253] on span "-" at bounding box center [1268, 254] width 123 height 15
type textarea "********"
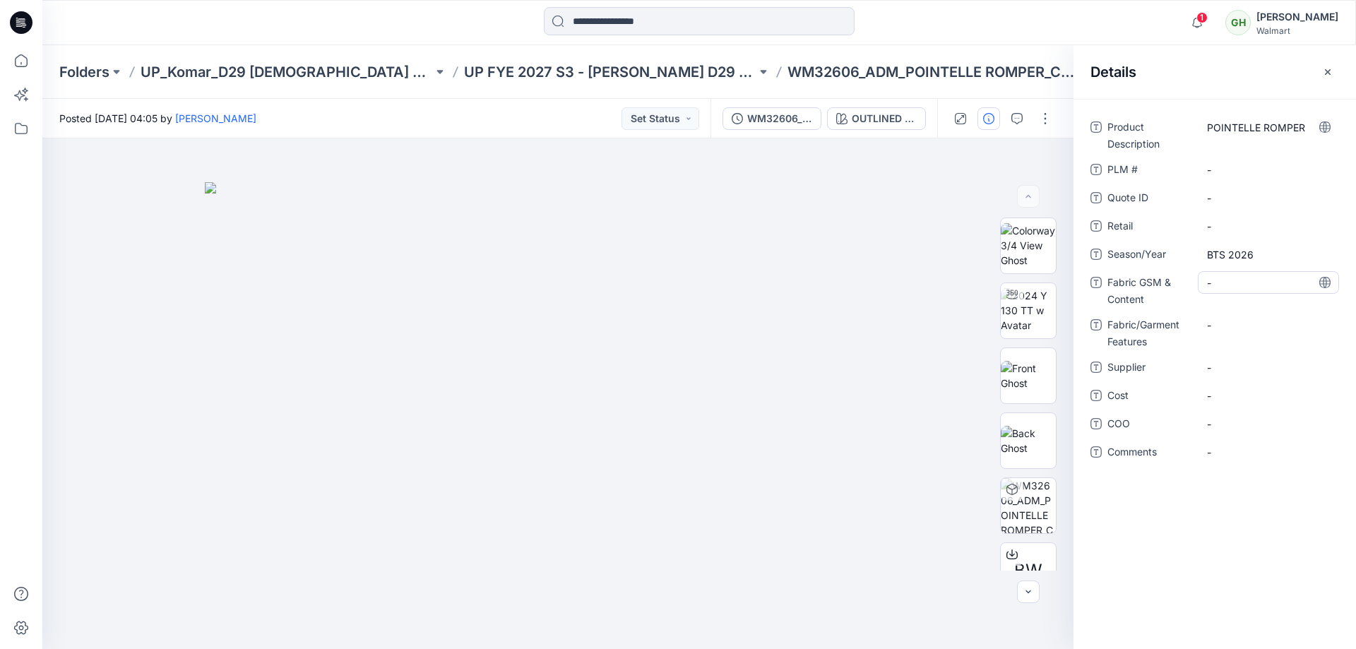
click at [1242, 287] on Content "-" at bounding box center [1268, 282] width 123 height 15
type textarea "**********"
click at [1254, 368] on div "-" at bounding box center [1268, 367] width 141 height 23
type textarea "**********"
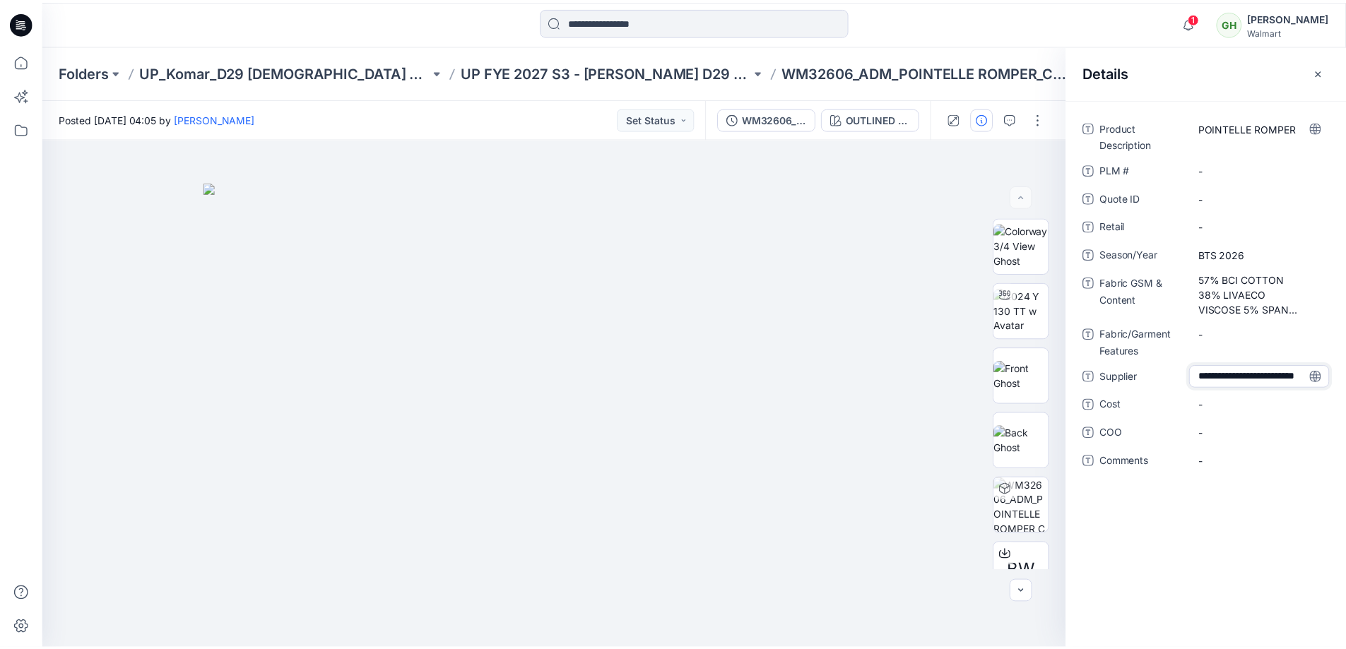
scroll to position [10, 0]
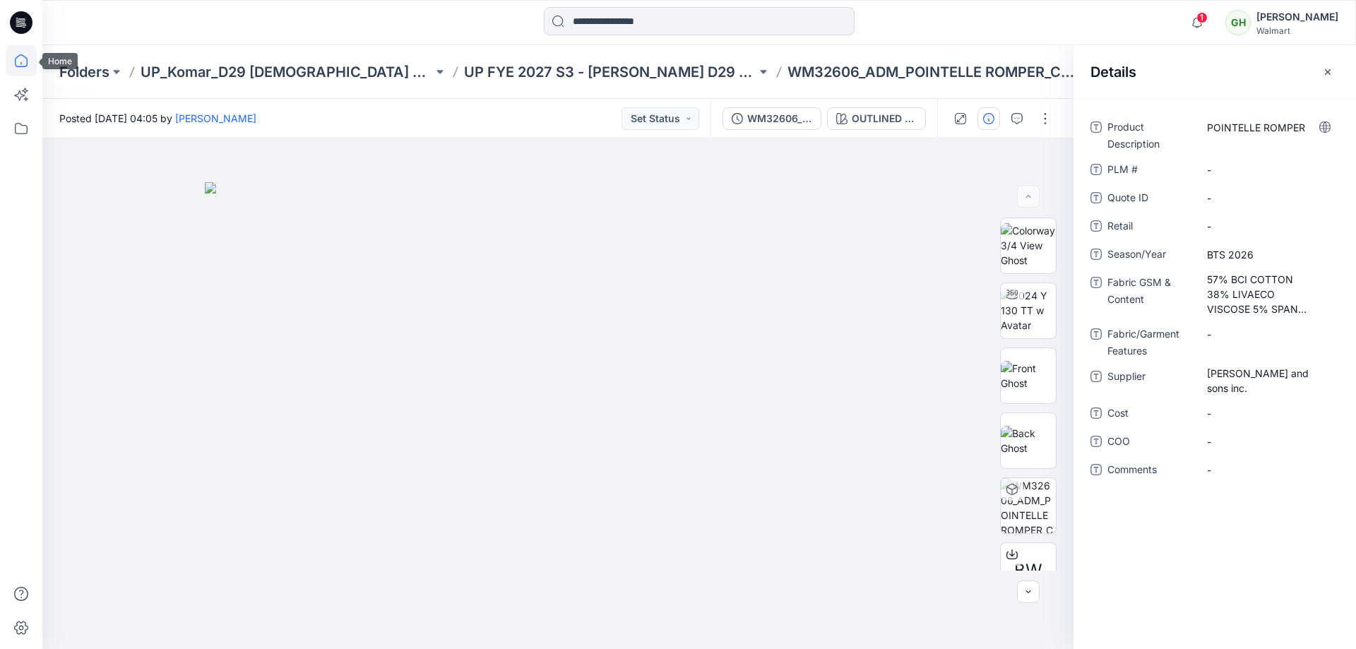
click at [26, 60] on icon at bounding box center [21, 60] width 31 height 31
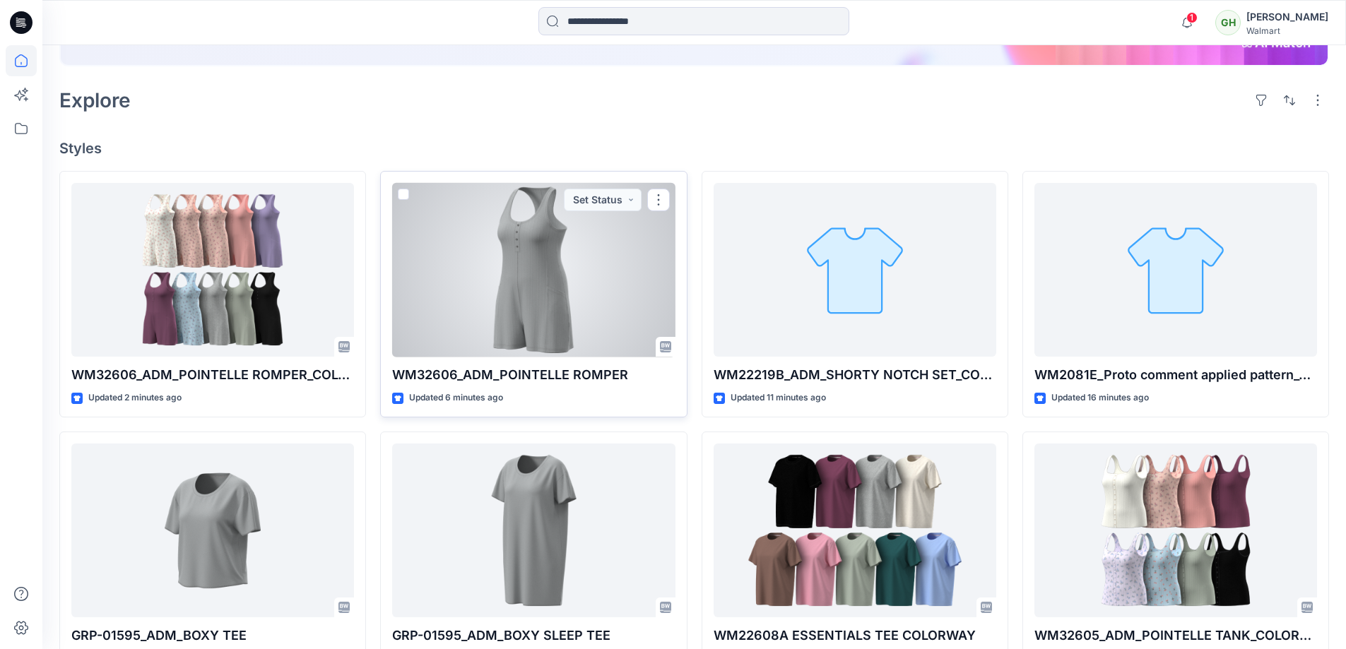
scroll to position [471, 0]
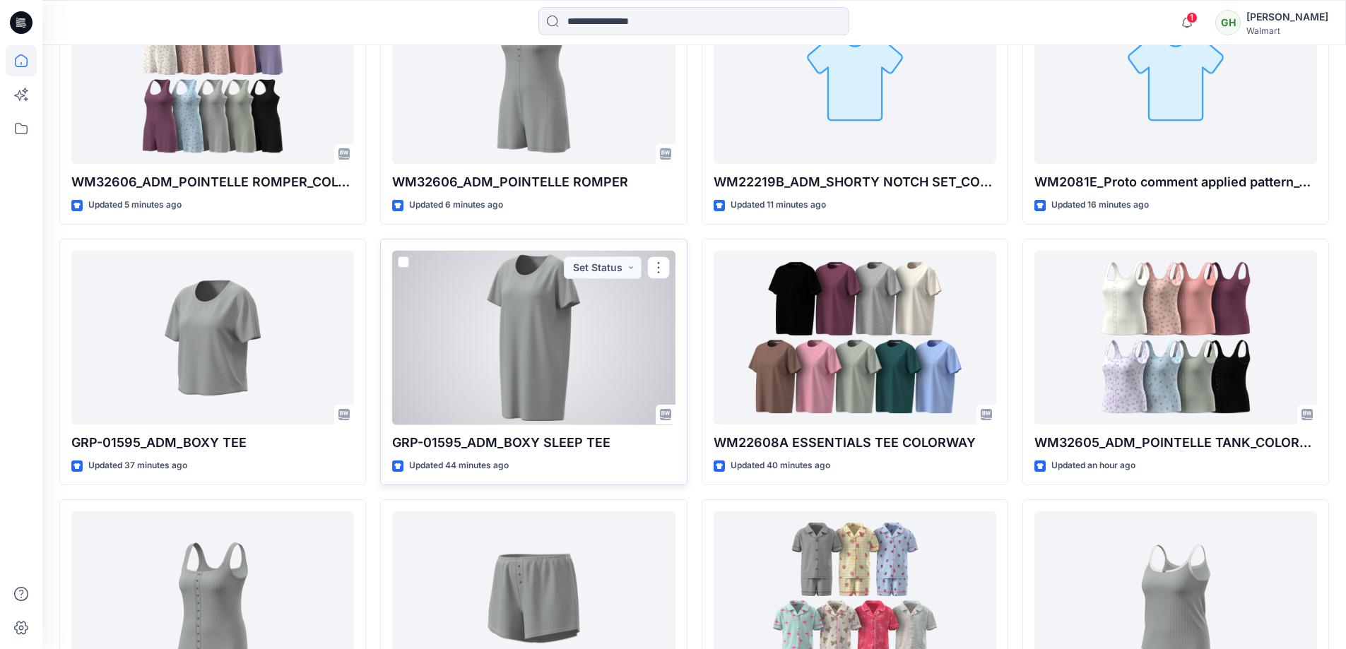
click at [556, 356] on div at bounding box center [533, 338] width 283 height 174
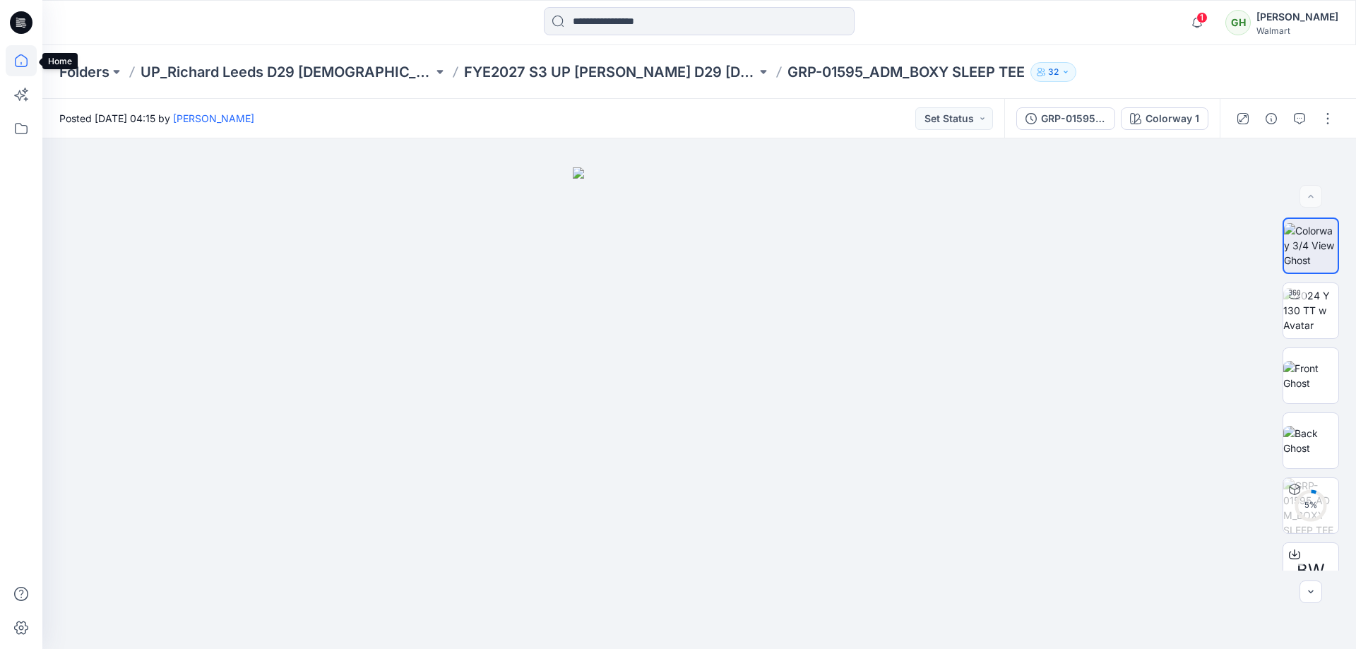
click at [19, 59] on icon at bounding box center [21, 60] width 31 height 31
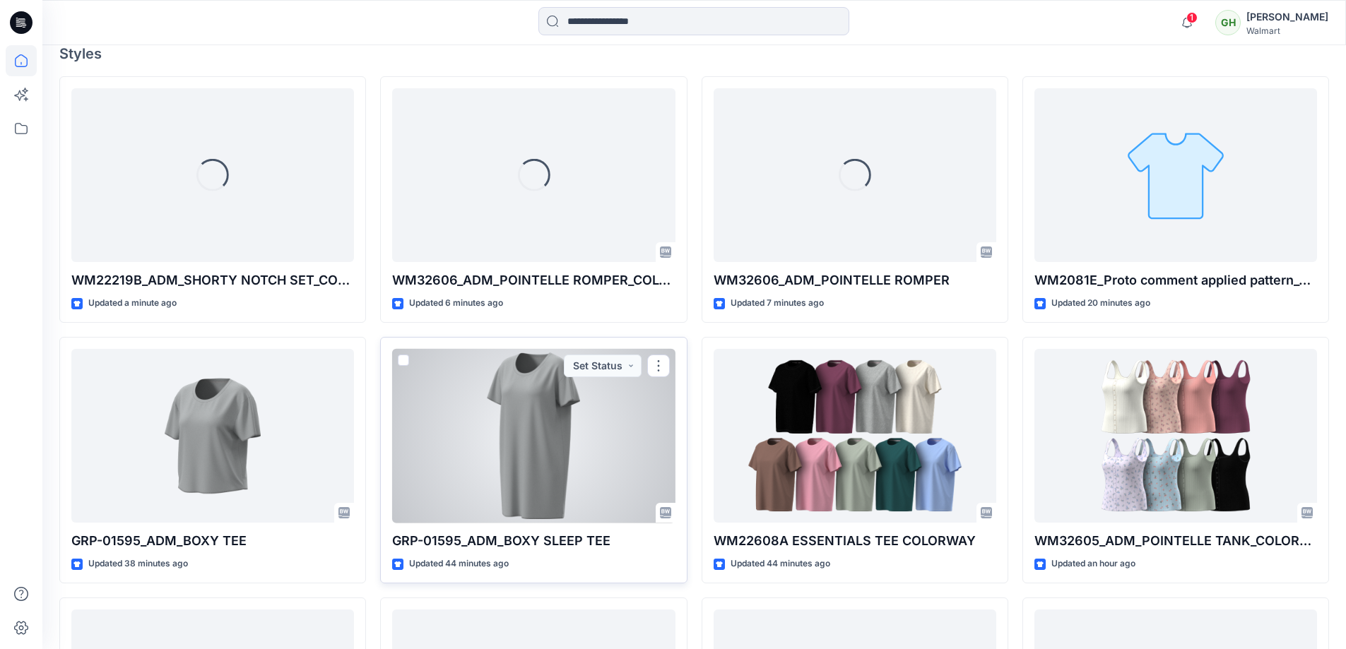
scroll to position [471, 0]
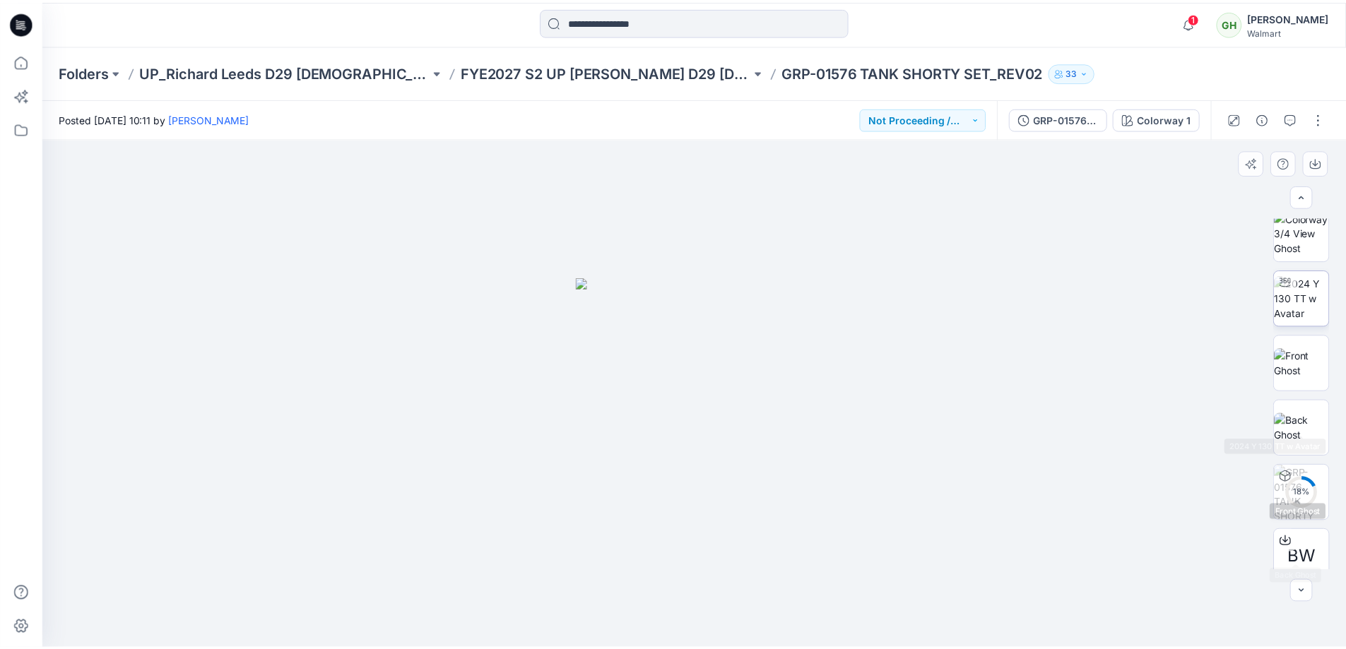
scroll to position [230, 0]
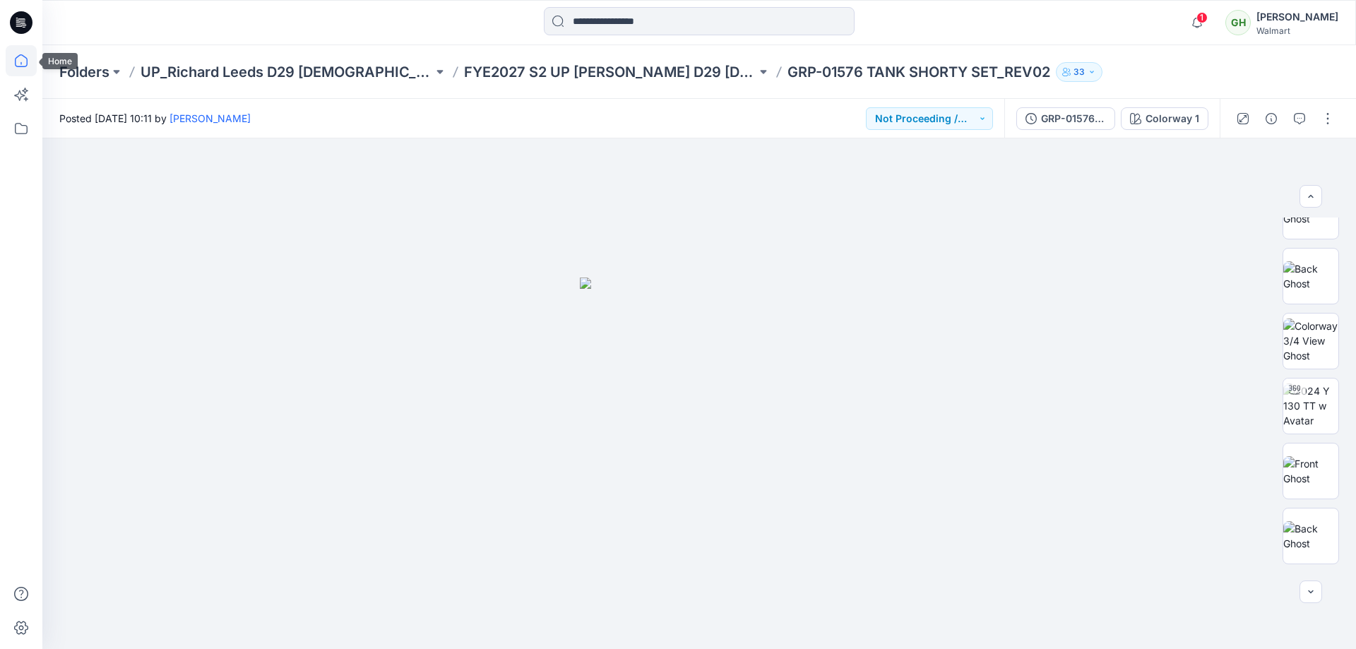
click at [19, 66] on icon at bounding box center [21, 60] width 13 height 13
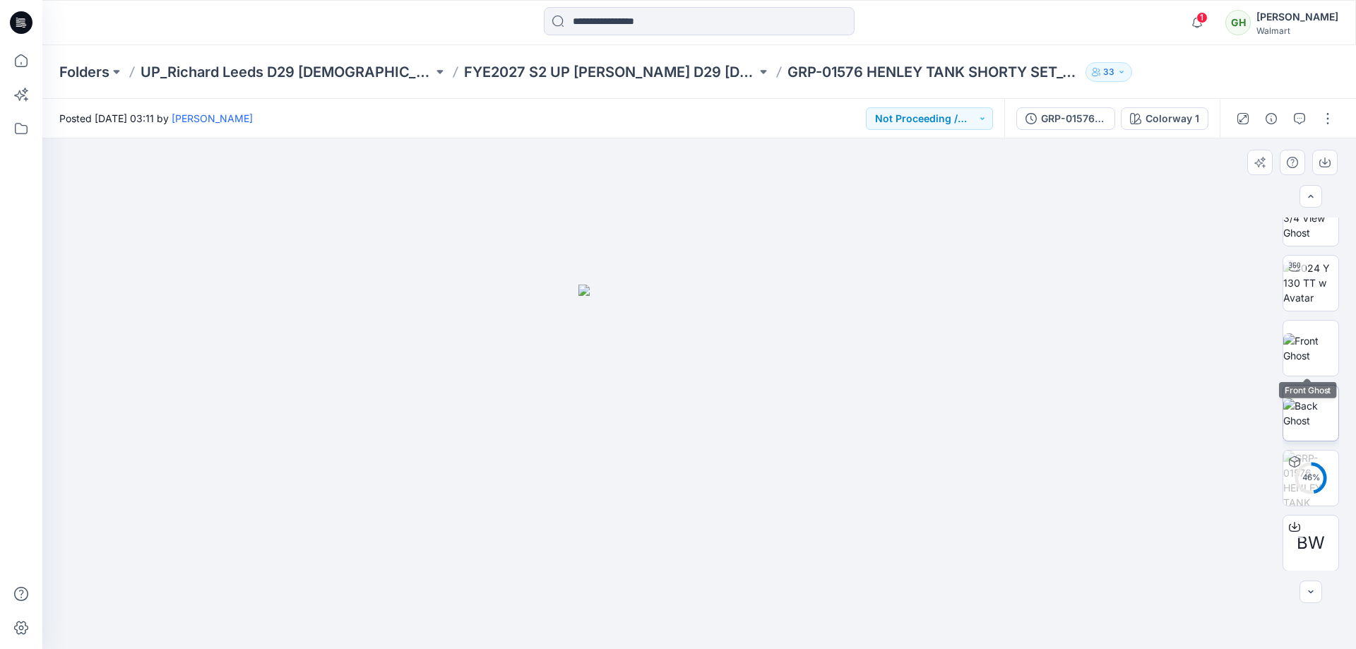
scroll to position [418, 0]
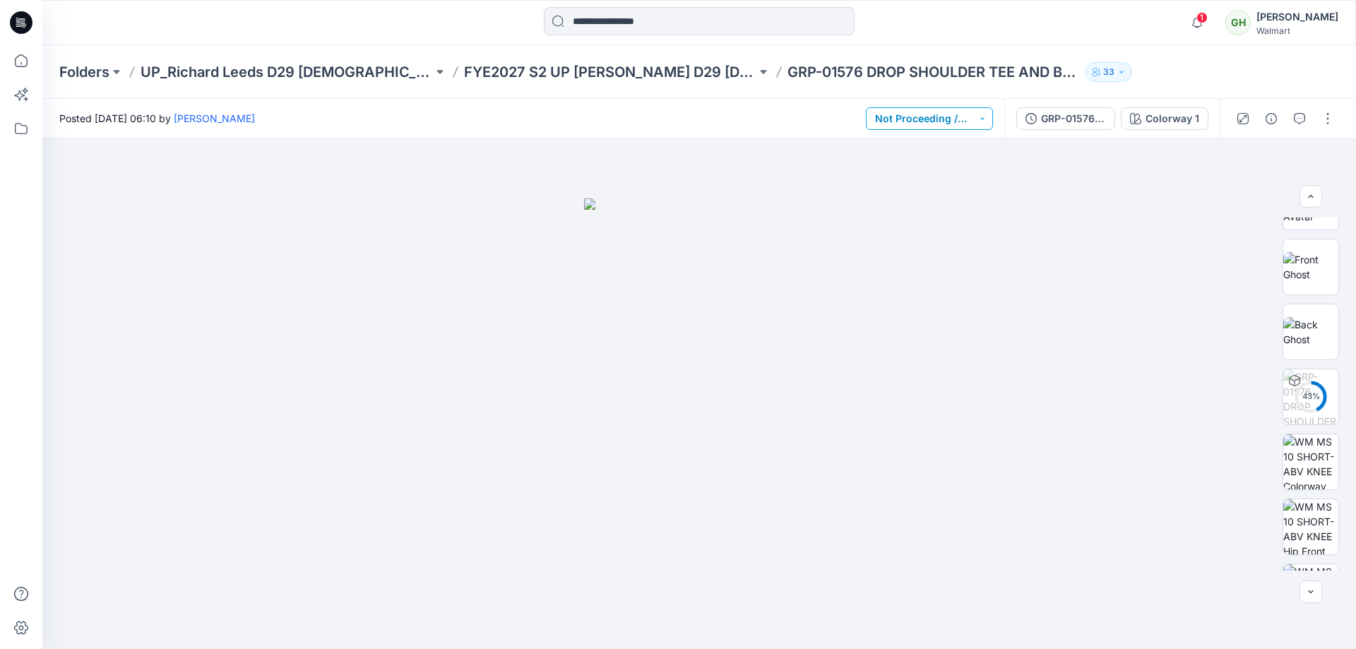
scroll to position [71, 0]
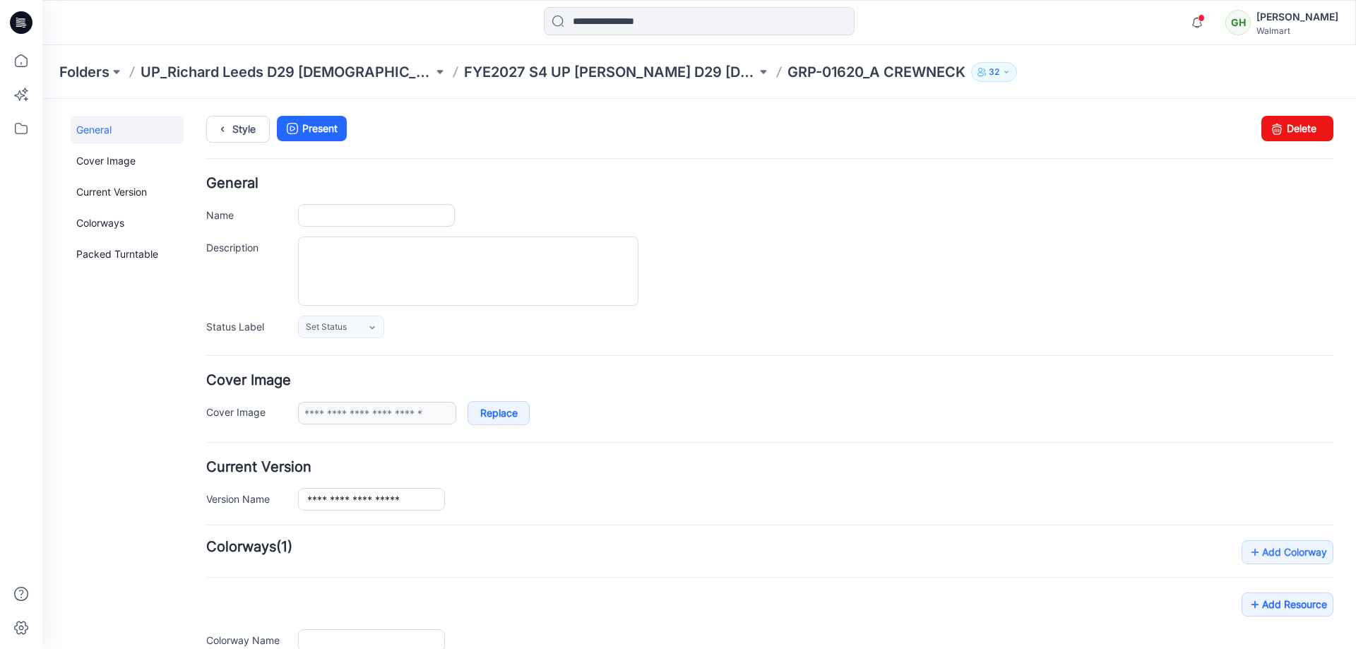
type input "**********"
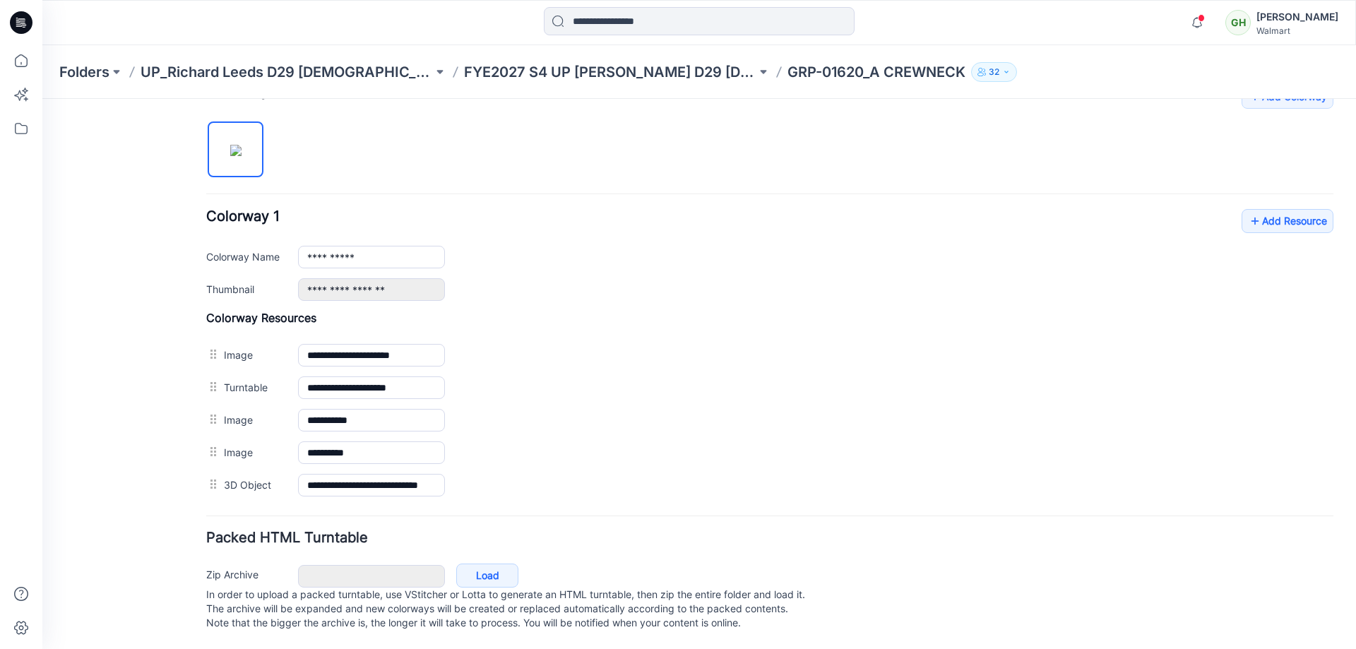
scroll to position [470, 0]
click at [1280, 212] on link "Add Resource" at bounding box center [1288, 221] width 92 height 24
